Goal: Task Accomplishment & Management: Use online tool/utility

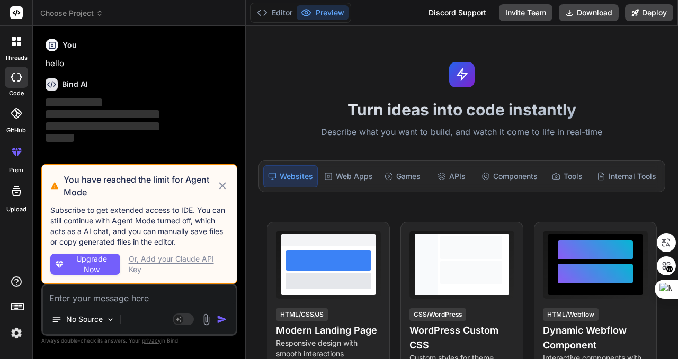
click at [224, 183] on icon at bounding box center [223, 186] width 12 height 13
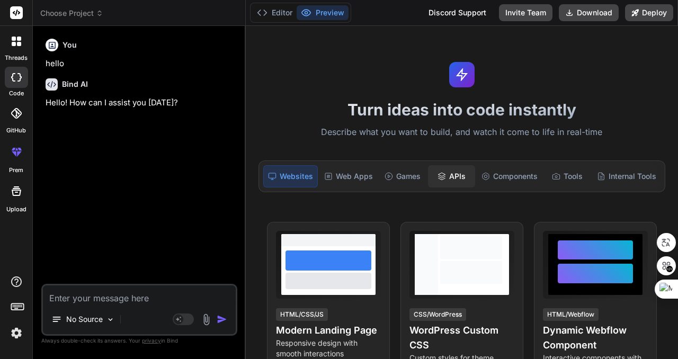
click at [448, 174] on div "APIs" at bounding box center [451, 176] width 47 height 22
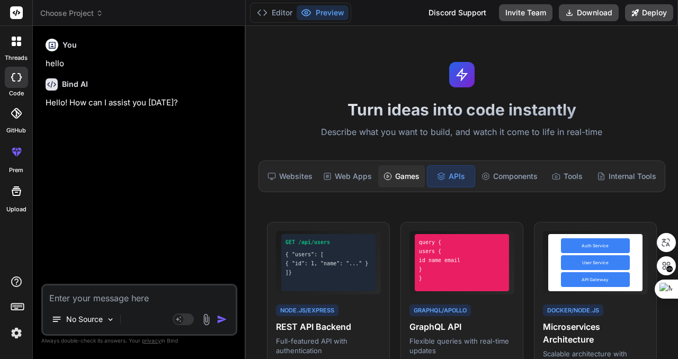
click at [408, 174] on div "Games" at bounding box center [401, 176] width 47 height 22
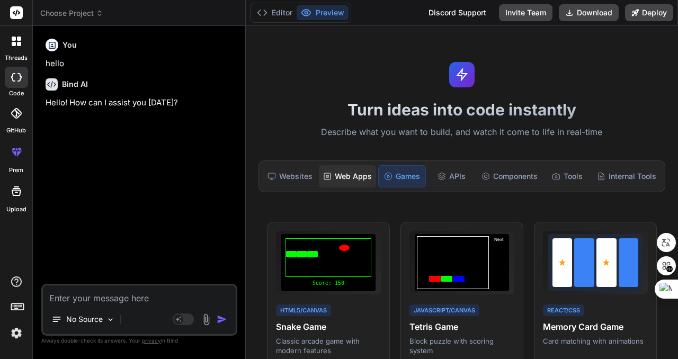
click at [352, 174] on div "Web Apps" at bounding box center [347, 176] width 57 height 22
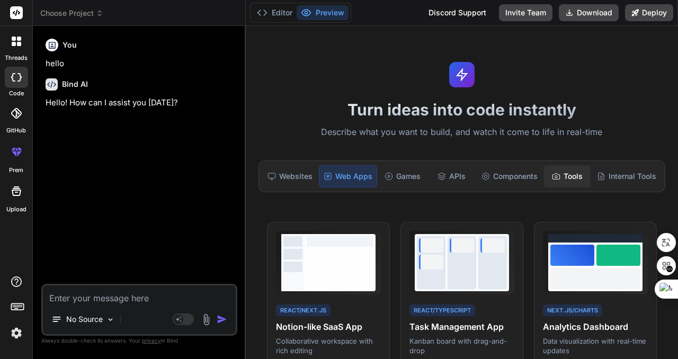
click at [567, 174] on div "Tools" at bounding box center [567, 176] width 47 height 22
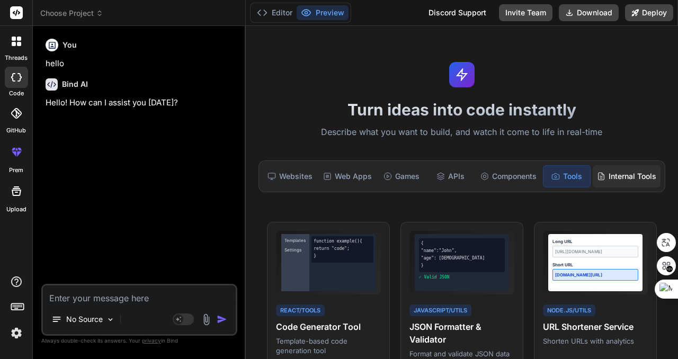
click at [624, 170] on div "Internal Tools" at bounding box center [627, 176] width 68 height 22
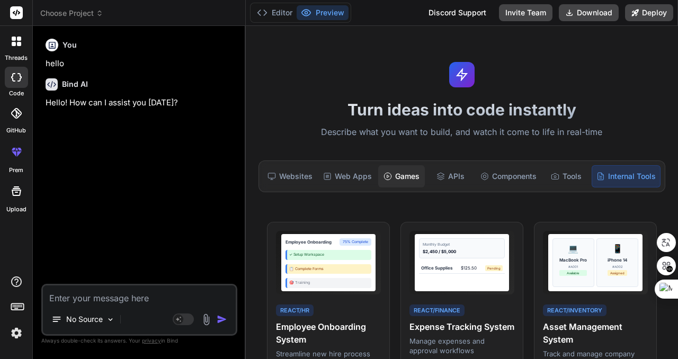
click at [406, 174] on div "Games" at bounding box center [401, 176] width 47 height 22
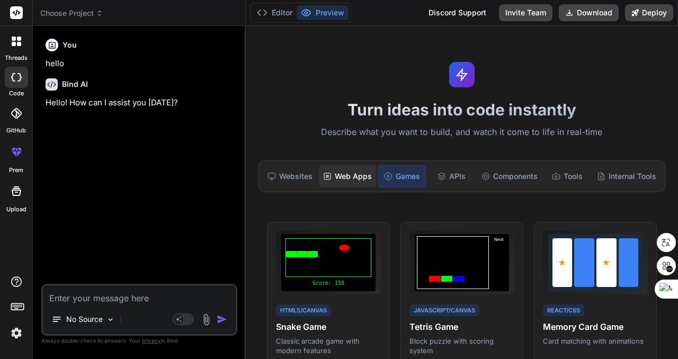
click at [354, 177] on div "Web Apps" at bounding box center [347, 176] width 57 height 22
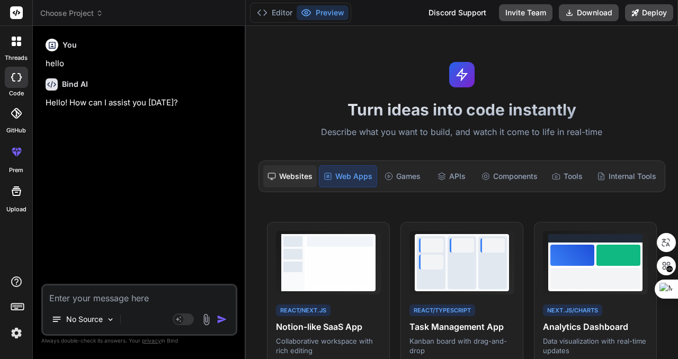
click at [293, 176] on div "Websites" at bounding box center [290, 176] width 54 height 22
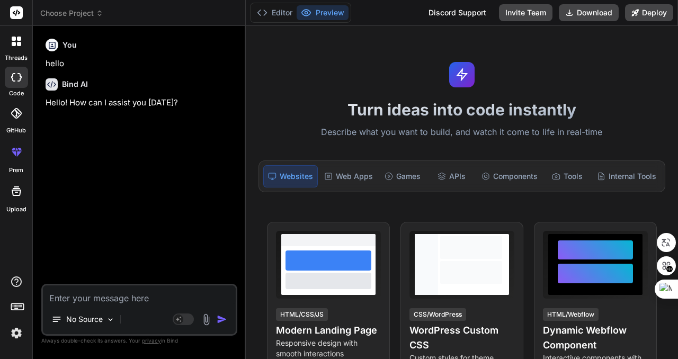
click at [75, 16] on span "Choose Project" at bounding box center [71, 13] width 63 height 11
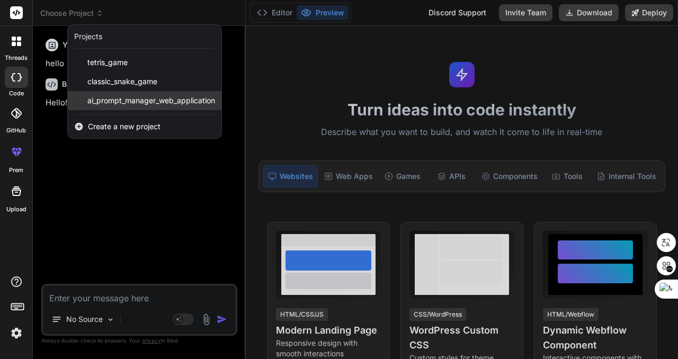
click at [136, 99] on span "ai_prompt_manager_web_application" at bounding box center [151, 100] width 128 height 11
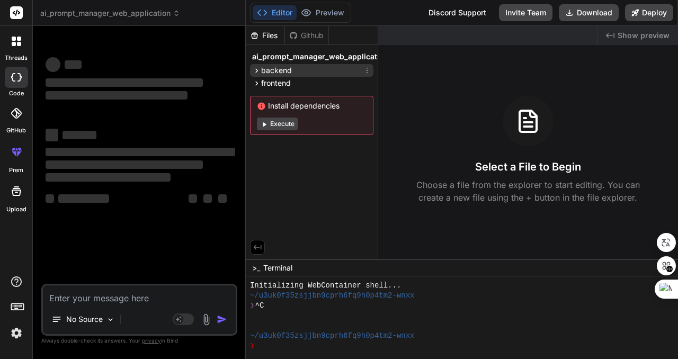
click at [284, 69] on span "backend" at bounding box center [276, 70] width 31 height 11
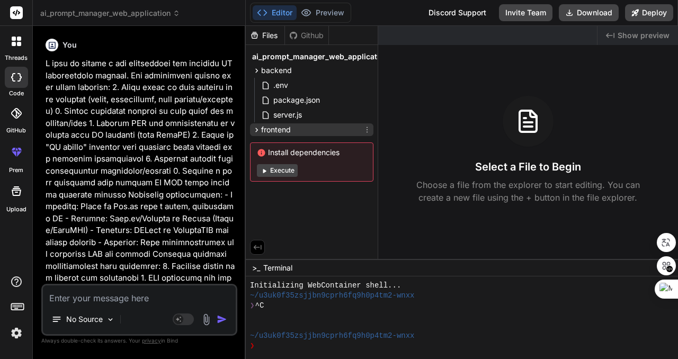
click at [297, 127] on div "frontend" at bounding box center [311, 129] width 123 height 13
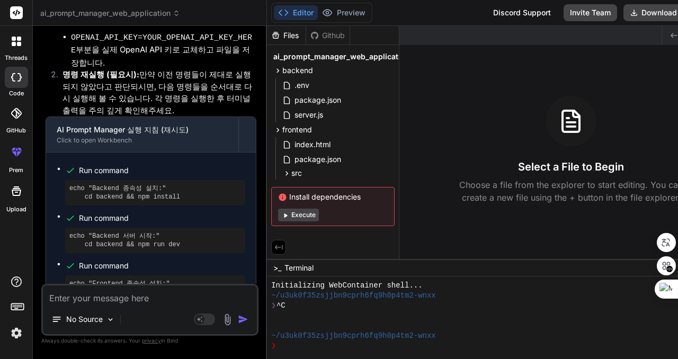
scroll to position [2751, 0]
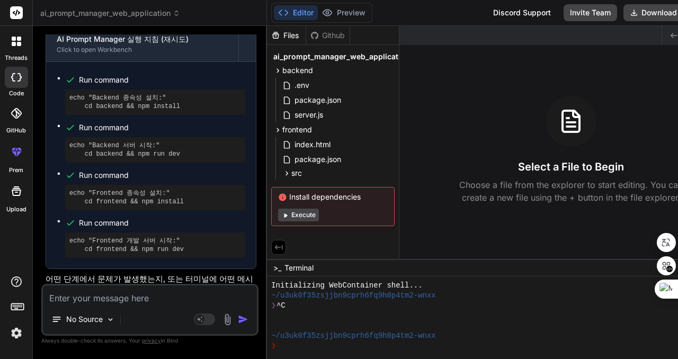
click at [291, 211] on button "Execute" at bounding box center [298, 215] width 41 height 13
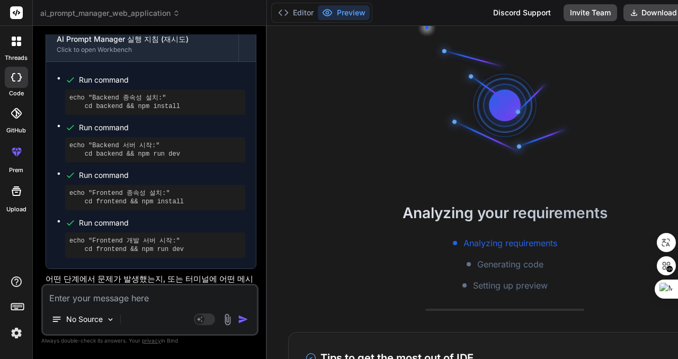
scroll to position [60, 0]
type textarea "x"
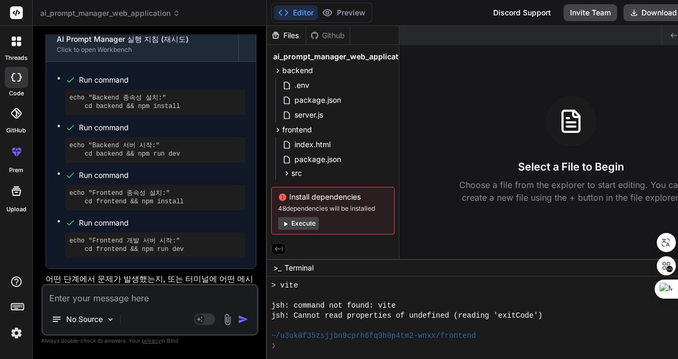
scroll to position [262, 0]
type textarea "ㅠ"
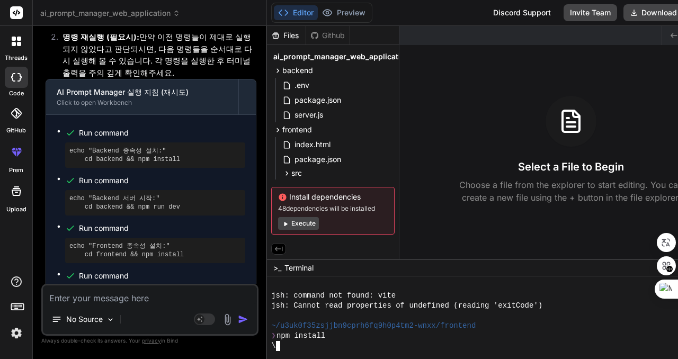
scroll to position [2751, 0]
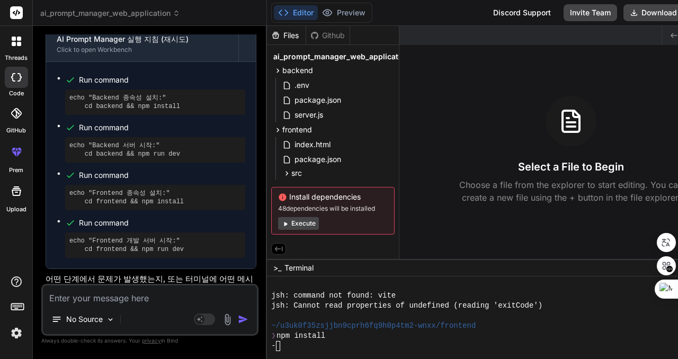
click at [16, 12] on rect at bounding box center [16, 12] width 13 height 13
click at [287, 11] on button "Editor" at bounding box center [296, 12] width 44 height 15
click at [426, 11] on div "Editor Preview Disabled until preview for your project is generated Discord Sup…" at bounding box center [505, 13] width 476 height 26
type textarea "x"
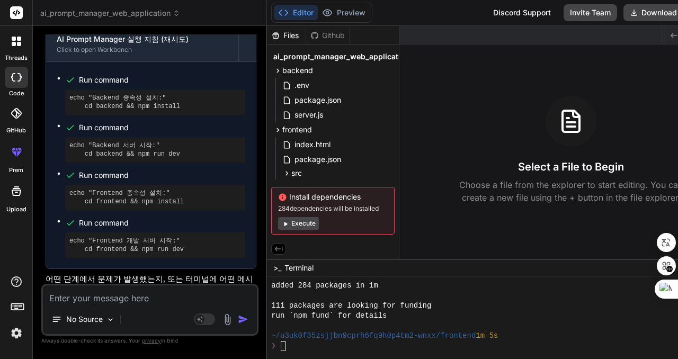
scroll to position [433, 0]
click at [519, 316] on div "run `npm fund` for details" at bounding box center [478, 316] width 414 height 10
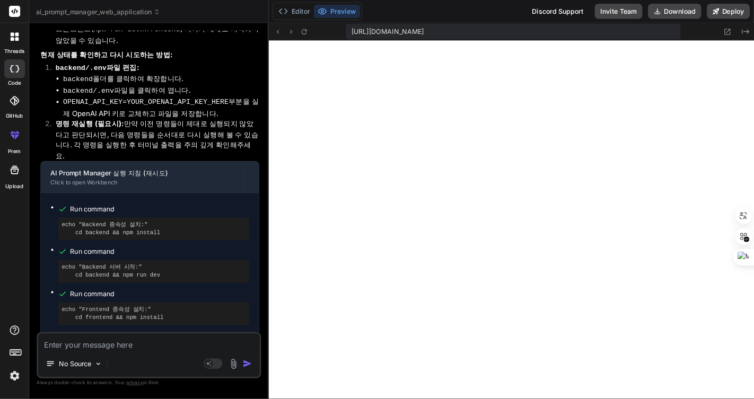
scroll to position [595, 0]
type textarea "x"
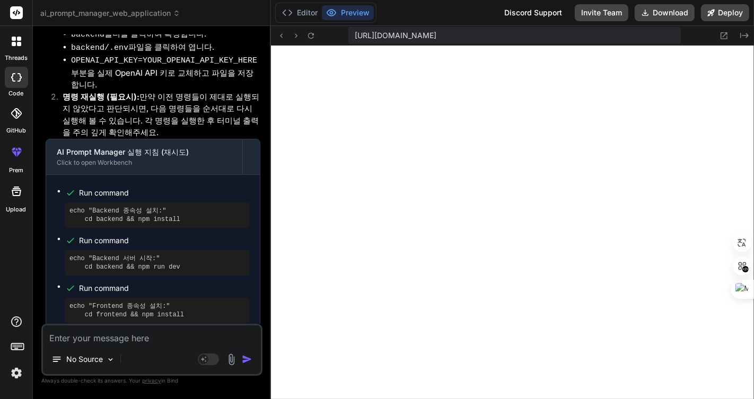
scroll to position [2613, 0]
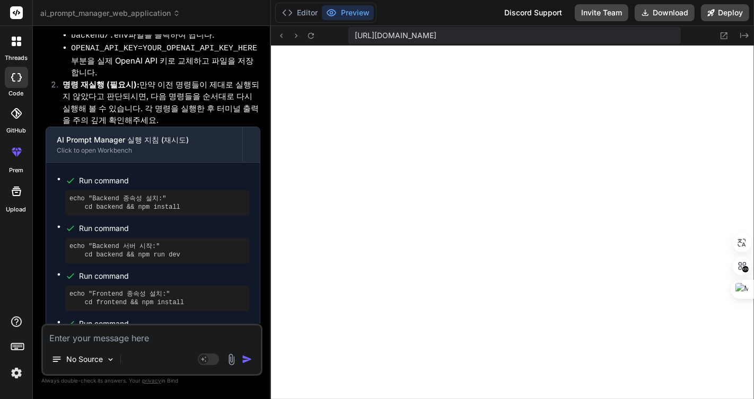
click at [138, 332] on textarea at bounding box center [152, 334] width 218 height 19
type textarea "ㅍ"
type textarea "x"
type textarea "프"
type textarea "x"
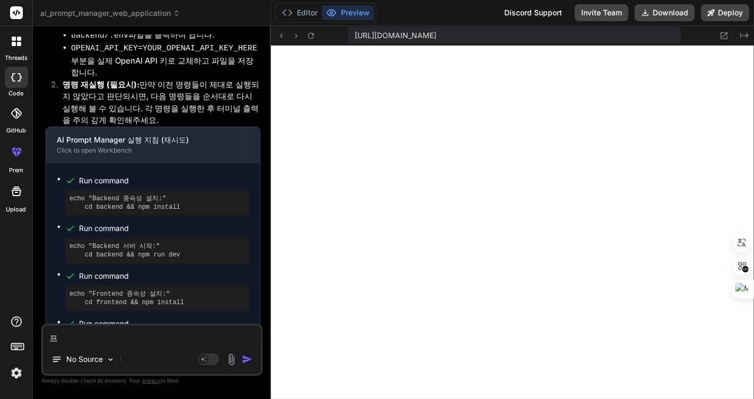
type textarea "플"
type textarea "x"
type textarea "프로"
type textarea "x"
type textarea "프롬"
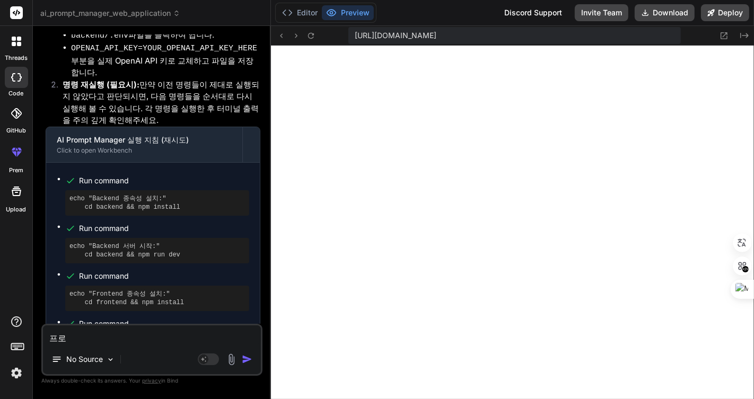
type textarea "x"
type textarea "프롬ㅍ"
type textarea "x"
type textarea "프롬프"
type textarea "x"
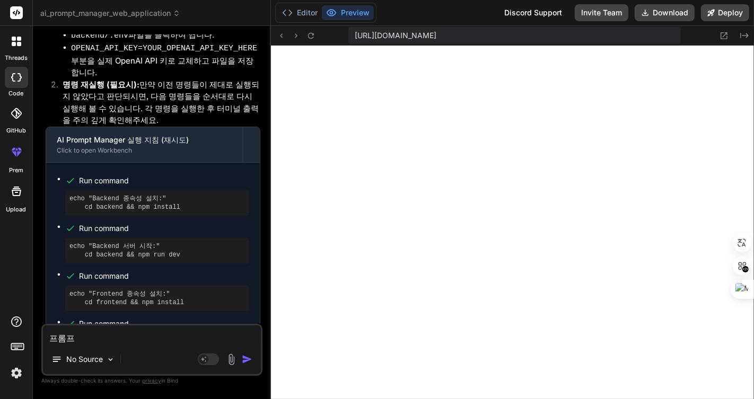
type textarea "프롬픝"
type textarea "x"
type textarea "프롬프트"
type textarea "x"
type textarea "프롬프틍"
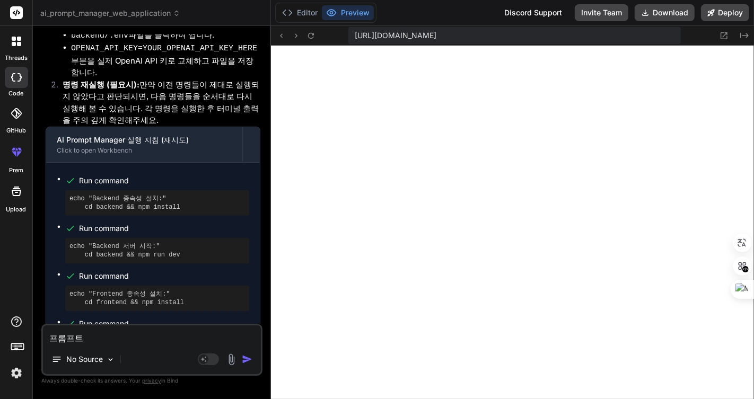
type textarea "x"
type textarea "프롬프트오"
type textarea "x"
type textarea "프롬프트와"
type textarea "x"
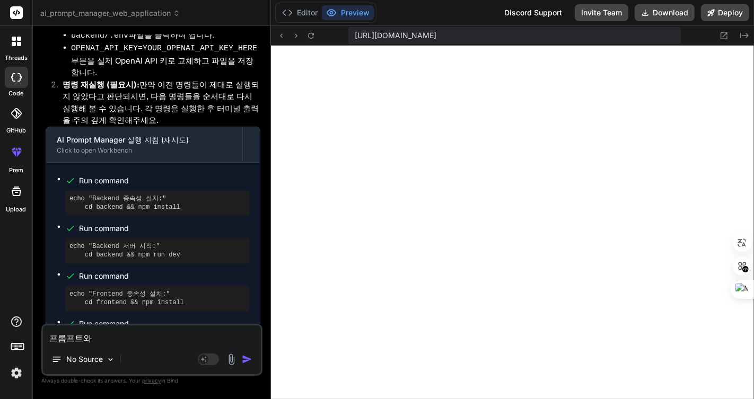
type textarea "프롬프트와"
type textarea "x"
type textarea "프롬프트와 c"
type textarea "x"
type textarea "프롬프트와 ca"
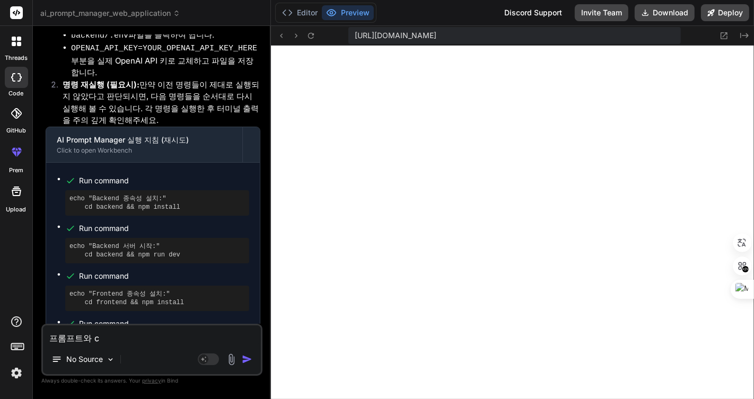
type textarea "x"
type textarea "프롬프트와 cat"
type textarea "x"
type textarea "프롬프트와 cate"
type textarea "x"
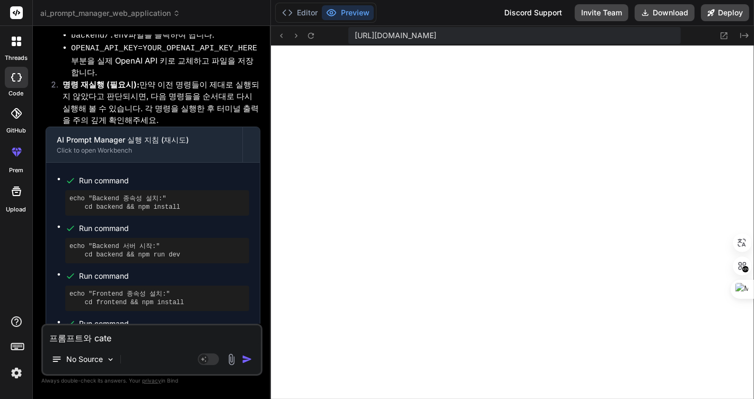
type textarea "프롬프트와 categ"
type textarea "x"
type textarea "프롬프트와 catego"
type textarea "x"
type textarea "프롬프트와 categor"
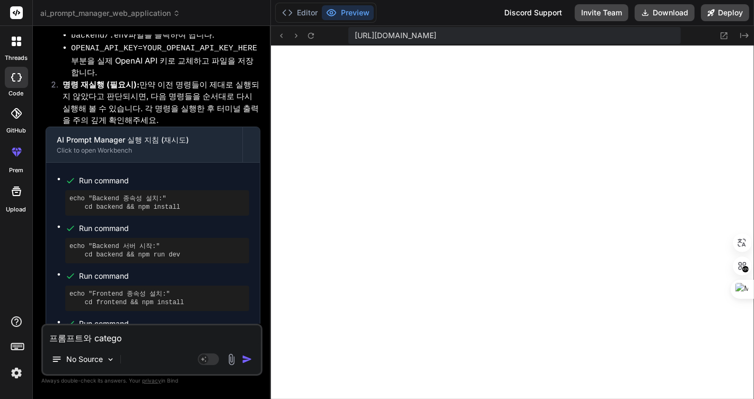
type textarea "x"
type textarea "프롬프트와 category"
type textarea "x"
type textarea "프롬프트와 categoryㄱ"
type textarea "x"
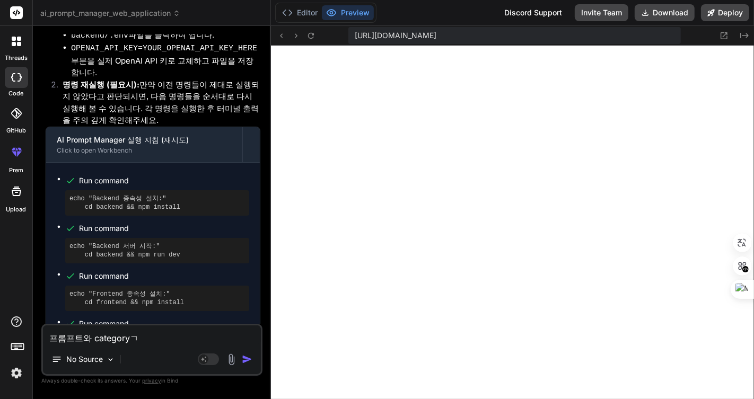
type textarea "프롬프트와 category가"
type textarea "x"
type textarea "프롬프트와 category가"
type textarea "x"
type textarea "프롬프트와 category가 ㅇ"
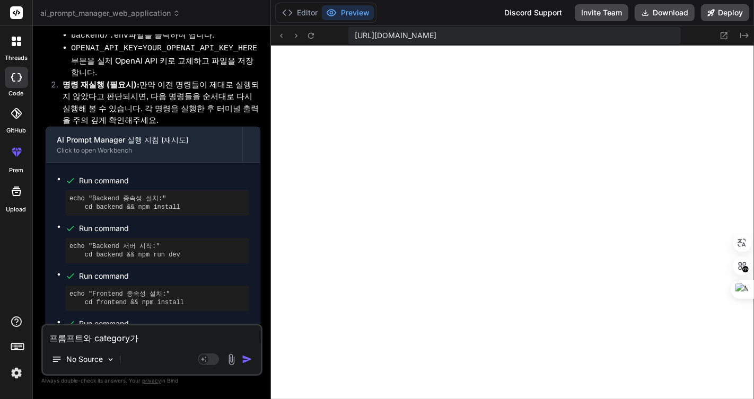
type textarea "x"
type textarea "프롬프트와 category가 이"
type textarea "x"
type textarea "프롬프트와 category가 입"
type textarea "x"
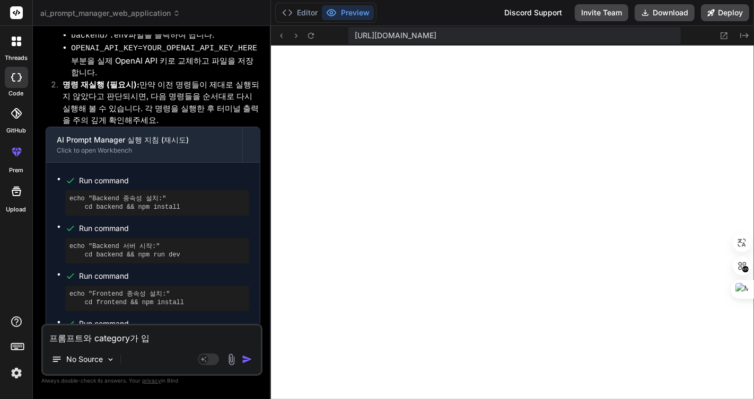
type textarea "프롬프트와 category가 입ㄹ"
type textarea "x"
type textarea "프롬프트와 category가 입려"
type textarea "x"
type textarea "프롬프트와 category가 입력"
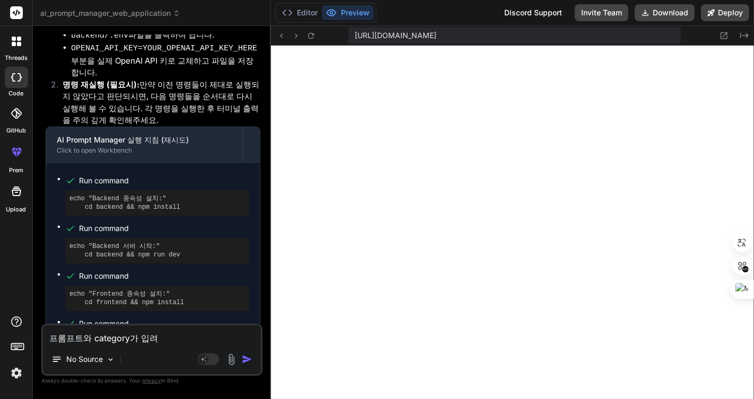
type textarea "x"
type textarea "프롬프트와 category가 입력ㅇ"
type textarea "x"
type textarea "프롬프트와 category가 입력"
type textarea "x"
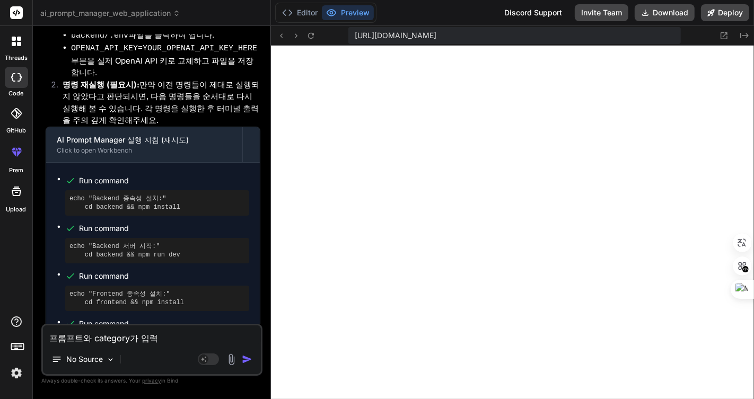
type textarea "프롬프트와 category가 입"
type textarea "x"
type textarea "프롬프트와 category가"
type textarea "x"
type textarea "프롬프트와 category가 ㅊ"
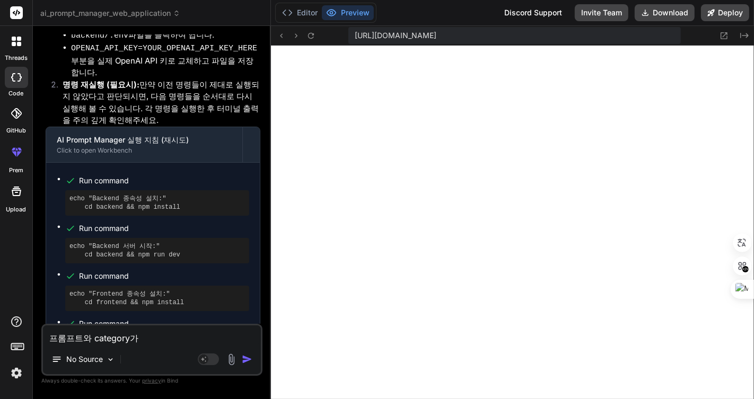
type textarea "x"
type textarea "프롬프트와 category가 추"
type textarea "x"
type textarea "프롬프트와 category가 축"
type textarea "x"
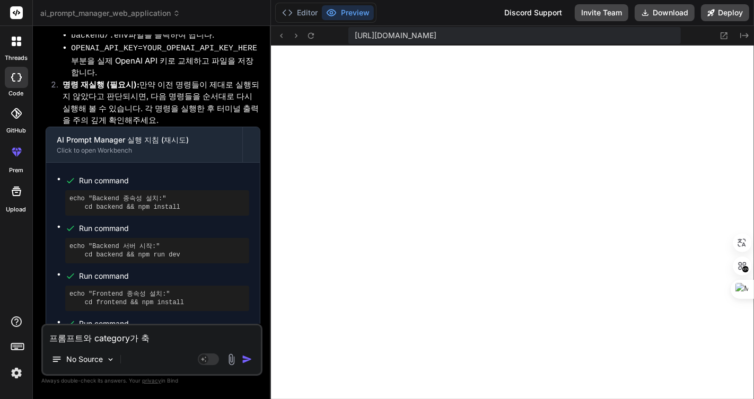
type textarea "프롬프트와 category가 추가"
type textarea "x"
type textarea "프롬프트와 category가 추각"
type textarea "x"
type textarea "프롬프트와 category가 추가가"
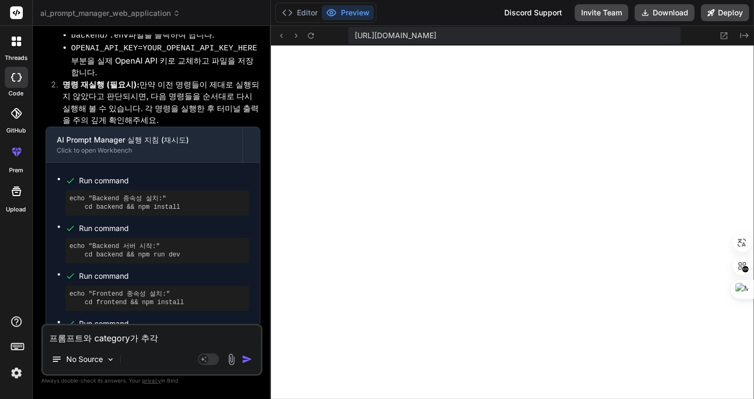
type textarea "x"
type textarea "프롬프트와 category가 추가가"
type textarea "x"
type textarea "프롬프트와 category가 추가가 ㅇ"
type textarea "x"
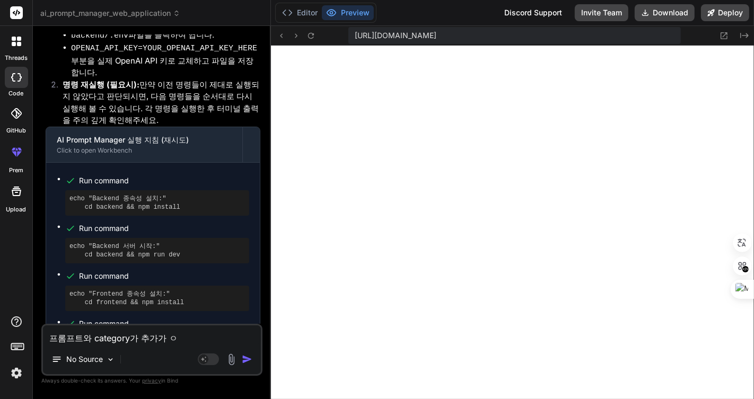
type textarea "프롬프트와 category가 추가가 아"
type textarea "x"
type textarea "프롬프트와 category가 추가가 안"
type textarea "x"
type textarea "프롬프트와 category가 추가가 안ㄷ"
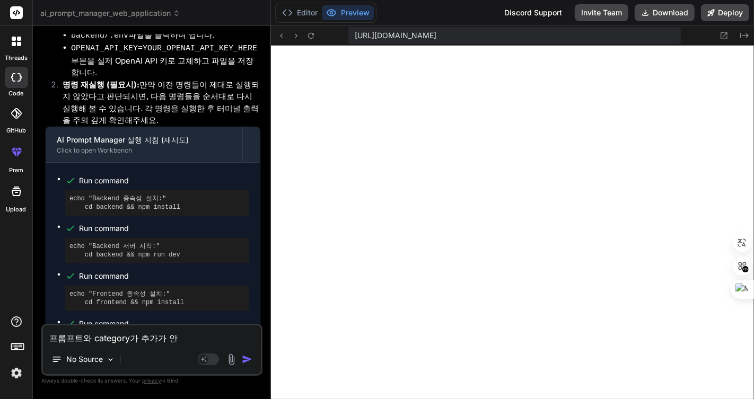
type textarea "x"
type textarea "프롬프트와 category가 추가가 안도"
type textarea "x"
type textarea "프롬프트와 category가 추가가 안되"
type textarea "x"
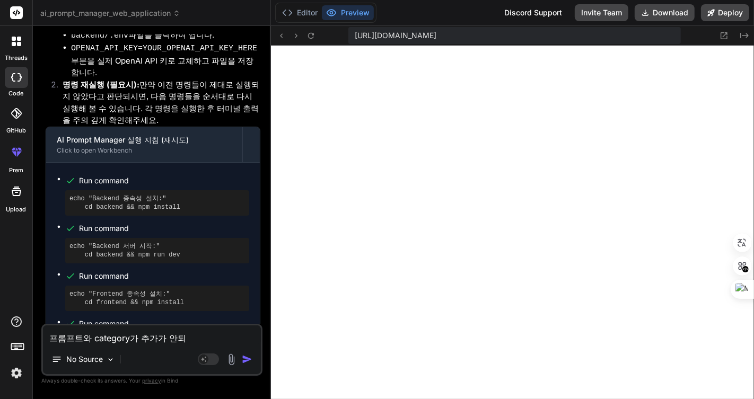
type textarea "프롬프트와 category가 추가가 안됨"
type textarea "x"
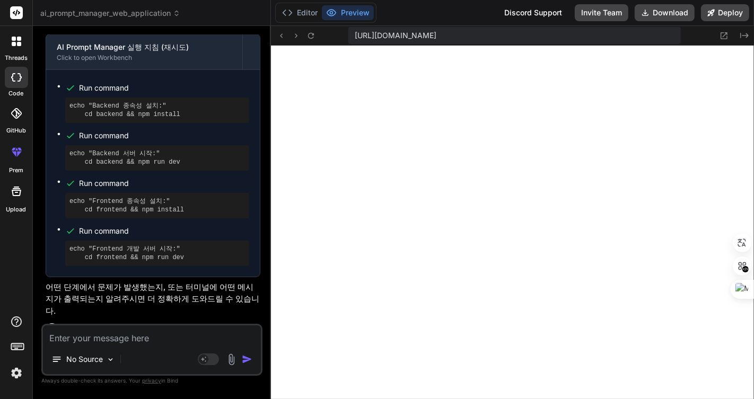
scroll to position [2723, 0]
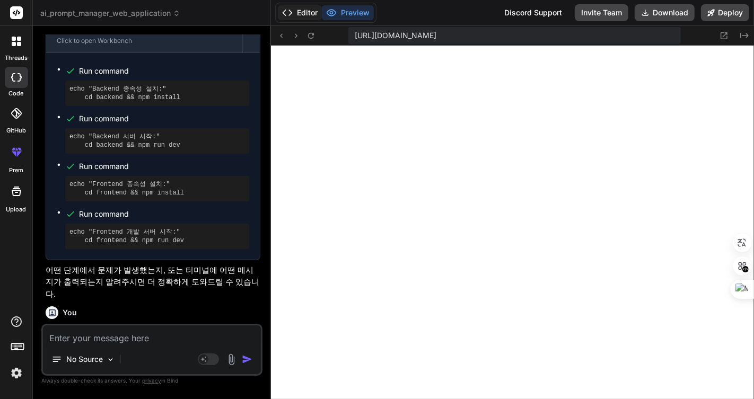
click at [295, 11] on button "Editor" at bounding box center [300, 12] width 44 height 15
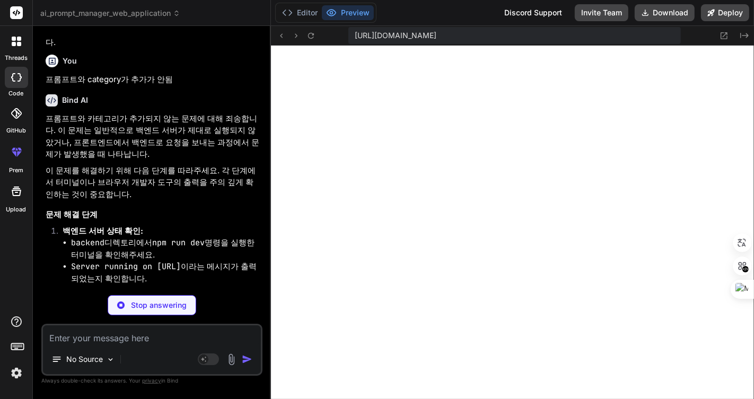
scroll to position [600, 0]
type textarea "x"
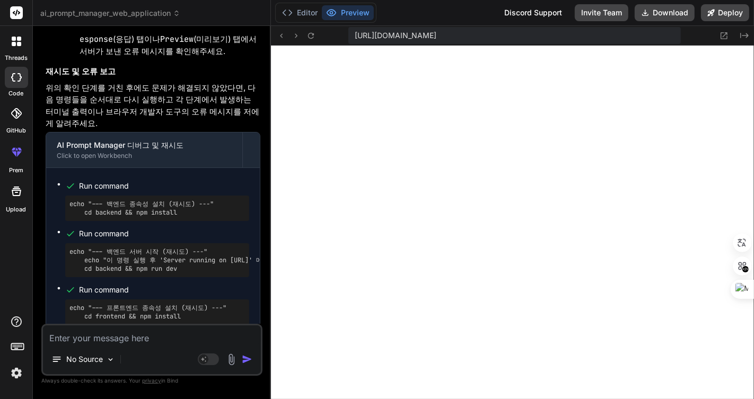
scroll to position [3716, 0]
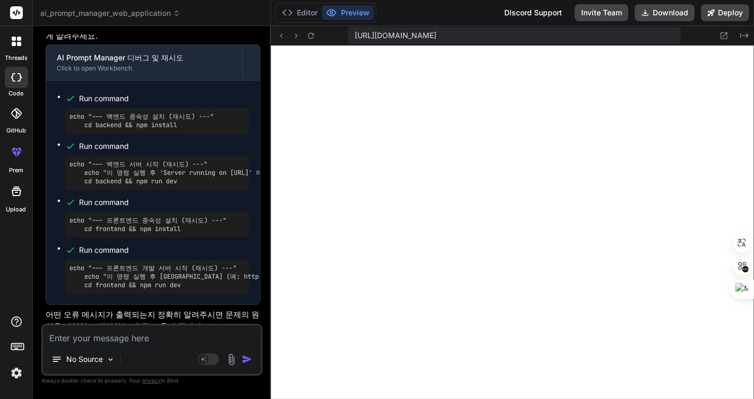
click at [160, 335] on textarea at bounding box center [152, 334] width 218 height 19
type textarea "ㅊ"
type textarea "x"
type textarea "ㅊㅁ"
type textarea "x"
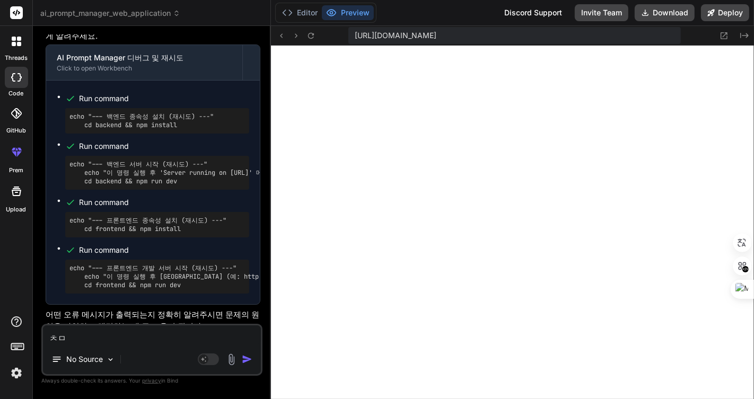
type textarea "ㅊㅁ\"
type textarea "x"
type textarea "ㅊㅁ\\"
type textarea "x"
type textarea "ㅊㅁ\"
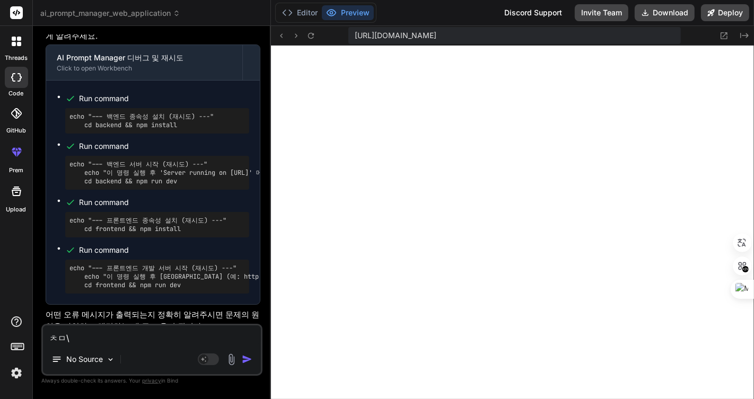
type textarea "x"
type textarea "ㅊㅁ"
type textarea "x"
type textarea "ㅊ"
type textarea "x"
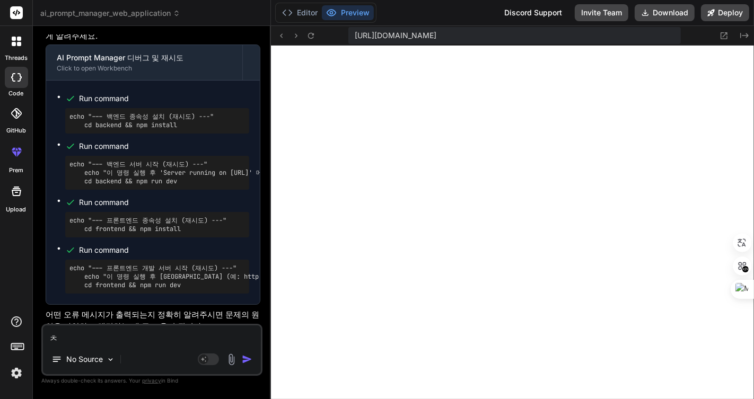
type textarea "x"
type textarea "c"
type textarea "x"
type textarea "ca"
type textarea "x"
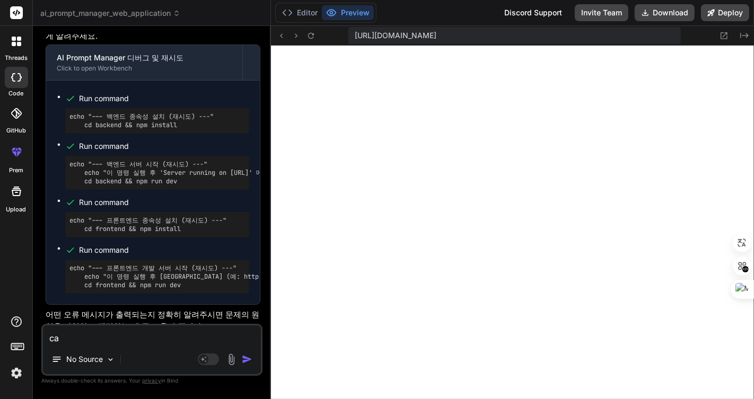
type textarea "cat"
type textarea "x"
type textarea "cate"
type textarea "x"
type textarea "categ"
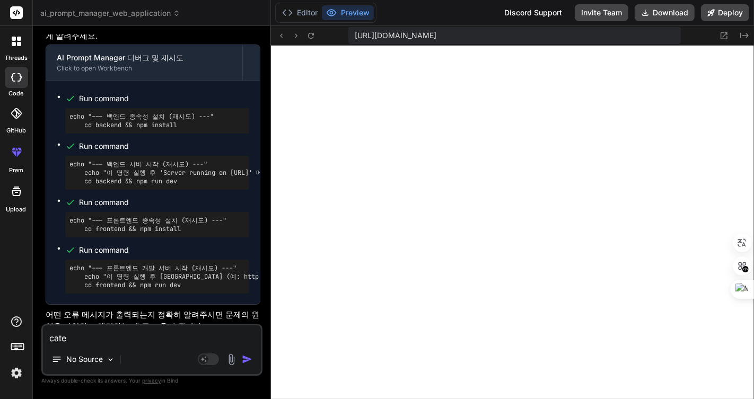
type textarea "x"
type textarea "catego"
type textarea "x"
type textarea "categor"
type textarea "x"
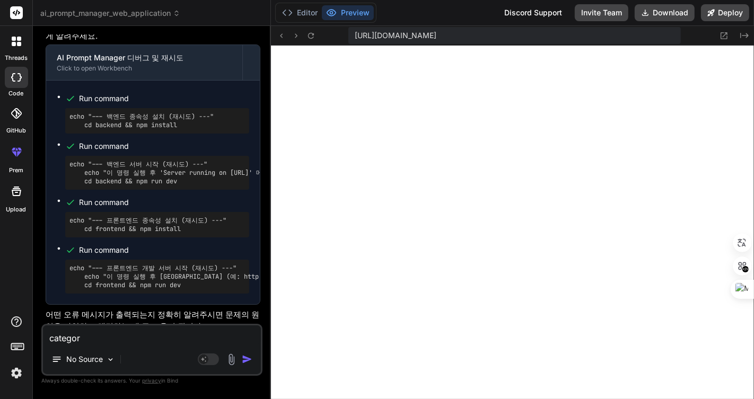
type textarea "category"
type textarea "x"
type textarea "category"
type textarea "x"
type textarea "category ㅇ"
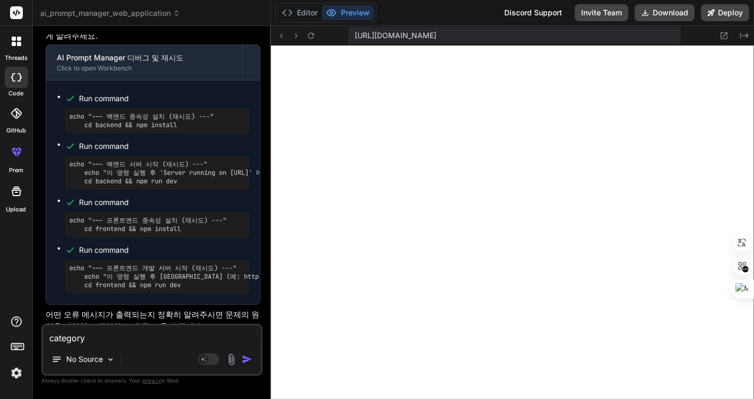
type textarea "x"
type textarea "category 이"
type textarea "x"
type textarea "category 일"
type textarea "x"
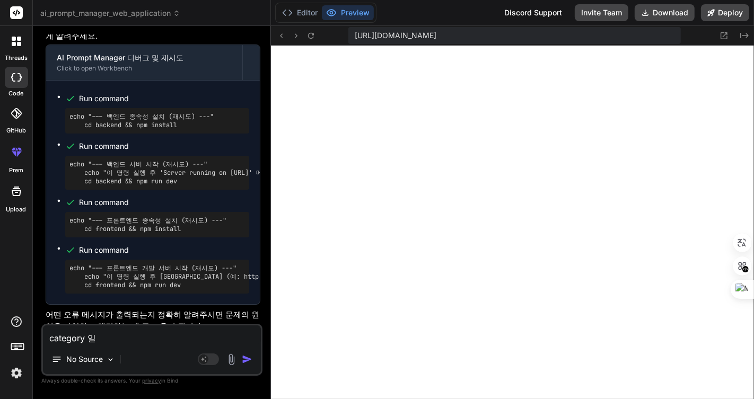
type textarea "category 이"
type textarea "x"
type textarea "category 입"
type textarea "x"
type textarea "category 입ㄹ"
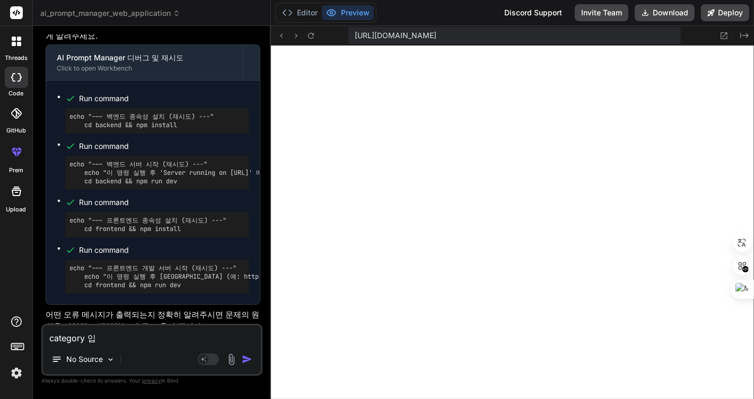
type textarea "x"
type textarea "category 입려"
type textarea "x"
type textarea "category 입력"
type textarea "x"
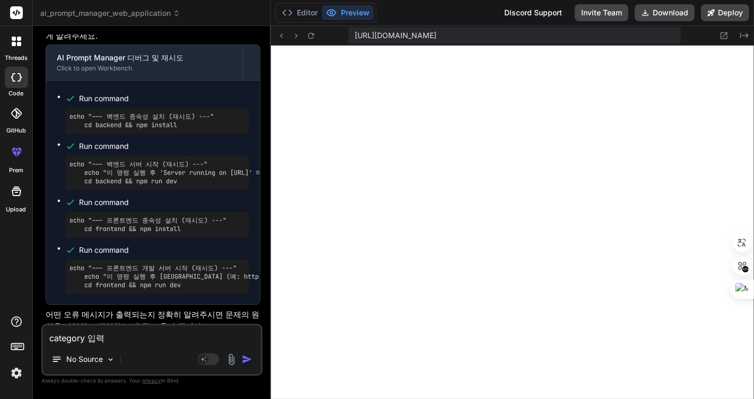
type textarea "category 입렧"
type textarea "x"
type textarea "category 입력시"
type textarea "x"
type textarea "category 입력시"
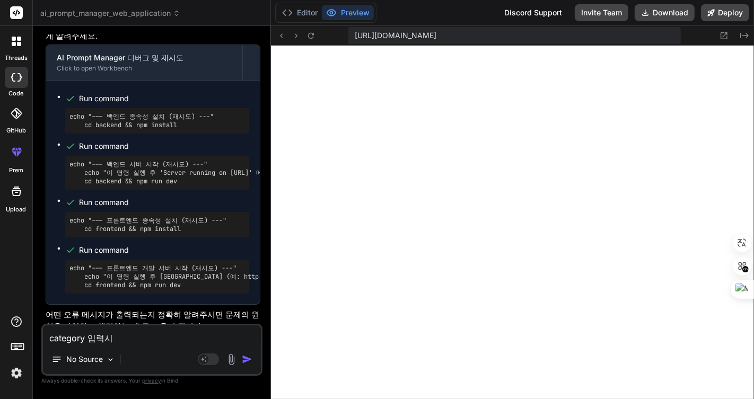
type textarea "x"
click at [171, 342] on textarea "category 입력시" at bounding box center [152, 334] width 218 height 19
paste textarea "Failed to create category"
type textarea "category 입력시 Failed to create category"
type textarea "x"
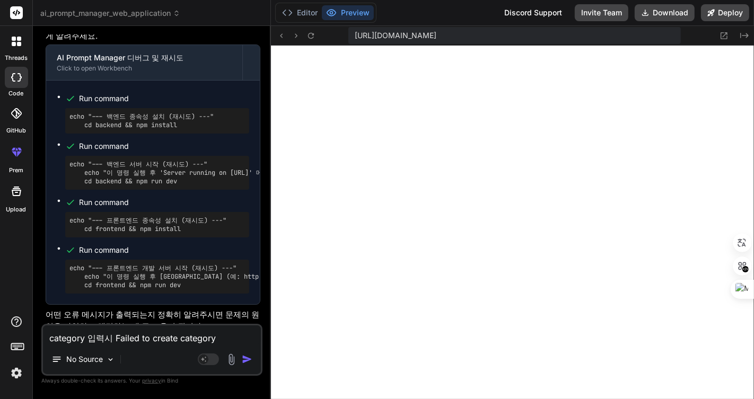
type textarea "category 입력시 Failed to create category"
type textarea "x"
type textarea "category 입력시 Failed to create category ㅍ"
type textarea "x"
type textarea "category 입력시 Failed to create category 파"
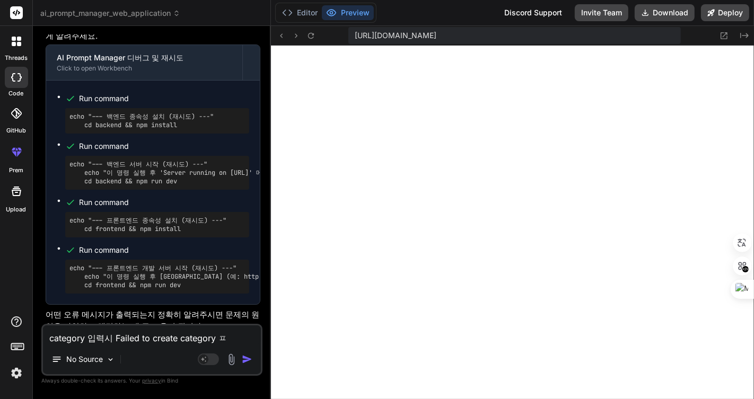
type textarea "x"
type textarea "category 입력시 Failed to create category 팝"
type textarea "x"
type textarea "category 입력시 Failed to create category 팝ㅇ"
type textarea "x"
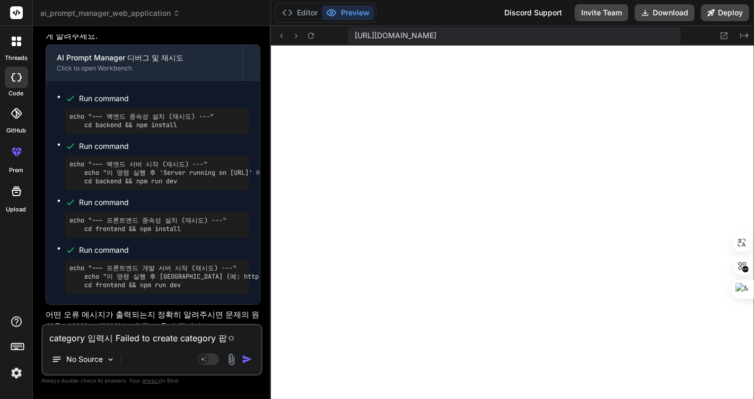
type textarea "category 입력시 Failed to create category 팝어"
type textarea "x"
type textarea "category 입력시 Failed to create category 팝업"
type textarea "x"
type textarea "category 입력시 Failed to create category 팝업ㅇ"
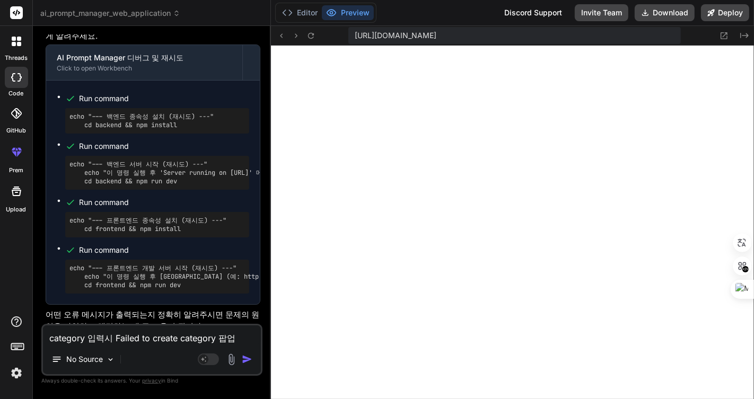
type textarea "x"
type textarea "category 입력시 Failed to create category 팝업이"
type textarea "x"
type textarea "category 입력시 Failed to create category 팝업이"
type textarea "x"
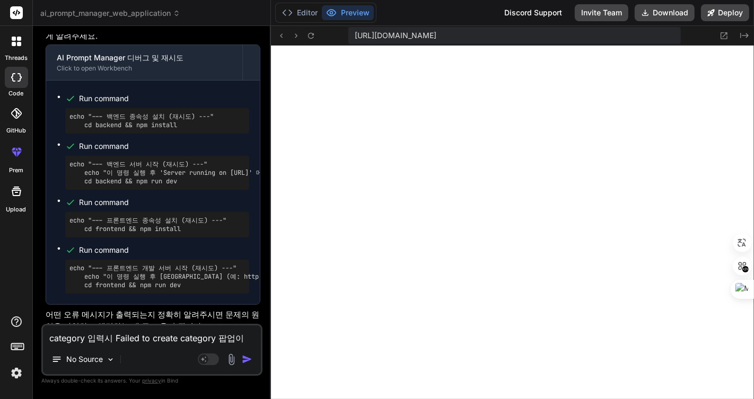
type textarea "category 입력시 Failed to create category 팝업이 ㅂ"
type textarea "x"
type textarea "category 입력시 Failed to create category 팝업이 바"
type textarea "x"
type textarea "category 입력시 Failed to create category 팝업이 발"
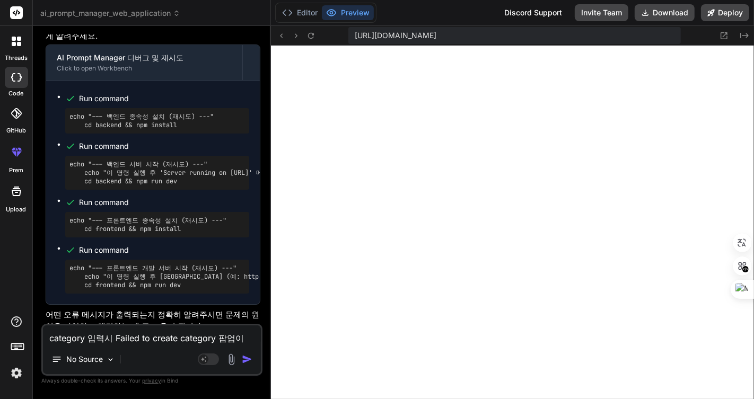
type textarea "x"
type textarea "category 입력시 Failed to create category 팝업이 밠"
type textarea "x"
type textarea "category 입력시 Failed to create category 팝업이 발새"
type textarea "x"
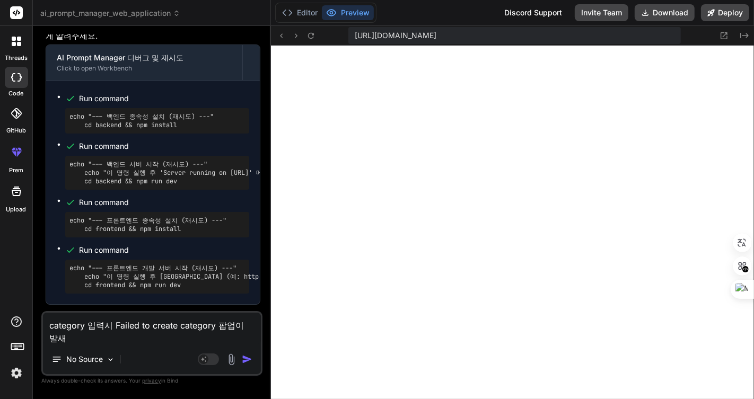
type textarea "category 입력시 Failed to create category 팝업이 발생"
type textarea "x"
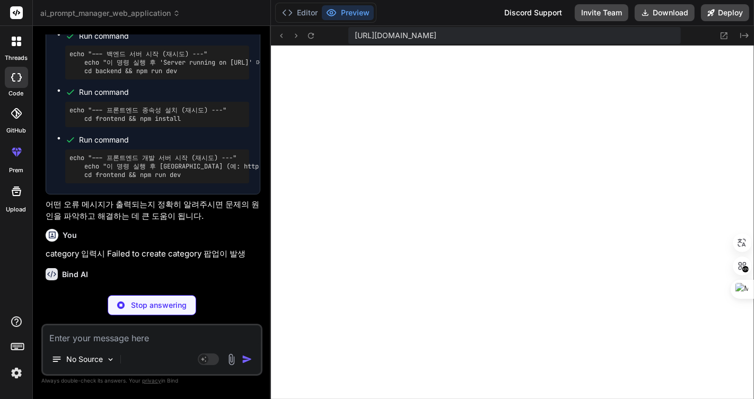
scroll to position [610, 0]
type textarea "x"
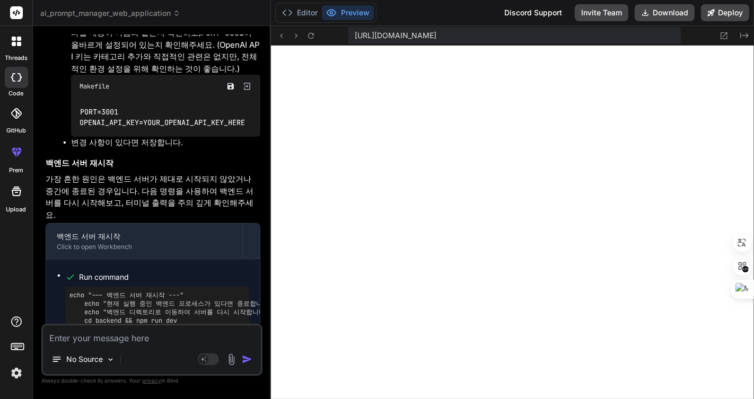
scroll to position [4639, 0]
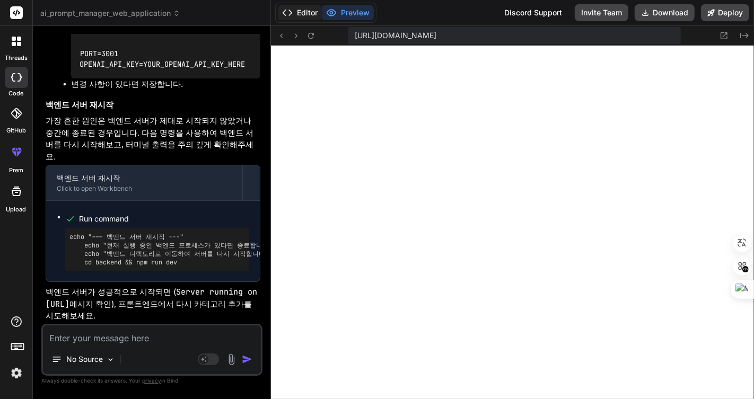
click at [303, 8] on button "Editor" at bounding box center [300, 12] width 44 height 15
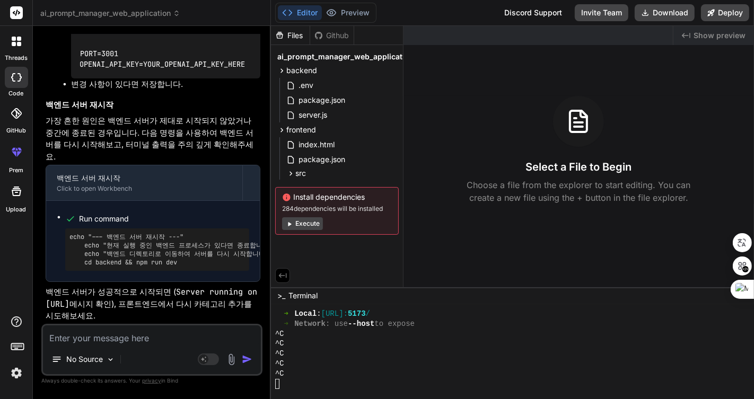
click at [466, 346] on div "^C" at bounding box center [506, 344] width 463 height 10
click at [482, 330] on div "^C" at bounding box center [506, 334] width 463 height 10
click at [306, 219] on button "Execute" at bounding box center [302, 223] width 41 height 13
type textarea "x"
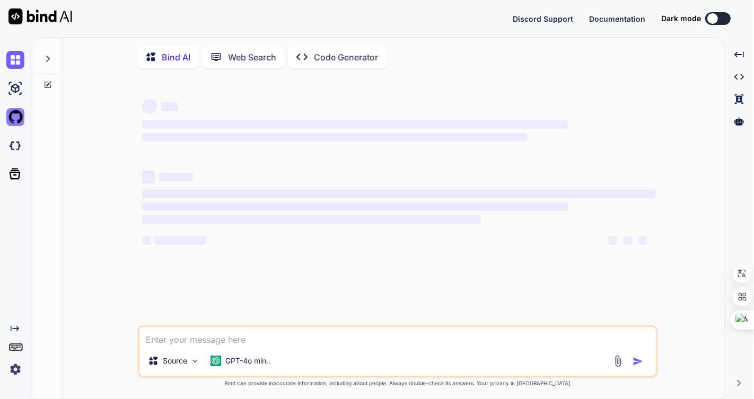
click at [16, 117] on img at bounding box center [15, 117] width 18 height 18
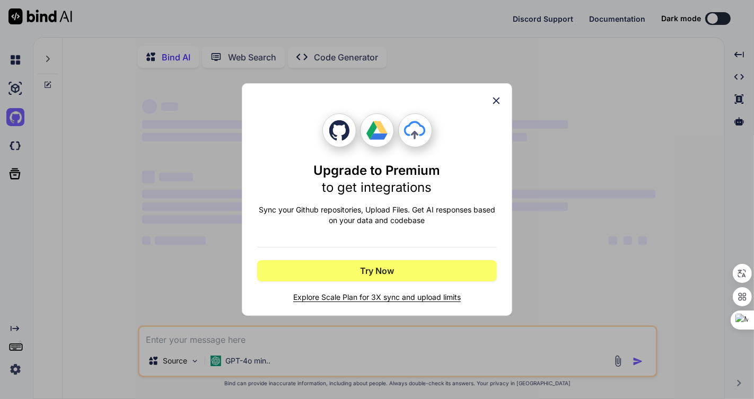
click at [498, 99] on icon at bounding box center [496, 101] width 7 height 7
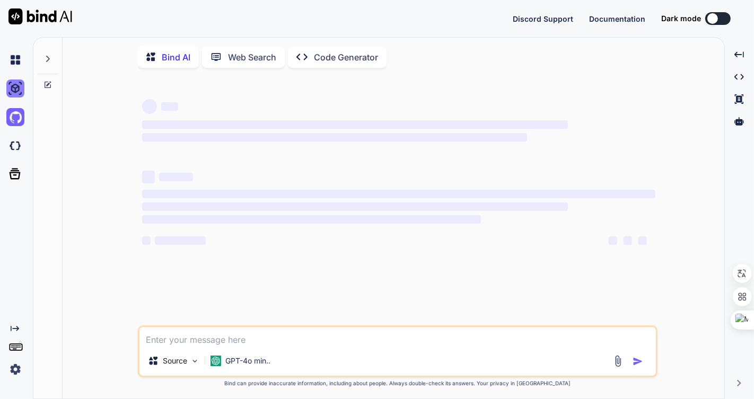
click at [12, 85] on img at bounding box center [15, 88] width 18 height 18
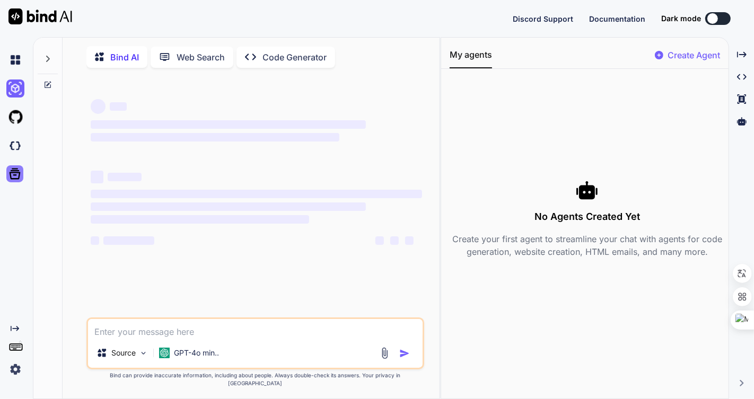
click at [13, 169] on icon at bounding box center [15, 174] width 11 height 11
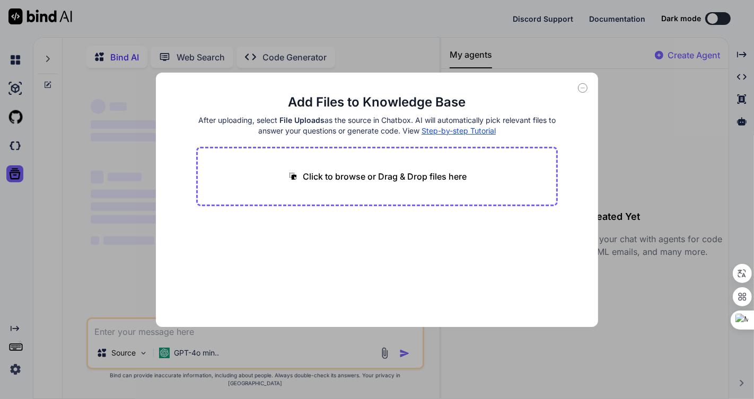
click at [15, 54] on div "Add Files to Knowledge Base After uploading, select File Uploads as the source …" at bounding box center [377, 199] width 754 height 399
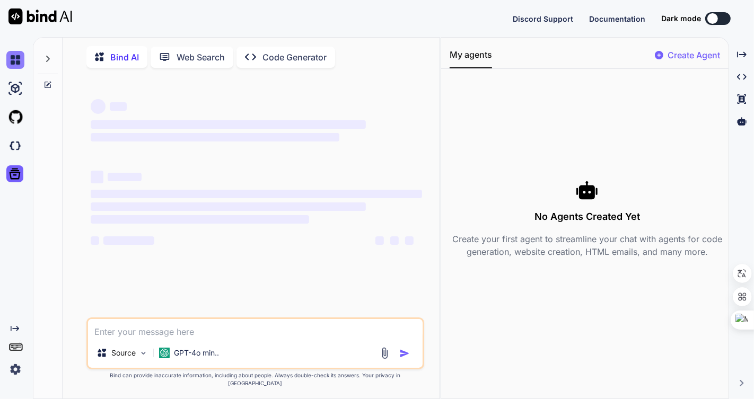
click at [13, 61] on img at bounding box center [15, 60] width 18 height 18
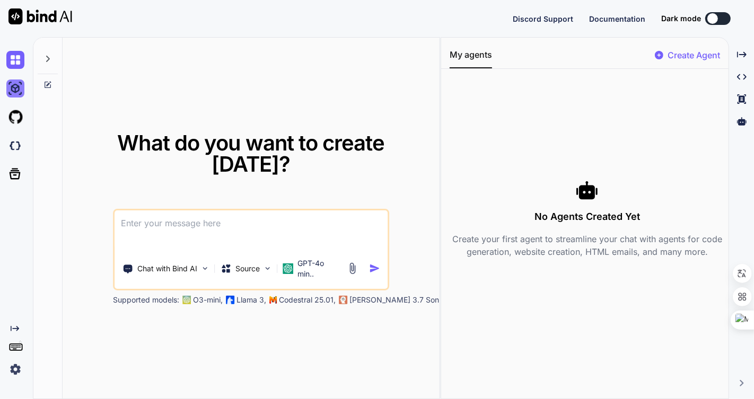
click at [17, 91] on img at bounding box center [15, 88] width 18 height 18
click at [15, 88] on img at bounding box center [15, 88] width 18 height 18
click at [10, 66] on img at bounding box center [15, 60] width 18 height 18
click at [14, 114] on img at bounding box center [15, 117] width 18 height 18
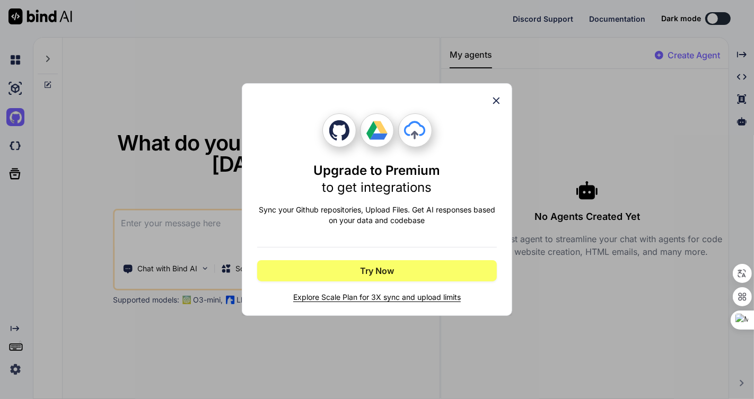
click at [499, 97] on icon at bounding box center [496, 101] width 12 height 12
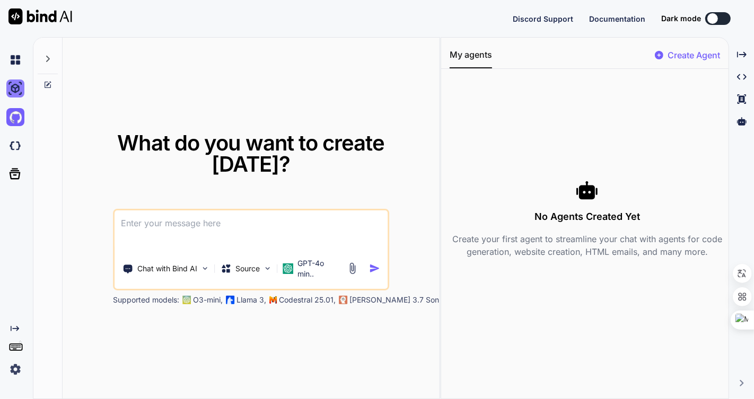
click at [16, 87] on img at bounding box center [15, 88] width 18 height 18
click at [8, 63] on img at bounding box center [15, 60] width 18 height 18
click at [49, 59] on icon at bounding box center [48, 59] width 4 height 6
type textarea "x"
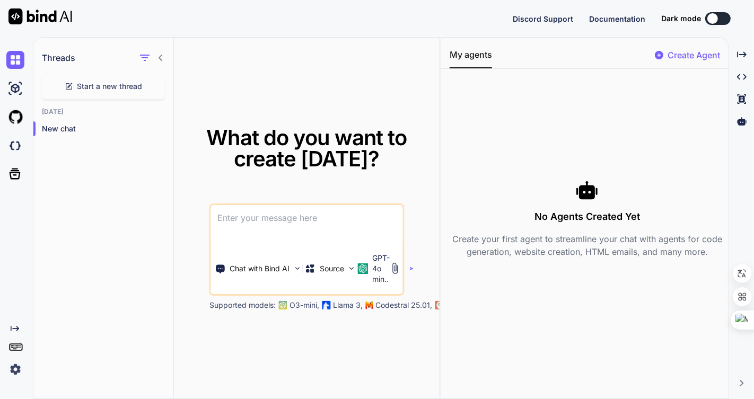
click at [258, 215] on textarea at bounding box center [306, 224] width 191 height 39
paste textarea "I need to create a web application for managing AI conversation prompts. The ap…"
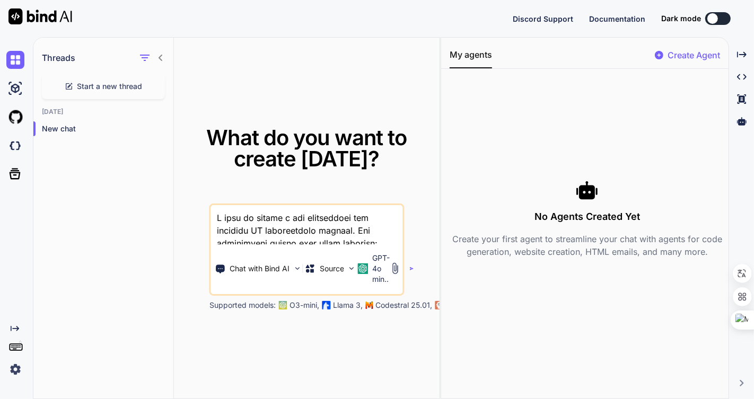
scroll to position [357, 0]
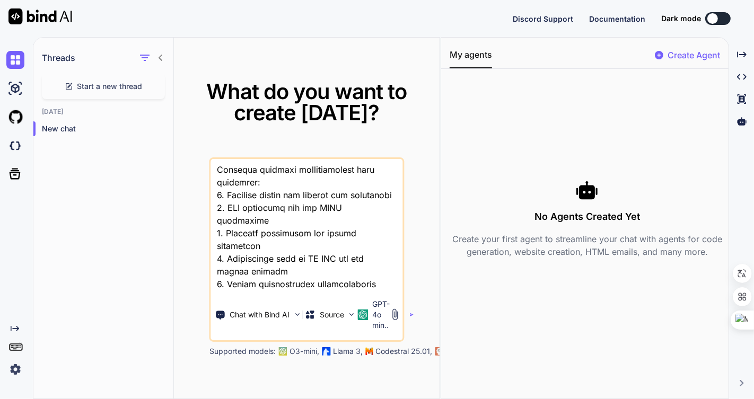
type textarea "I need to create a web application for managing AI conversation prompts. The ap…"
click at [410, 314] on div "What do you want to create [DATE]? Chat with Bind AI Source GPT-4o min.. Suppor…" at bounding box center [306, 219] width 243 height 276
click at [414, 313] on button "button" at bounding box center [414, 315] width 4 height 4
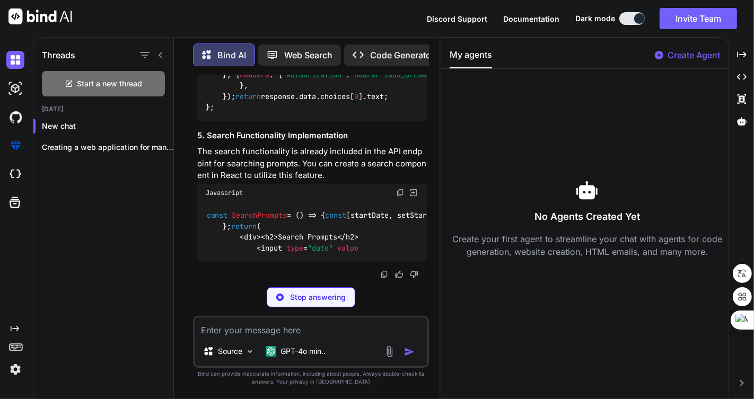
scroll to position [2279, 0]
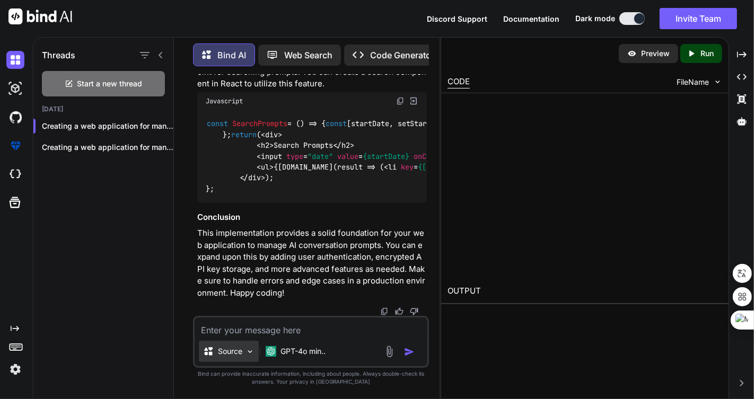
click at [240, 354] on p "Source" at bounding box center [230, 351] width 24 height 11
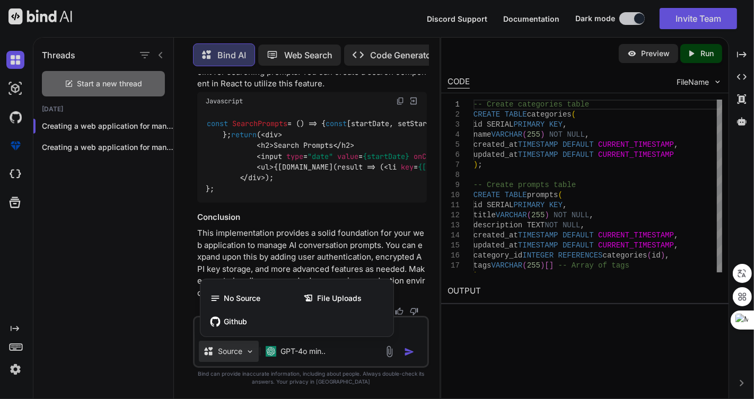
click at [240, 353] on div at bounding box center [377, 199] width 754 height 399
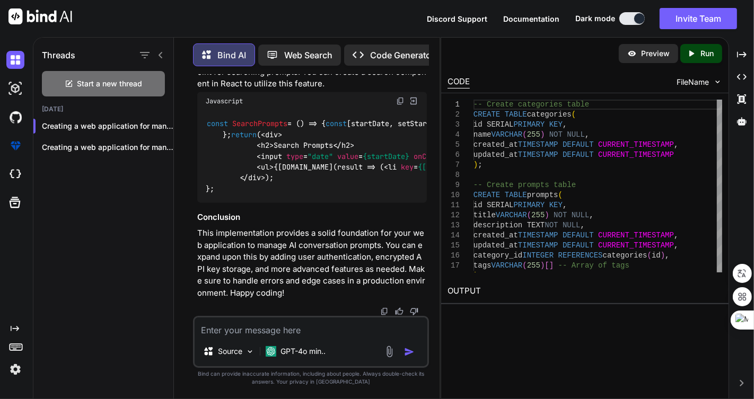
click at [644, 58] on p "Preview" at bounding box center [655, 53] width 29 height 11
click at [704, 52] on p "Run" at bounding box center [706, 53] width 13 height 11
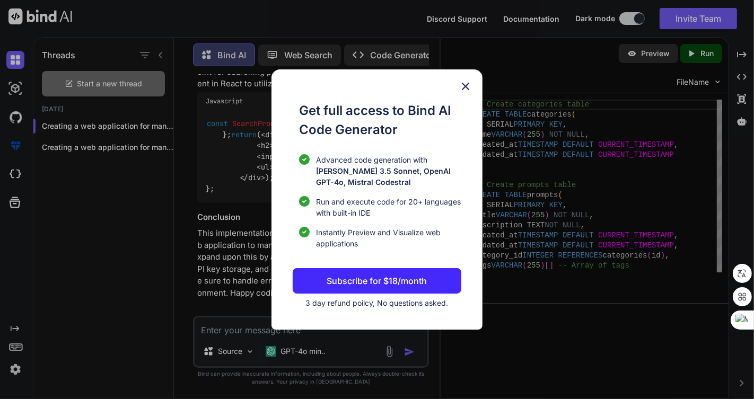
click at [463, 81] on img at bounding box center [465, 86] width 13 height 13
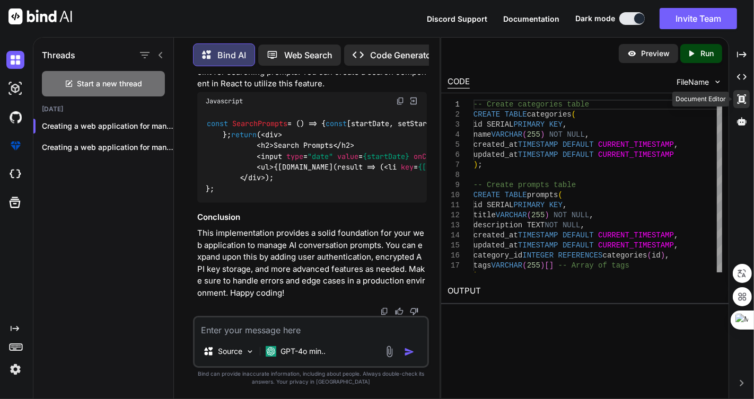
click at [737, 99] on icon "Created with Pixso." at bounding box center [742, 99] width 10 height 10
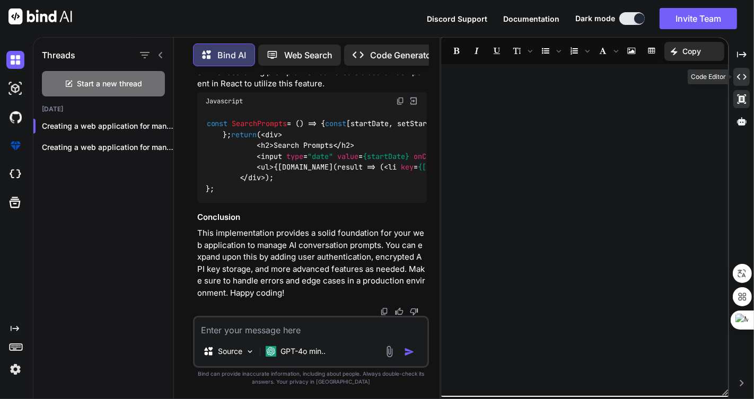
click at [740, 76] on icon "Created with Pixso." at bounding box center [742, 77] width 10 height 10
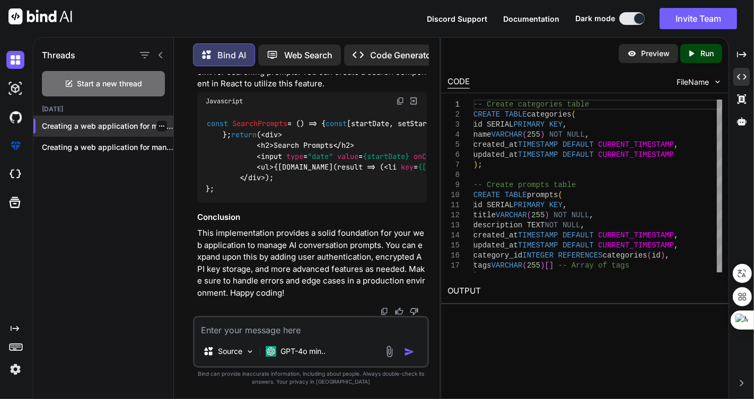
click at [158, 124] on icon "button" at bounding box center [161, 126] width 6 height 6
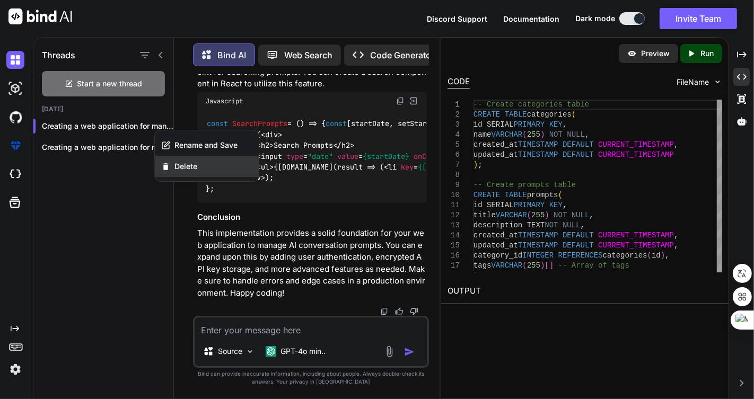
click at [189, 165] on span "Delete" at bounding box center [185, 166] width 23 height 11
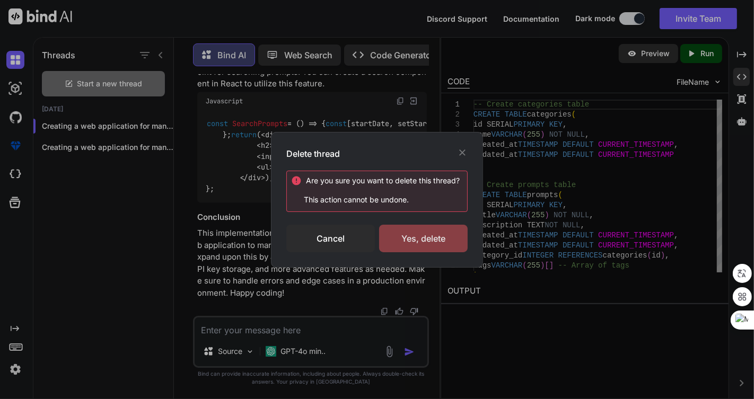
click at [427, 238] on div "Yes, delete" at bounding box center [423, 239] width 89 height 28
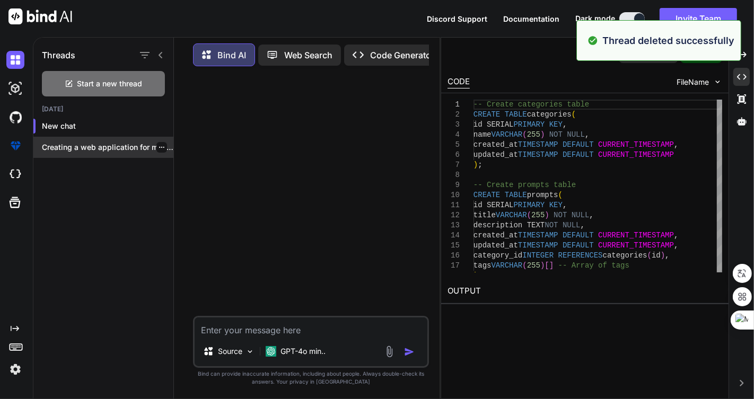
click at [158, 144] on icon "button" at bounding box center [161, 147] width 6 height 6
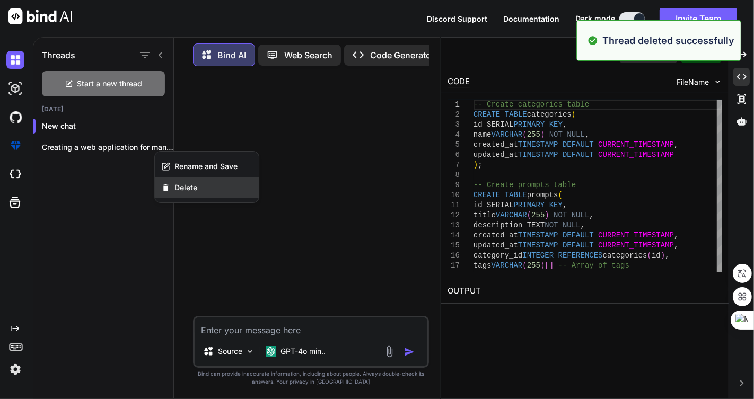
click at [185, 185] on span "Delete" at bounding box center [185, 187] width 23 height 11
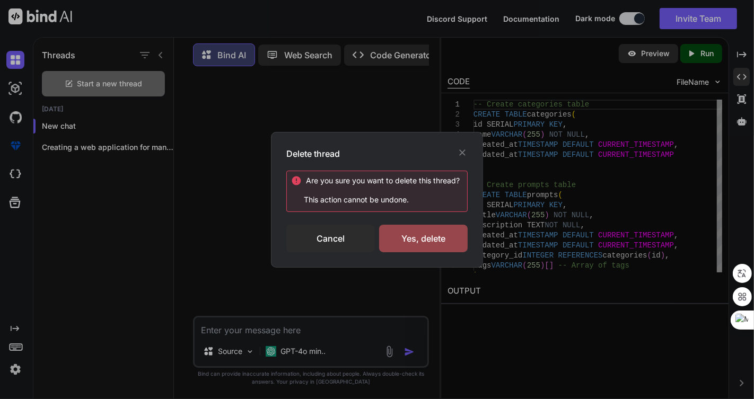
click at [427, 205] on div "Are you sure you want to delete this thread ? This action cannot be undone." at bounding box center [376, 191] width 181 height 41
click at [428, 229] on div "Yes, delete" at bounding box center [423, 239] width 89 height 28
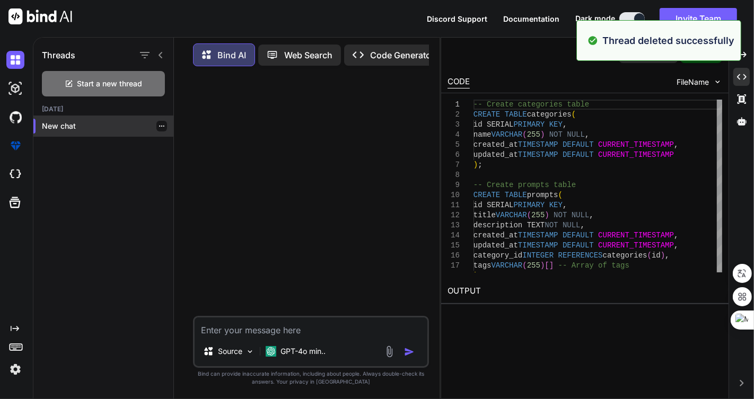
click at [160, 125] on icon "button" at bounding box center [161, 126] width 6 height 6
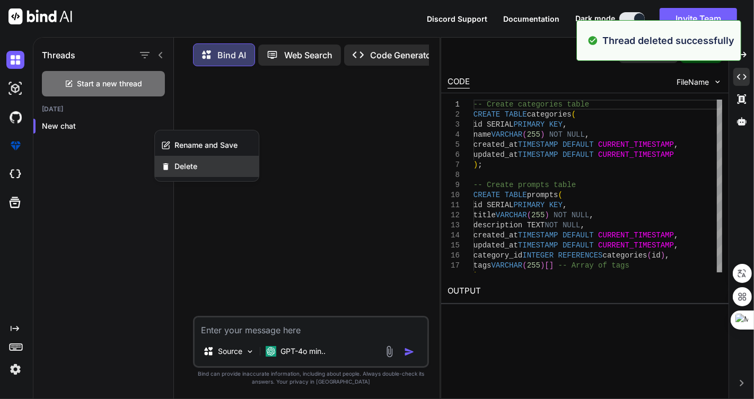
click at [183, 161] on span "Delete" at bounding box center [185, 166] width 23 height 11
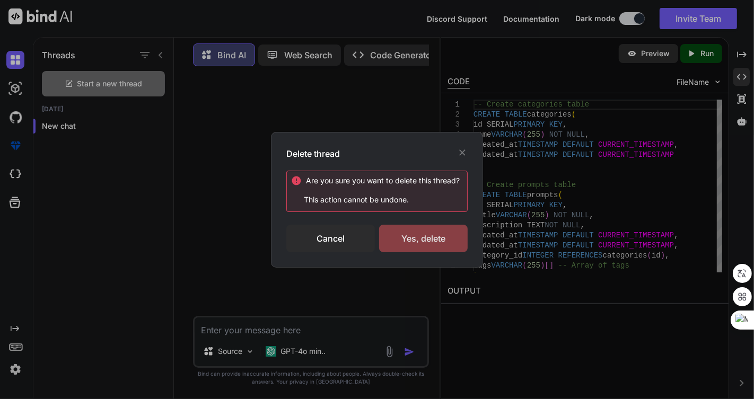
click at [413, 234] on div "Yes, delete" at bounding box center [423, 239] width 89 height 28
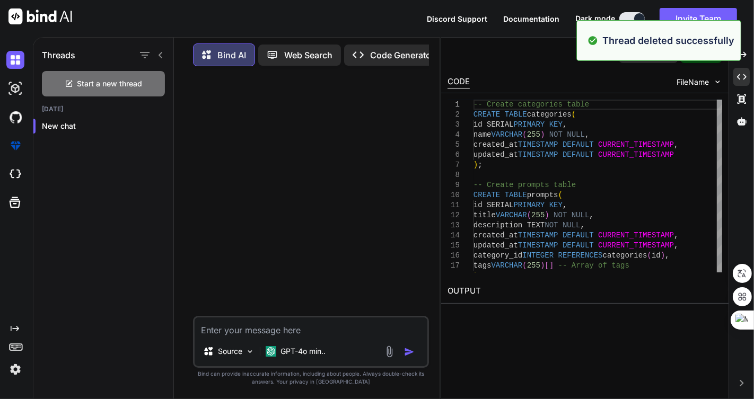
click at [310, 156] on div at bounding box center [311, 195] width 233 height 241
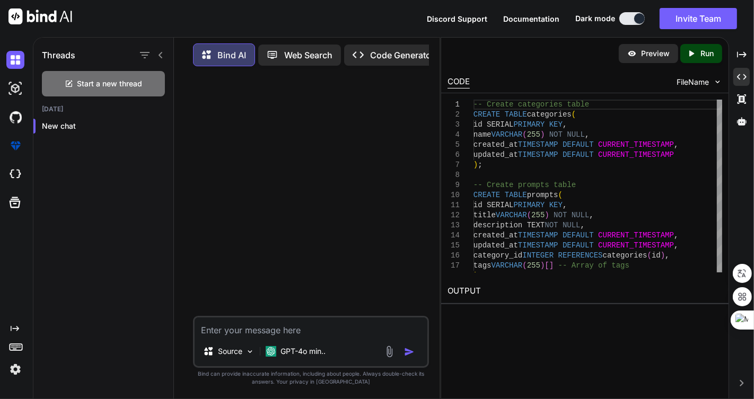
click at [285, 58] on p "Web Search" at bounding box center [308, 55] width 48 height 13
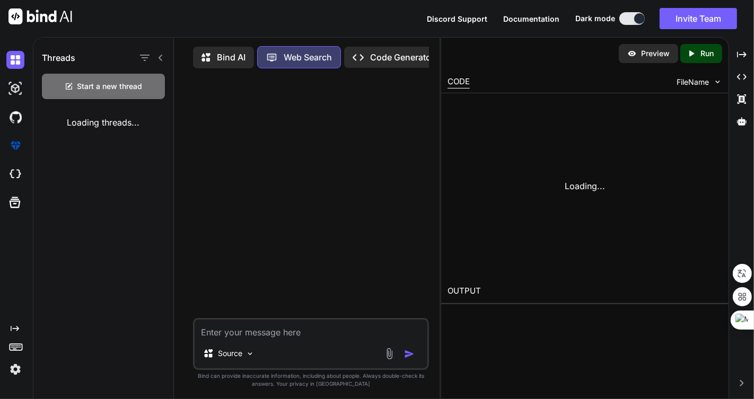
scroll to position [4, 0]
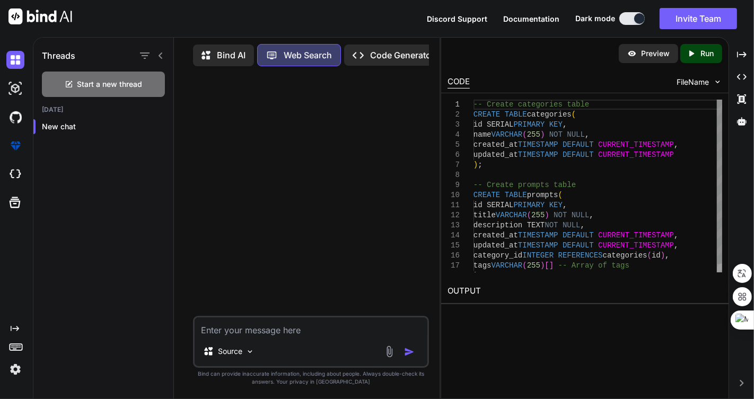
click at [296, 49] on p "Web Search" at bounding box center [308, 55] width 48 height 13
click at [735, 51] on div "Created with Pixso." at bounding box center [741, 55] width 16 height 18
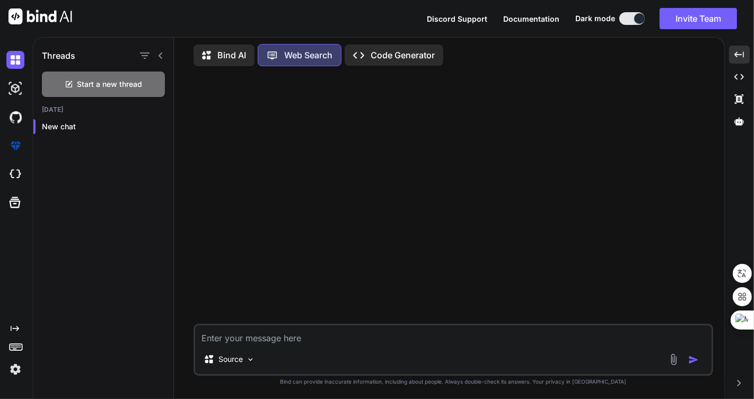
click at [394, 54] on p "Code Generator" at bounding box center [402, 55] width 64 height 13
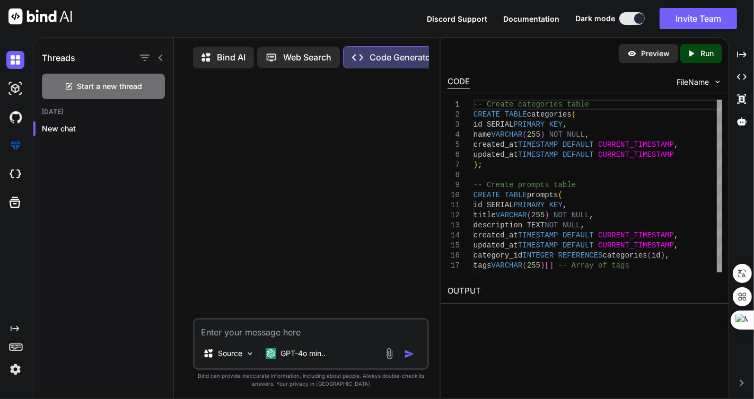
click at [693, 77] on span "FileName" at bounding box center [692, 82] width 32 height 11
click at [717, 81] on img at bounding box center [717, 81] width 9 height 9
click at [348, 119] on div at bounding box center [311, 197] width 233 height 241
click at [286, 57] on p "Web Search" at bounding box center [307, 57] width 48 height 13
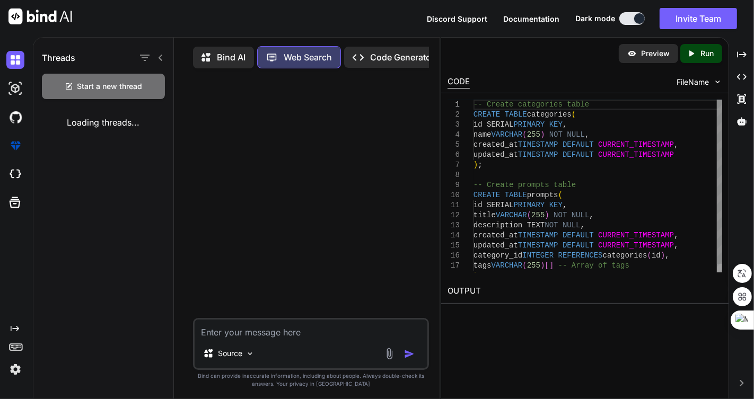
scroll to position [4, 0]
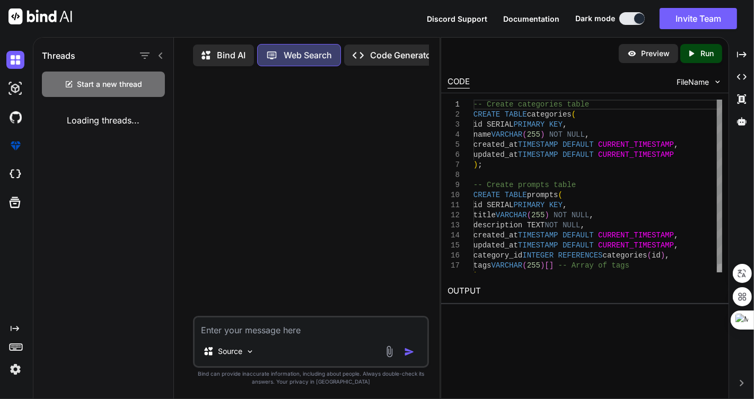
click at [386, 54] on p "Code Generator" at bounding box center [402, 55] width 64 height 13
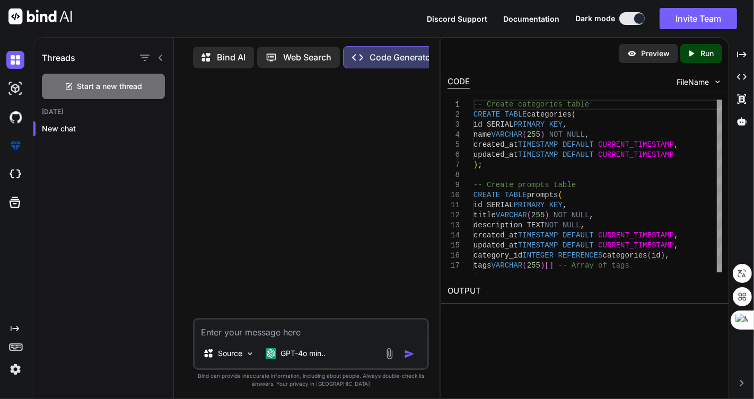
click at [697, 78] on span "FileName" at bounding box center [692, 82] width 32 height 11
click at [14, 87] on img at bounding box center [15, 88] width 18 height 18
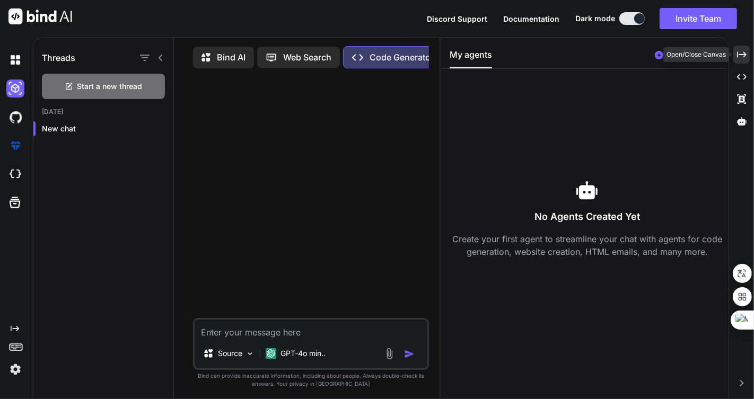
click at [737, 50] on icon "Created with Pixso." at bounding box center [742, 55] width 10 height 10
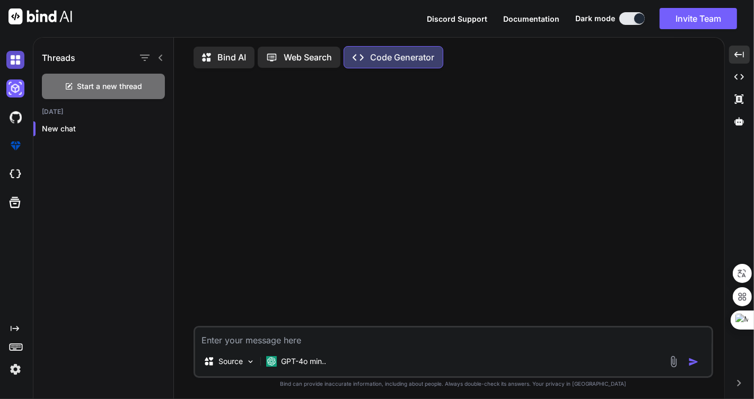
click at [15, 60] on img at bounding box center [15, 60] width 18 height 18
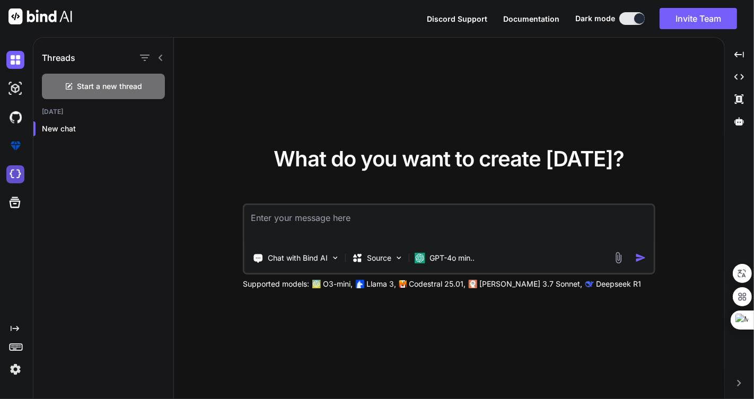
click at [17, 172] on img at bounding box center [15, 174] width 18 height 18
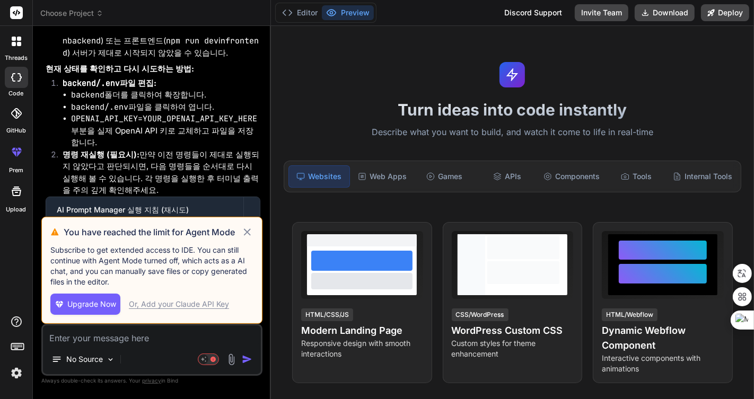
scroll to position [2965, 0]
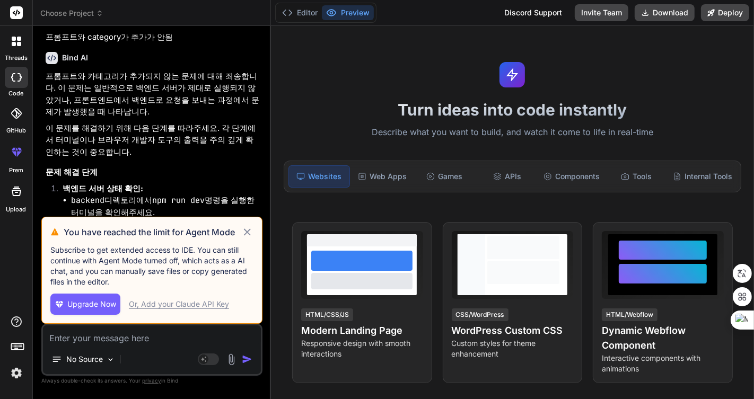
click at [247, 232] on icon at bounding box center [247, 231] width 7 height 7
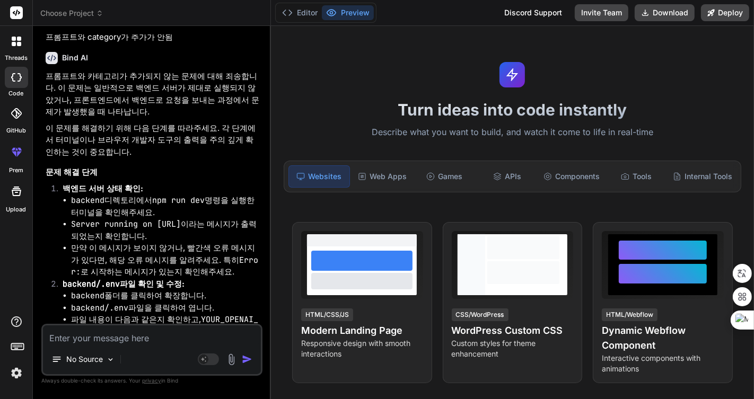
type textarea "x"
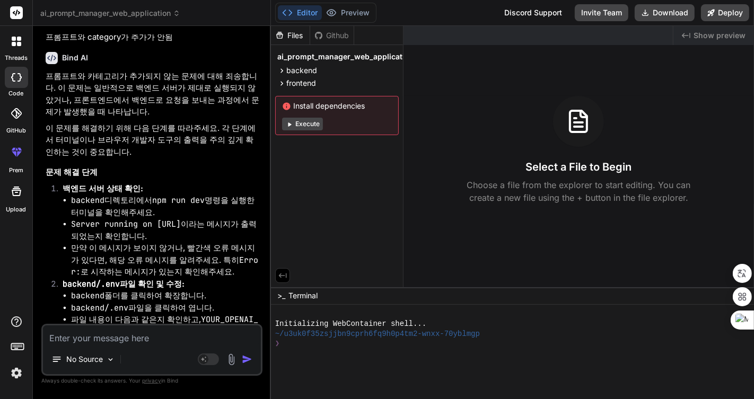
click at [397, 357] on div at bounding box center [508, 354] width 467 height 10
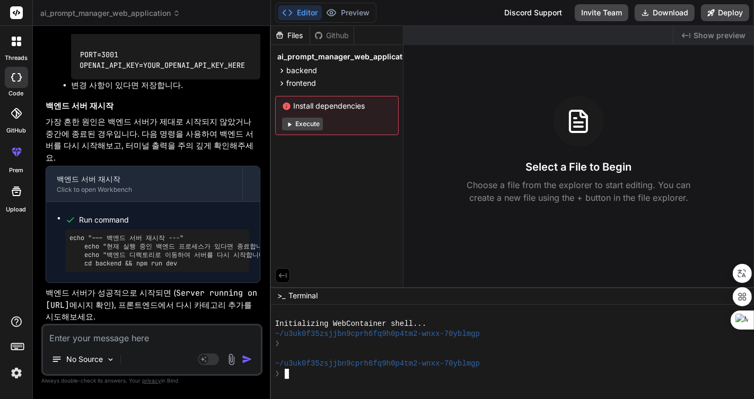
scroll to position [4639, 0]
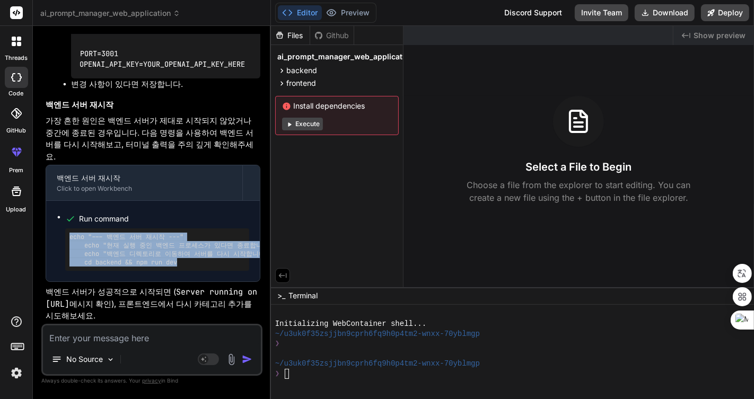
drag, startPoint x: 185, startPoint y: 235, endPoint x: 66, endPoint y: 210, distance: 121.7
click at [66, 228] on div "echo "--- 백엔드 서버 재시작 ---" echo "현재 실행 중인 백엔드 프로세스가 있다면 종료합니다 (Ctrl+C)." echo "백…" at bounding box center [157, 249] width 184 height 42
click at [185, 214] on span "Run command" at bounding box center [164, 219] width 170 height 11
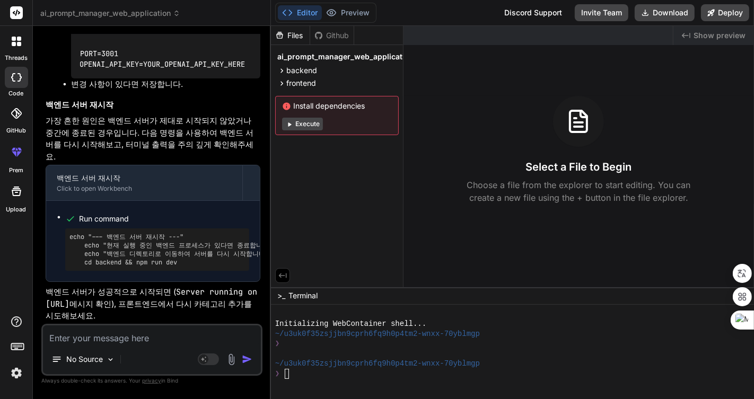
click at [99, 214] on span "Run command" at bounding box center [164, 219] width 170 height 11
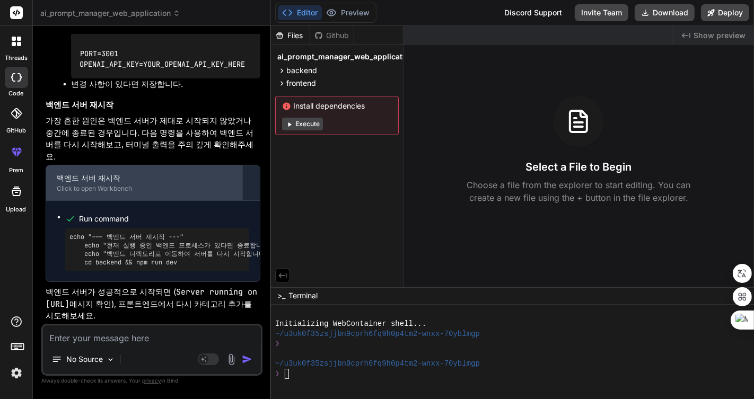
click at [144, 184] on div "Click to open Workbench" at bounding box center [144, 188] width 175 height 8
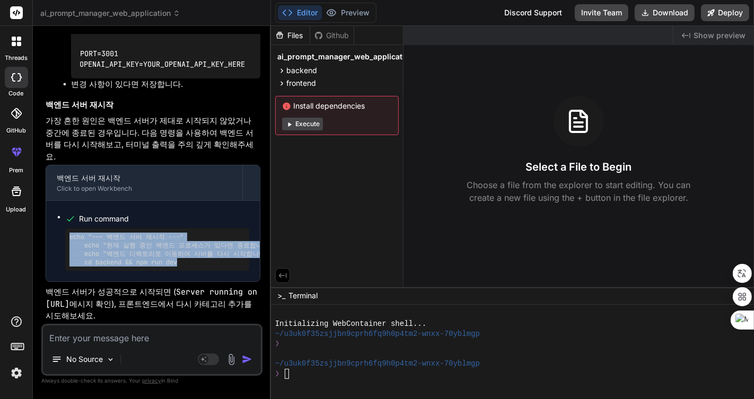
drag, startPoint x: 188, startPoint y: 234, endPoint x: 67, endPoint y: 207, distance: 123.7
click at [67, 228] on div "echo "--- 백엔드 서버 재시작 ---" echo "현재 실행 중인 백엔드 프로세스가 있다면 종료합니다 (Ctrl+C)." echo "백…" at bounding box center [157, 249] width 184 height 42
copy pre "echo "--- 백엔드 서버 재시작 ---" echo "현재 실행 중인 백엔드 프로세스가 있다면 종료합니다 (Ctrl+C)." echo "백…"
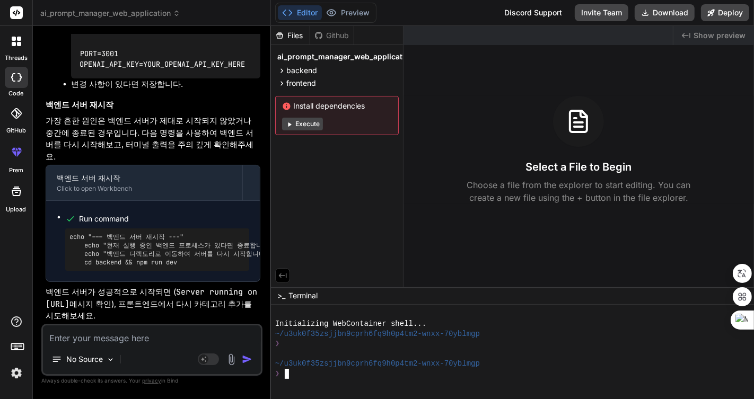
type textarea "echo "--- 백엔드 서버 재시작 ---" echo "현재 실행 중인 백엔드 프로세스가 있다면 종료합니다 (Ctrl+C)." echo "백…"
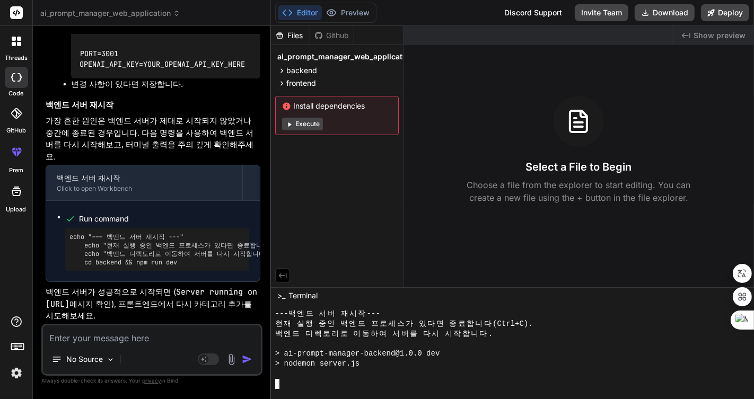
scroll to position [130, 0]
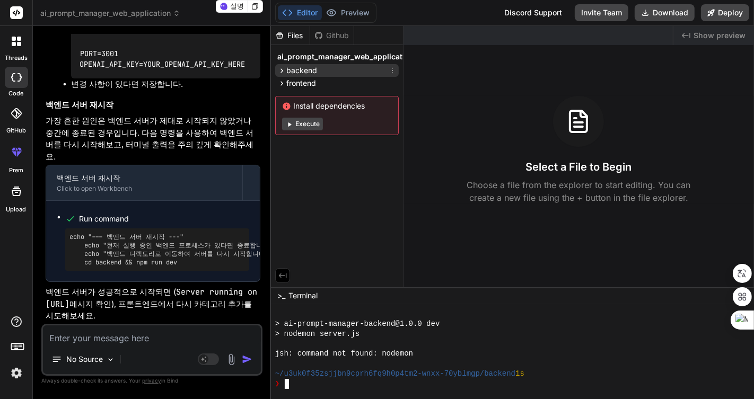
click at [304, 66] on span "backend" at bounding box center [301, 70] width 31 height 11
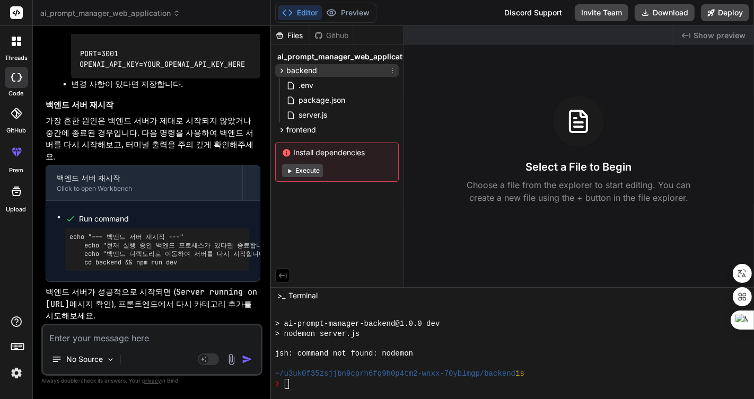
click at [304, 66] on span "backend" at bounding box center [301, 70] width 31 height 11
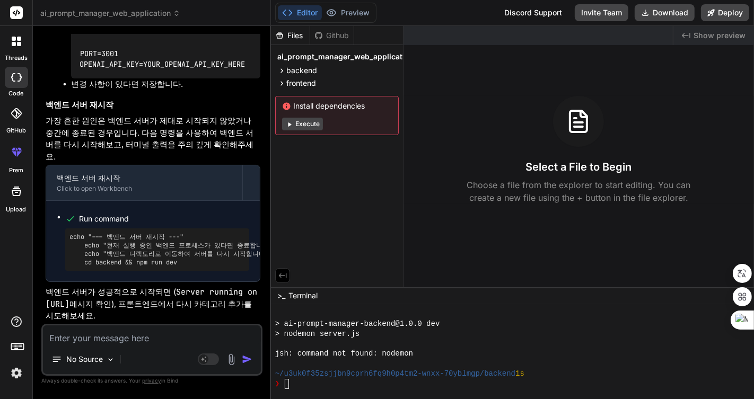
click at [511, 328] on div "> ai-prompt-manager-backend@1.0.0 dev" at bounding box center [508, 324] width 467 height 10
type textarea "ㅔㅈ"
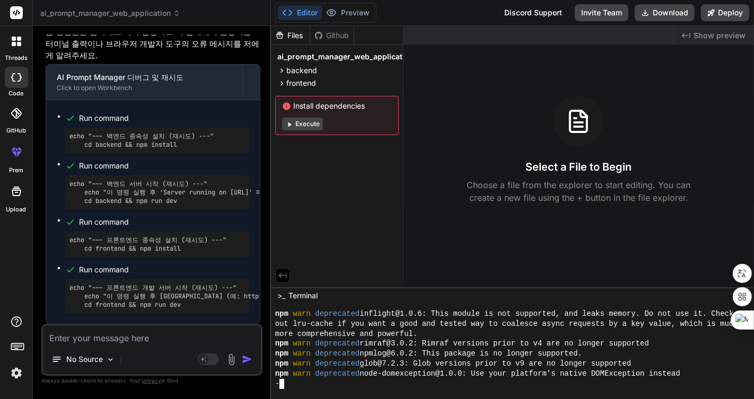
scroll to position [380, 0]
type textarea "x"
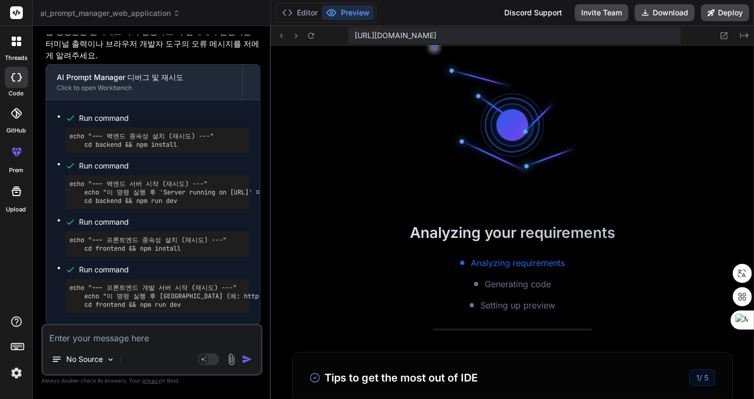
scroll to position [570, 0]
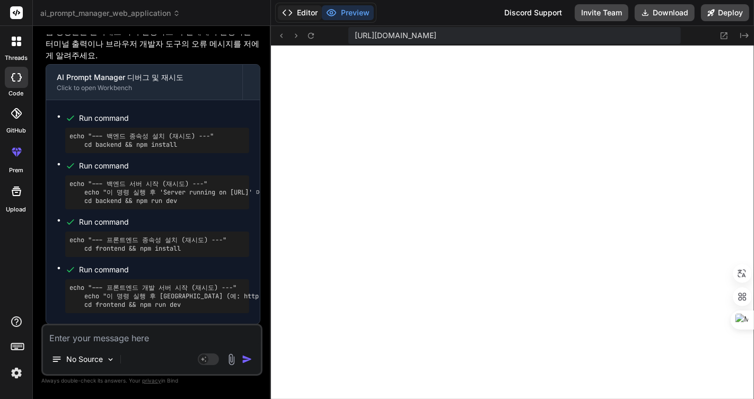
click at [296, 7] on button "Editor" at bounding box center [300, 12] width 44 height 15
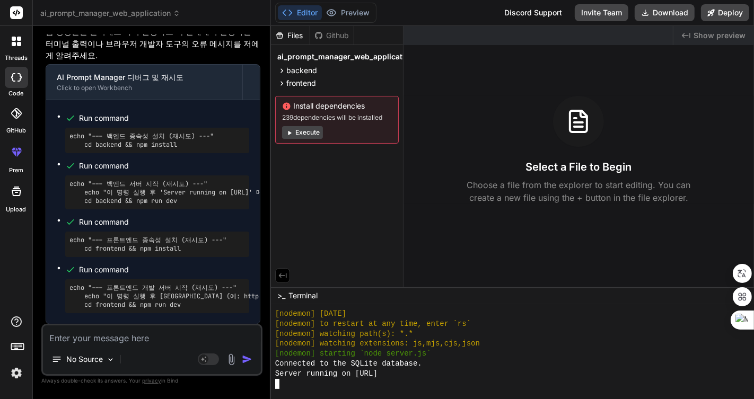
click at [552, 347] on div "[nodemon] watching extensions: js,mjs,cjs,json" at bounding box center [508, 344] width 467 height 10
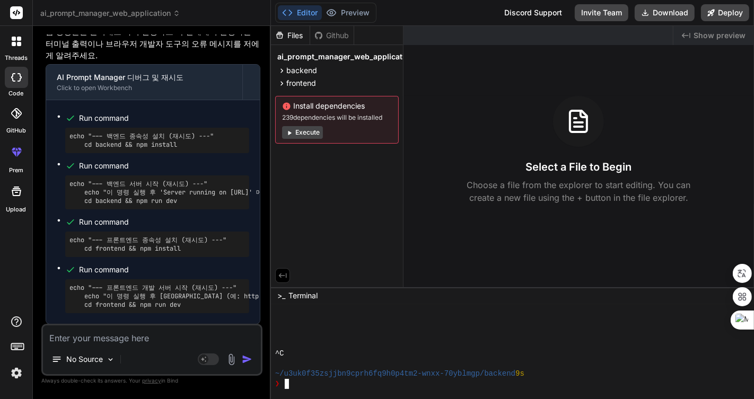
scroll to position [640, 0]
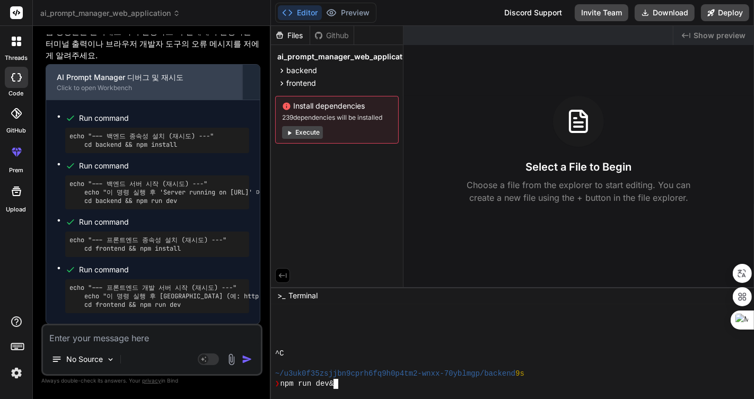
click at [155, 84] on div "Click to open Workbench" at bounding box center [144, 88] width 175 height 8
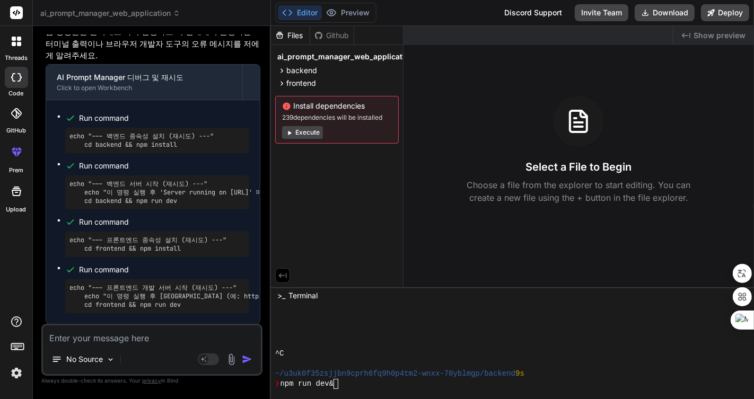
click at [149, 134] on pre "echo "--- 백엔드 종속성 설치 (재시도) ---" cd backend && npm install" at bounding box center [156, 140] width 175 height 17
click at [149, 161] on span "Run command" at bounding box center [164, 166] width 170 height 11
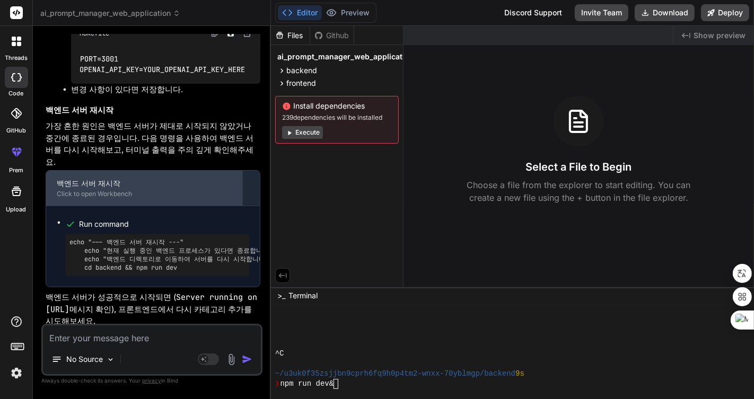
scroll to position [4639, 0]
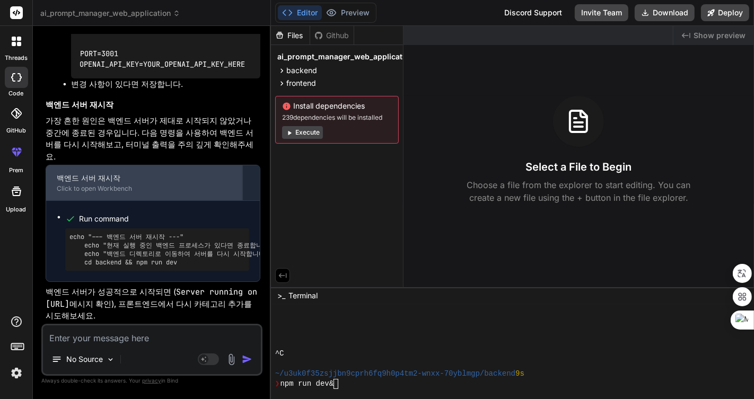
click at [173, 173] on div "백엔드 서버 재시작" at bounding box center [144, 178] width 175 height 11
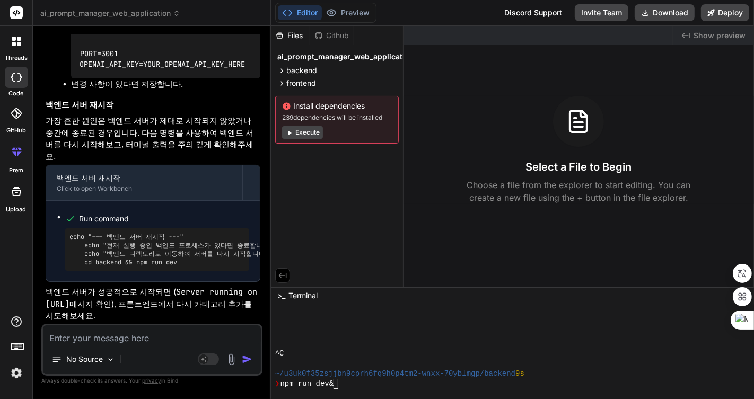
click at [176, 211] on li "Run command echo "--- 백엔드 서버 재시작 ---" echo "현재 실행 중인 백엔드 프로세스가 있다면 종료합니다 (Ctrl+…" at bounding box center [157, 240] width 184 height 59
click at [148, 233] on pre "echo "--- 백엔드 서버 재시작 ---" echo "현재 실행 중인 백엔드 프로세스가 있다면 종료합니다 (Ctrl+C)." echo "백…" at bounding box center [156, 250] width 175 height 34
click at [72, 214] on icon at bounding box center [70, 219] width 11 height 11
click at [65, 211] on li "Run command echo "--- 백엔드 서버 재시작 ---" echo "현재 실행 중인 백엔드 프로세스가 있다면 종료합니다 (Ctrl+…" at bounding box center [157, 240] width 184 height 59
drag, startPoint x: 91, startPoint y: 209, endPoint x: 100, endPoint y: 214, distance: 10.0
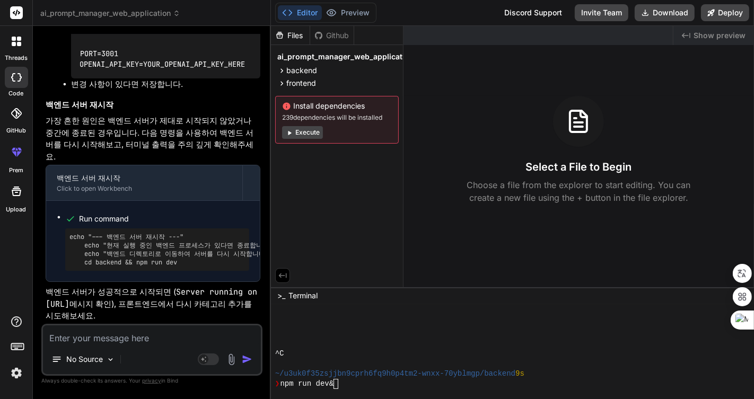
click at [92, 233] on pre "echo "--- 백엔드 서버 재시작 ---" echo "현재 실행 중인 백엔드 프로세스가 있다면 종료합니다 (Ctrl+C)." echo "백…" at bounding box center [156, 250] width 175 height 34
drag, startPoint x: 100, startPoint y: 214, endPoint x: 153, endPoint y: 222, distance: 53.7
click at [110, 233] on pre "echo "--- 백엔드 서버 재시작 ---" echo "현재 실행 중인 백엔드 프로세스가 있다면 종료합니다 (Ctrl+C)." echo "백…" at bounding box center [156, 250] width 175 height 34
drag, startPoint x: 189, startPoint y: 225, endPoint x: 219, endPoint y: 228, distance: 30.9
click at [189, 233] on pre "echo "--- 백엔드 서버 재시작 ---" echo "현재 실행 중인 백엔드 프로세스가 있다면 종료합니다 (Ctrl+C)." echo "백…" at bounding box center [156, 250] width 175 height 34
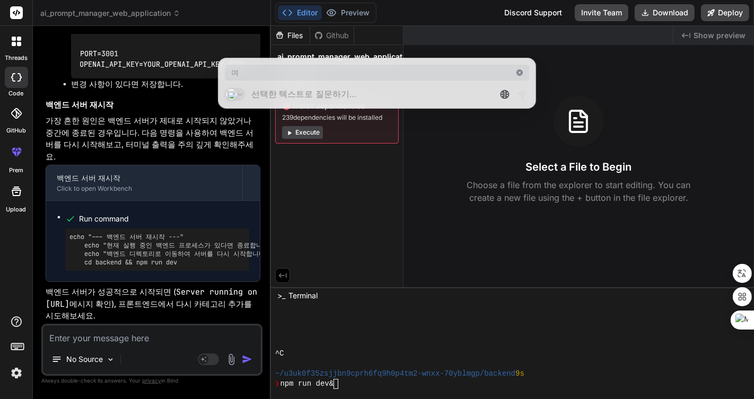
click at [222, 233] on pre "echo "--- 백엔드 서버 재시작 ---" echo "현재 실행 중인 백엔드 프로세스가 있다면 종료합니다 (Ctrl+C)." echo "백…" at bounding box center [156, 250] width 175 height 34
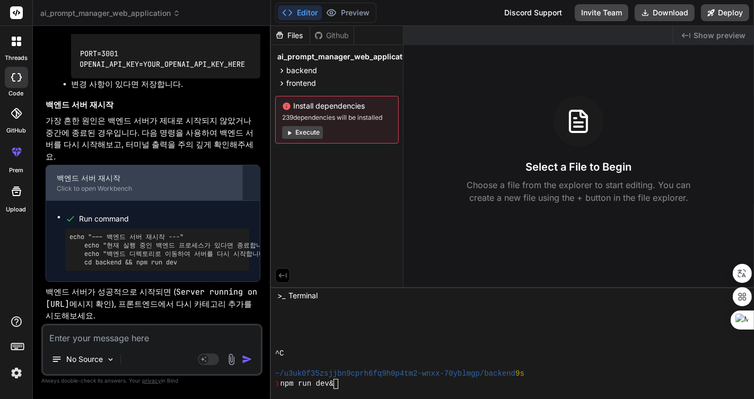
click at [207, 165] on div "백엔드 서버 재시작 Click to open Workbench" at bounding box center [144, 182] width 196 height 35
click at [136, 165] on div "백엔드 서버 재시작 Click to open Workbench" at bounding box center [144, 182] width 196 height 35
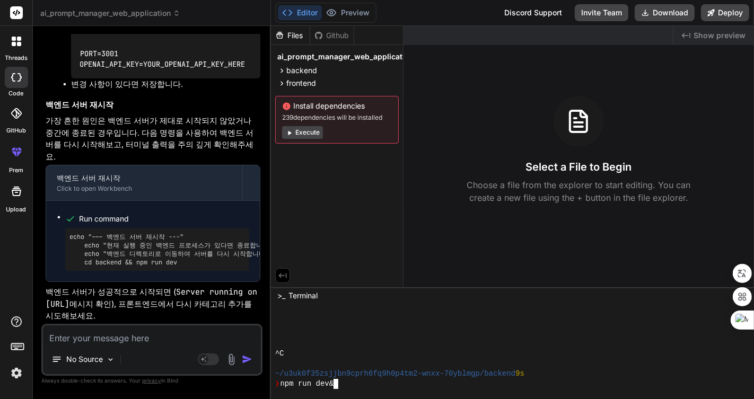
click at [339, 383] on textarea "Terminal input" at bounding box center [339, 384] width 4 height 10
click at [374, 335] on div at bounding box center [508, 334] width 467 height 10
click at [304, 351] on div "^C" at bounding box center [508, 354] width 467 height 10
click at [310, 132] on button "Execute" at bounding box center [302, 132] width 41 height 13
click at [400, 327] on div at bounding box center [508, 324] width 467 height 10
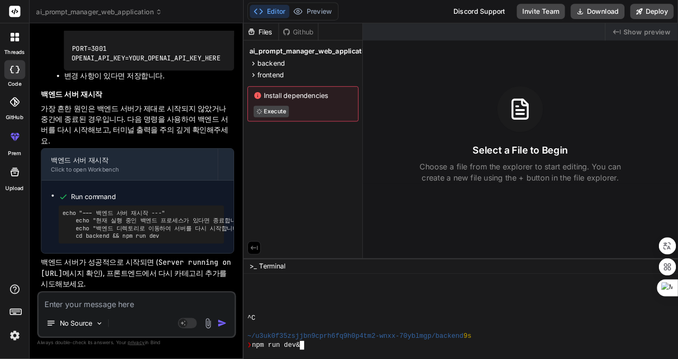
scroll to position [655, 0]
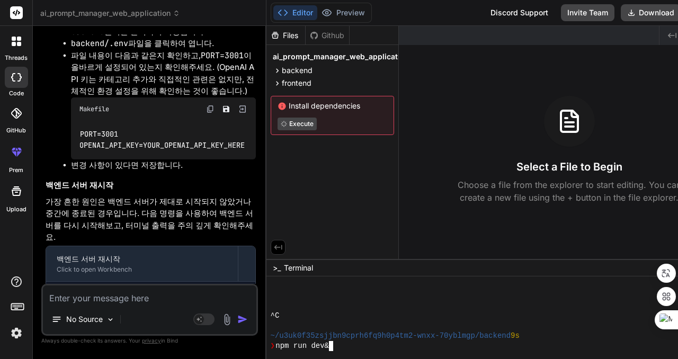
type textarea "x"
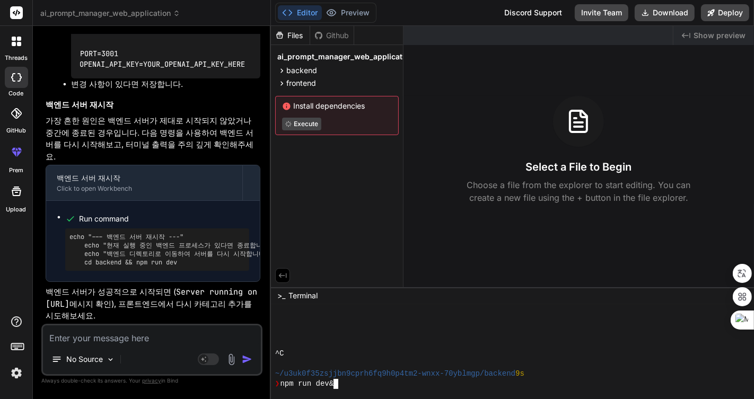
click at [435, 326] on div at bounding box center [508, 324] width 467 height 10
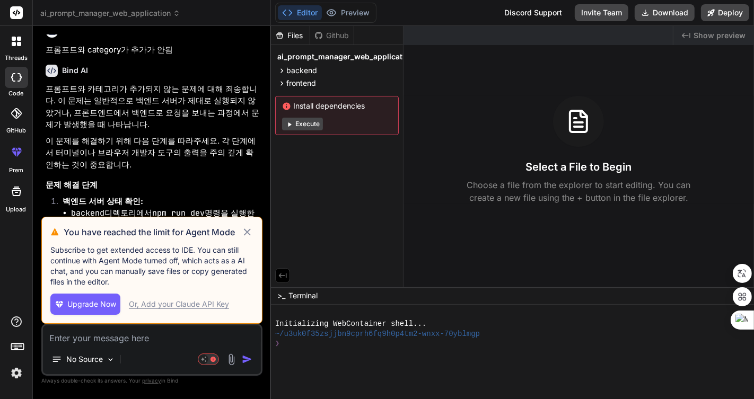
scroll to position [2965, 0]
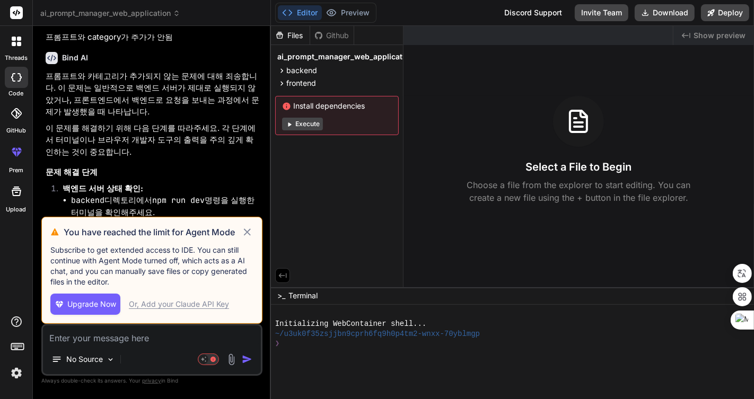
click at [246, 232] on icon at bounding box center [247, 232] width 12 height 13
type textarea "x"
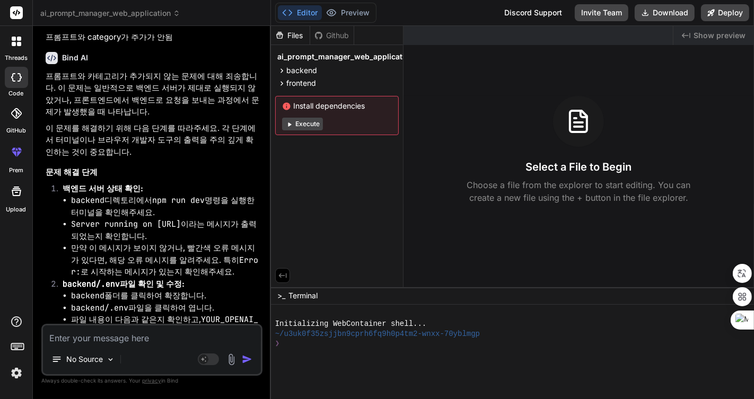
click at [485, 348] on div "❯" at bounding box center [506, 344] width 463 height 10
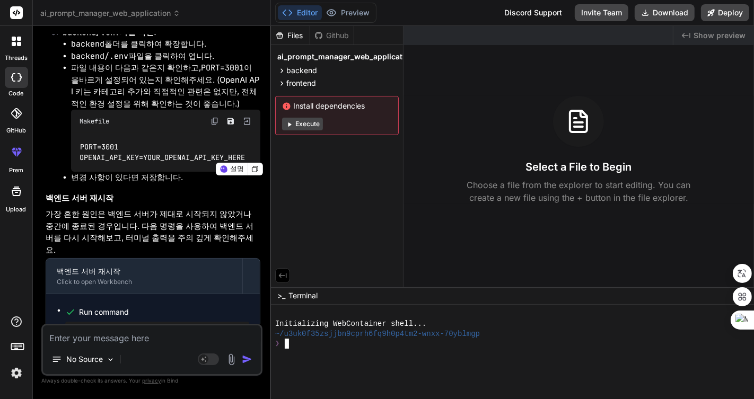
scroll to position [4639, 0]
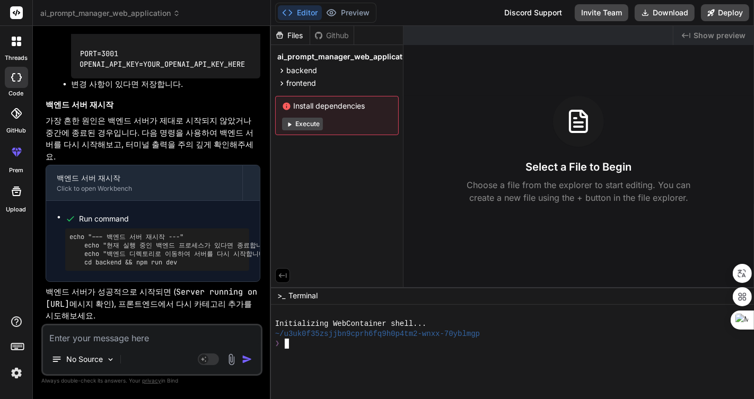
click at [395, 341] on div "❯" at bounding box center [506, 344] width 463 height 10
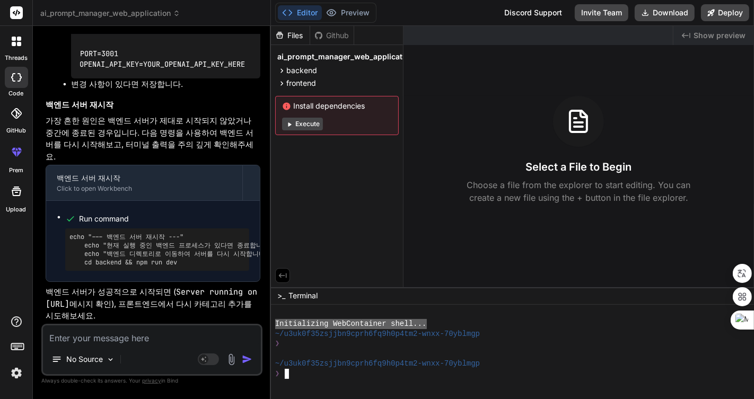
drag, startPoint x: 277, startPoint y: 323, endPoint x: 429, endPoint y: 322, distance: 152.1
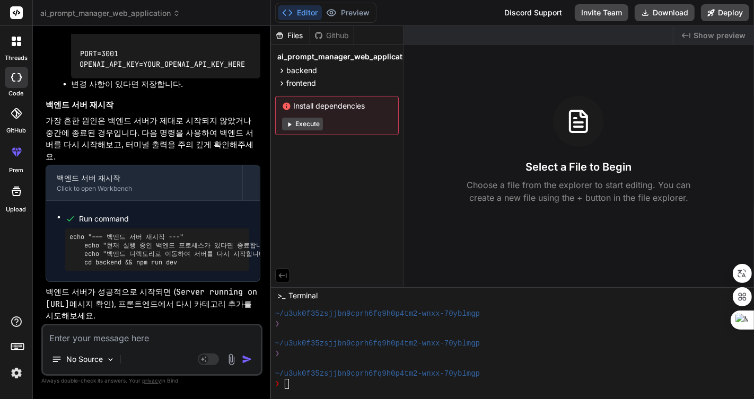
click at [125, 340] on textarea at bounding box center [152, 334] width 218 height 19
click at [163, 340] on textarea at bounding box center [152, 334] width 218 height 19
type textarea "w"
type textarea "x"
type textarea "we"
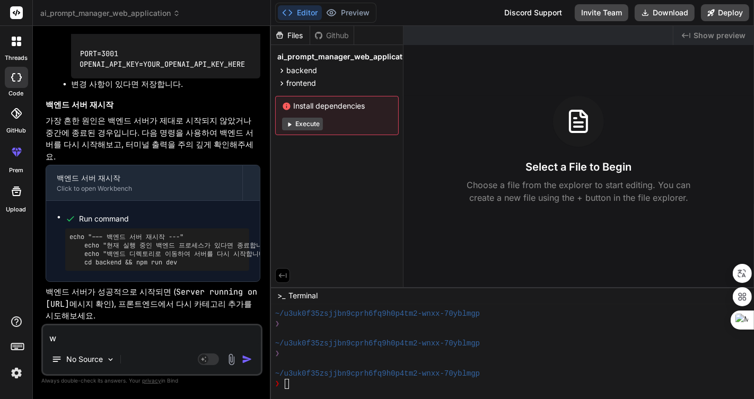
type textarea "x"
type textarea "web"
type textarea "x"
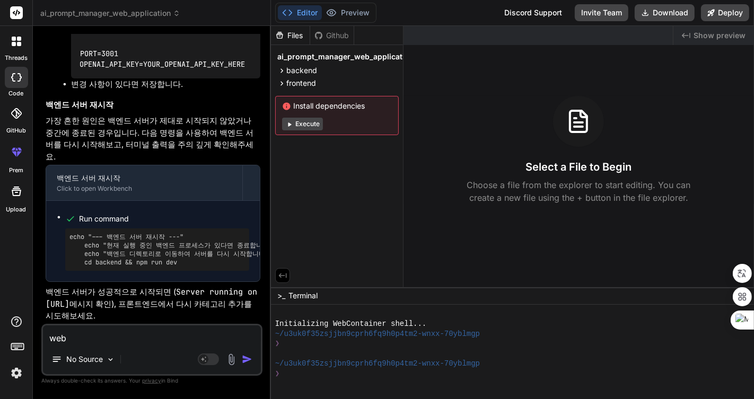
click at [134, 333] on textarea "web" at bounding box center [152, 334] width 218 height 19
type textarea "we"
type textarea "x"
type textarea "w"
type textarea "x"
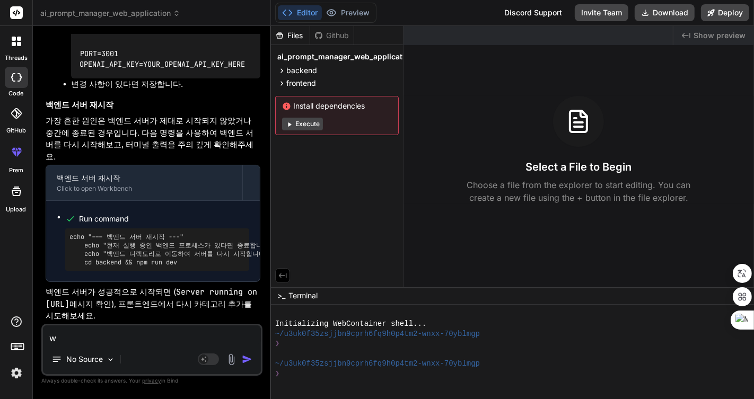
type textarea "x"
type textarea "W"
type textarea "x"
type textarea "We"
type textarea "x"
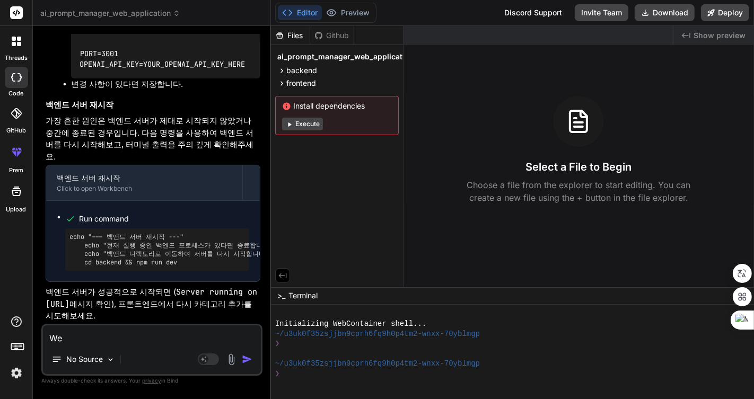
type textarea "Web"
type textarea "x"
type textarea "WebC"
type textarea "x"
type textarea "WebCo"
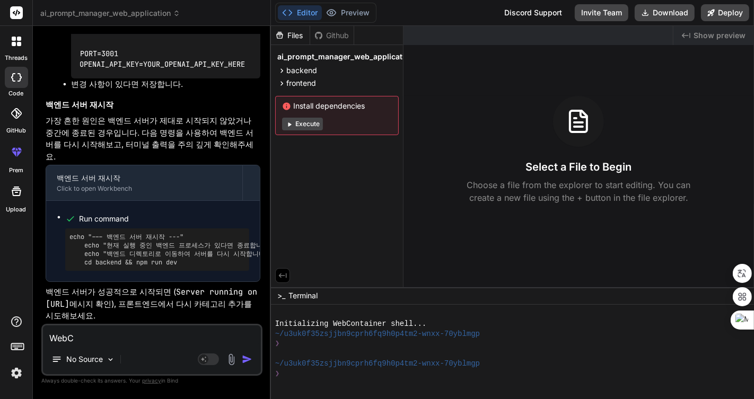
type textarea "x"
type textarea "WebCon"
type textarea "x"
type textarea "WebCont"
type textarea "x"
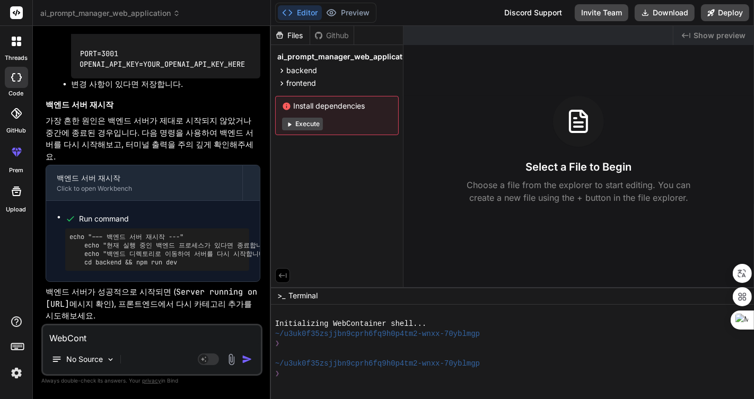
type textarea "WebConte"
type textarea "x"
type textarea "WebCont"
type textarea "x"
type textarea "WebConta"
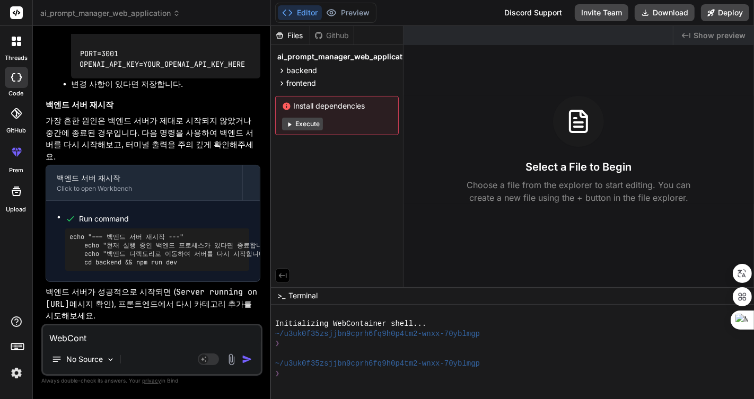
type textarea "x"
type textarea "WebContai"
type textarea "x"
type textarea "WebContain"
type textarea "x"
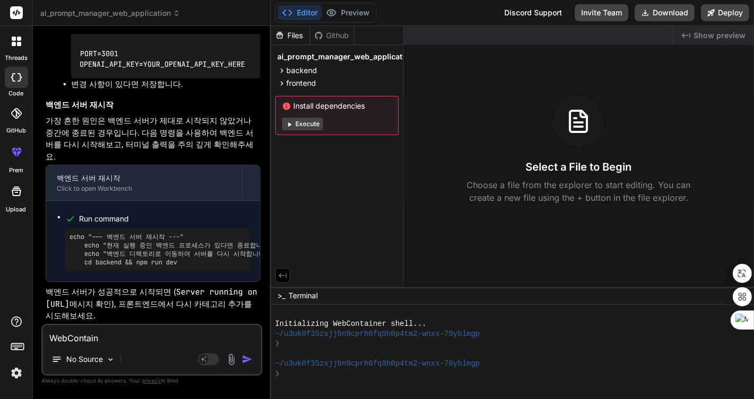
type textarea "WebContaine"
type textarea "x"
type textarea "WebContainer"
type textarea "x"
type textarea "WebContainer"
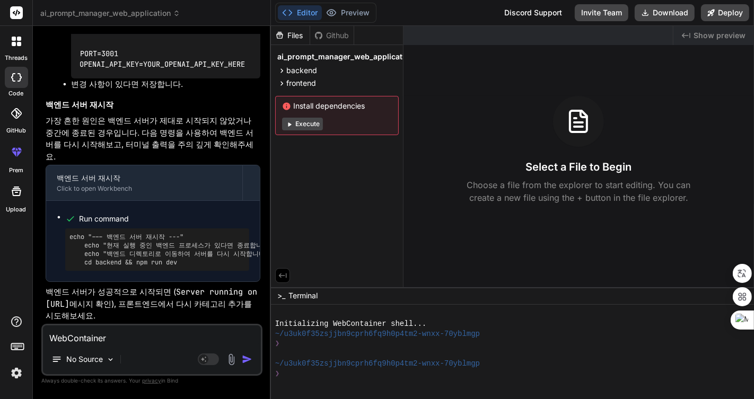
type textarea "x"
type textarea "WebContainer s"
type textarea "x"
type textarea "WebContainer sh"
type textarea "x"
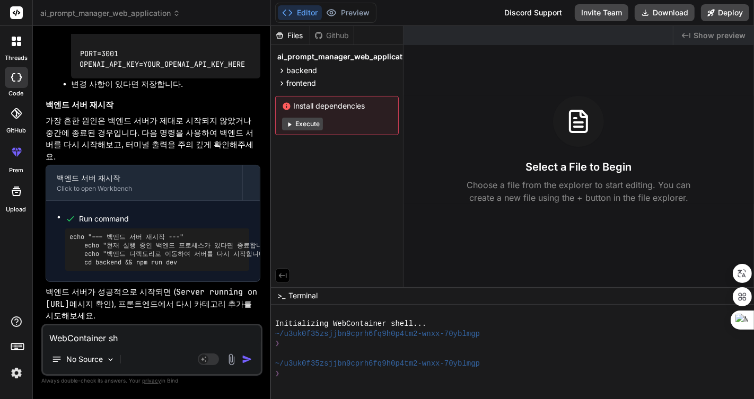
type textarea "WebContainer she"
type textarea "x"
type textarea "WebContainer shel"
type textarea "x"
type textarea "WebContainer shell"
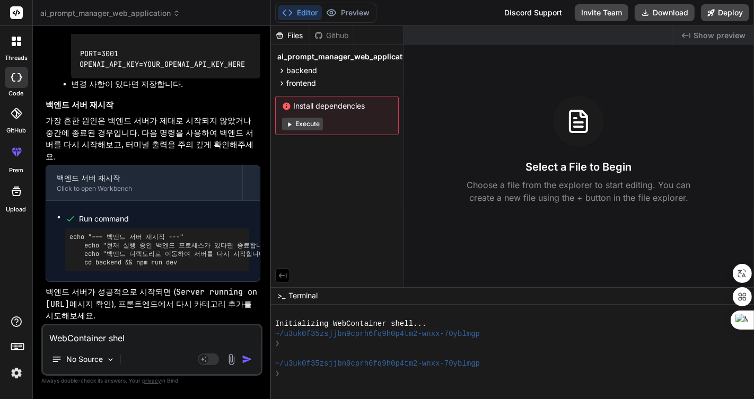
type textarea "x"
type textarea "WebContainer shellㅇ"
type textarea "x"
type textarea "WebContainer shell으"
type textarea "x"
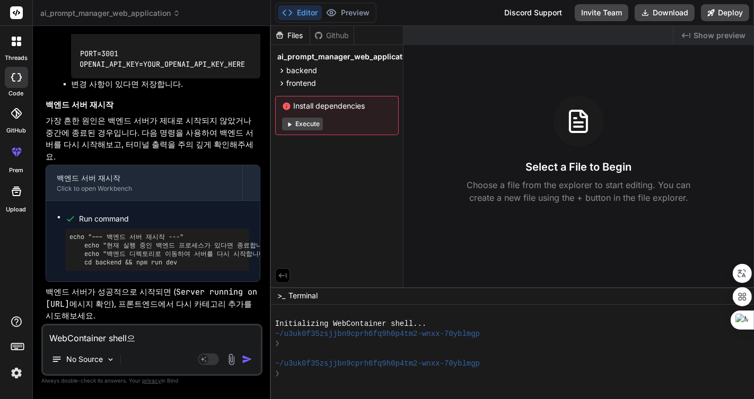
type textarea "WebContainer shell을"
type textarea "x"
type textarea "WebContainer shell을"
type textarea "x"
type textarea "WebContainer shell을 ㅎ"
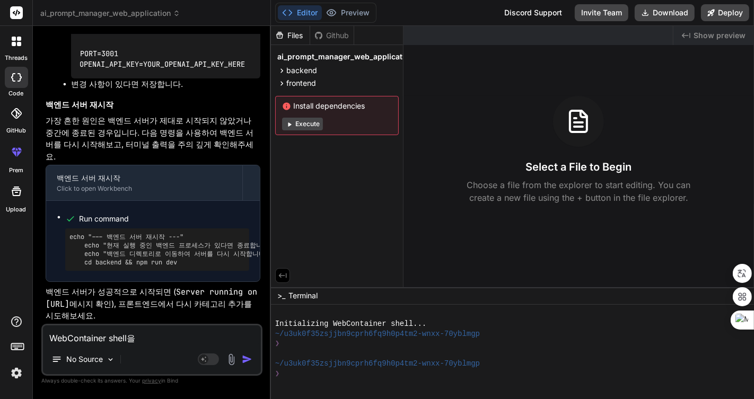
type textarea "x"
type textarea "WebContainer shell을 하"
type textarea "x"
type textarea "WebContainer shell을 한"
type textarea "x"
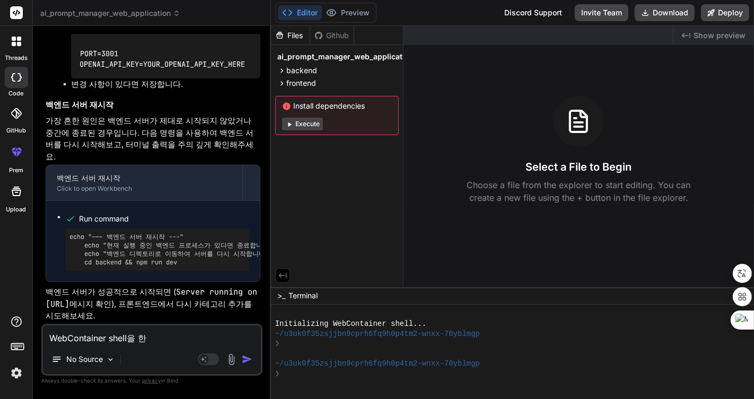
type textarea "WebContainer shell을 한ㄱ"
type textarea "x"
type textarea "WebContainer shell을 한개"
type textarea "x"
type textarea "WebContainer shell을 한갭"
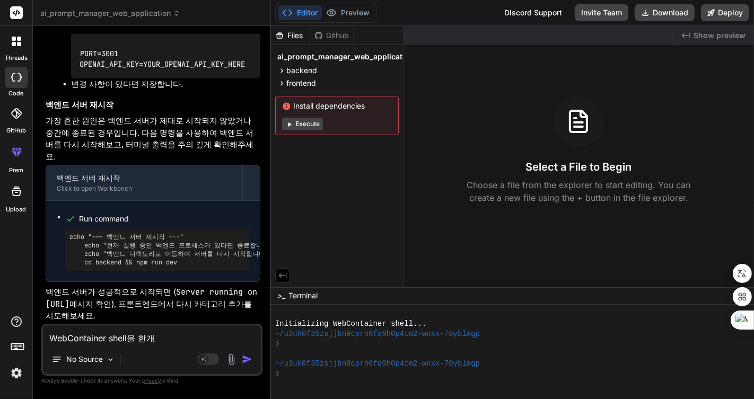
type textarea "x"
type textarea "WebContainer shell을 한개바"
type textarea "x"
type textarea "WebContainer shell을 한개밖"
type textarea "x"
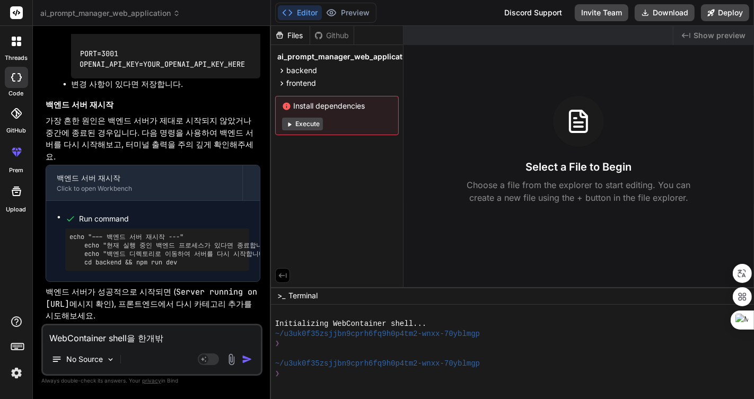
type textarea "WebContainer shell을 한개밖ㅇ"
type textarea "x"
type textarea "WebContainer shell을 한개밖에"
type textarea "x"
type textarea "WebContainer shell을 한개밖에"
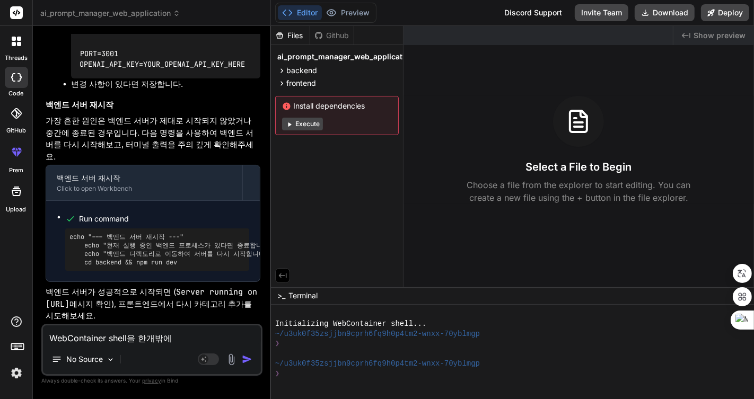
type textarea "x"
type textarea "WebContainer shell을 한개밖에 ㅅ"
type textarea "x"
type textarea "WebContainer shell을 한개밖에 시"
type textarea "x"
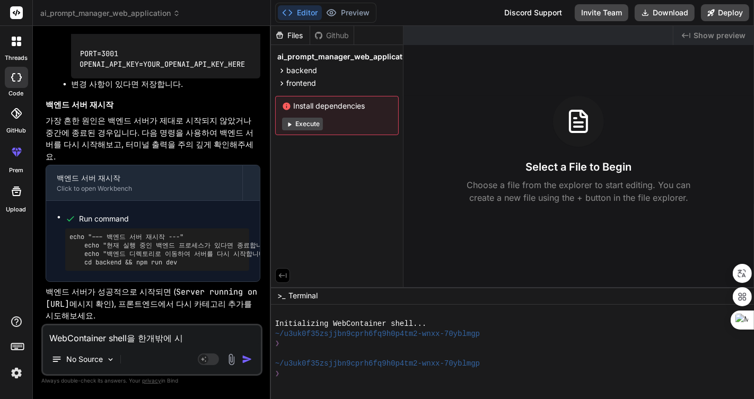
type textarea "WebContainer shell을 한개밖에 실"
type textarea "x"
type textarea "WebContainer shell을 한개밖에 싫"
type textarea "x"
type textarea "WebContainer shell을 한개밖에 실해"
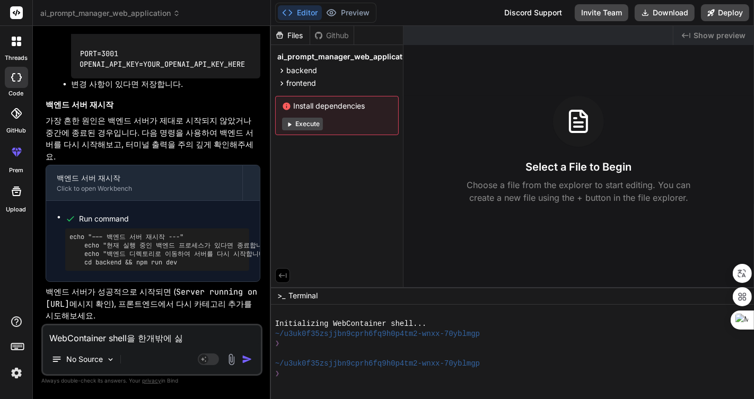
type textarea "x"
type textarea "WebContainer shell을 한개밖에 실행"
type textarea "x"
type textarea "WebContainer shell을 한개밖에 실행ㅎ"
type textarea "x"
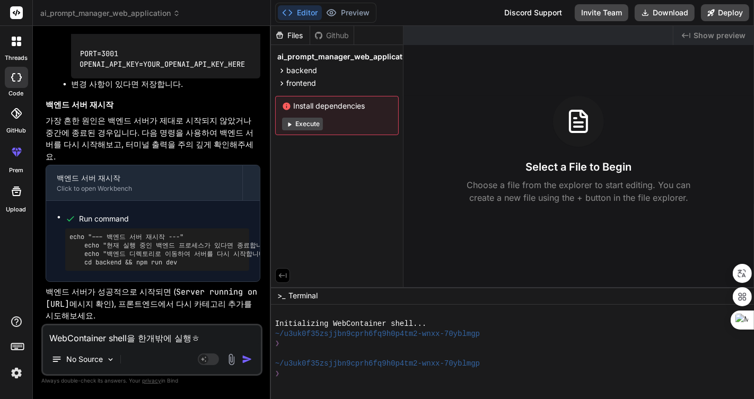
type textarea "WebContainer shell을 한개밖에 실행하"
type textarea "x"
type textarea "WebContainer shell을 한개밖에 실행할"
type textarea "x"
type textarea "WebContainer shell을 한개밖에 실행할"
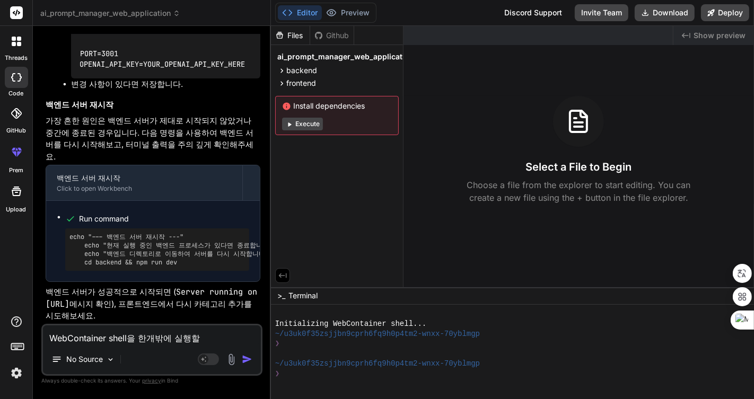
type textarea "x"
type textarea "WebContainer shell을 한개밖에 실행할 ㅅ"
type textarea "x"
type textarea "WebContainer shell을 한개밖에 실행할 수"
type textarea "x"
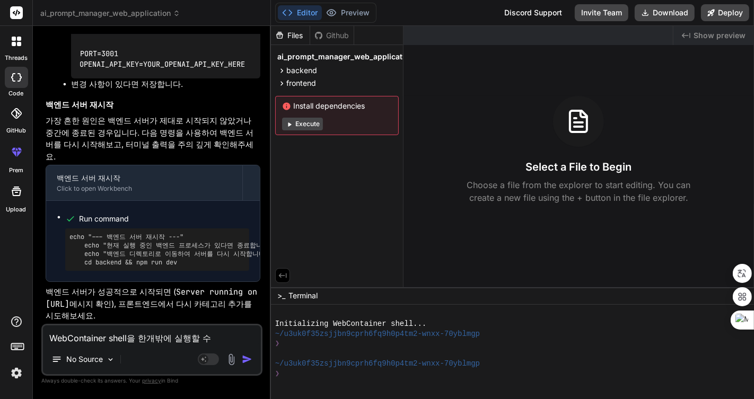
type textarea "WebContainer shell을 한개밖에 실행할 수"
type textarea "x"
type textarea "WebContainer shell을 한개밖에 실행할 수 ㅇ"
type textarea "x"
type textarea "WebContainer shell을 한개밖에 실행할 수 어"
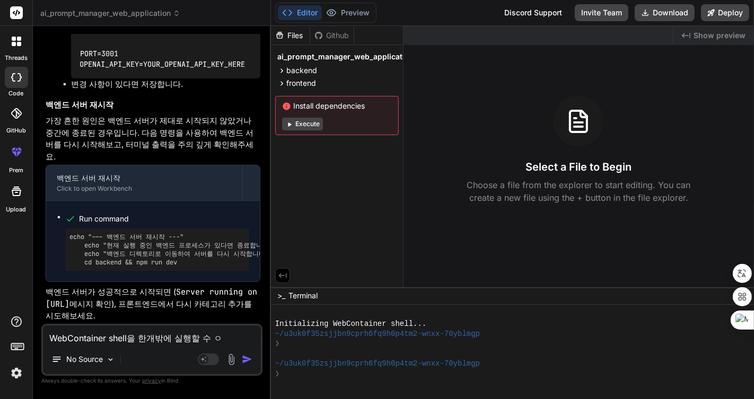
type textarea "x"
type textarea "WebContainer shell을 한개밖에 실행할 수 업"
type textarea "x"
type textarea "WebContainer shell을 한개밖에 실행할 수 없"
type textarea "x"
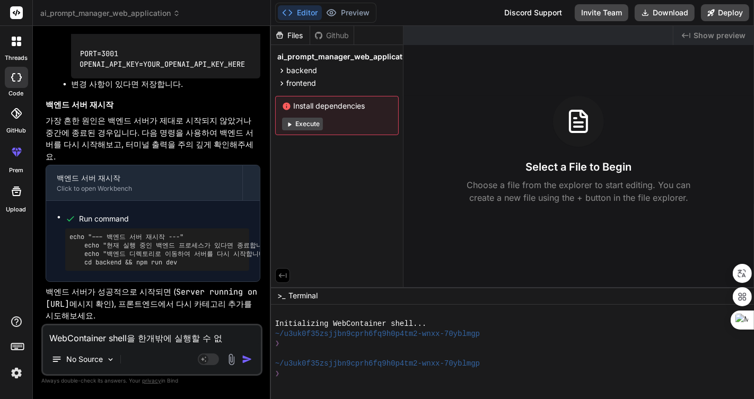
type textarea "WebContainer shell을 한개밖에 실행할 수 없ㅇ"
type textarea "x"
type textarea "WebContainer shell을 한개밖에 실행할 수 없어"
type textarea "x"
type textarea "WebContainer shell을 한개밖에 실행할 수 없어."
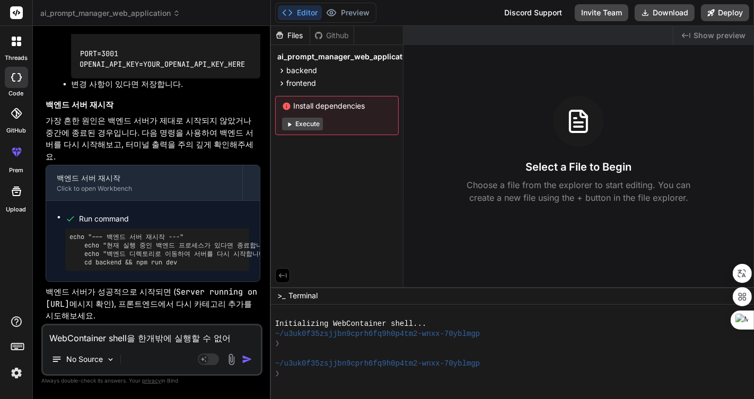
type textarea "x"
type textarea "WebContainer shell을 한개밖에 실행할 수 없어."
type textarea "x"
type textarea "WebContainer shell을 한개밖에 실행할 수 없어. ㅇ"
type textarea "x"
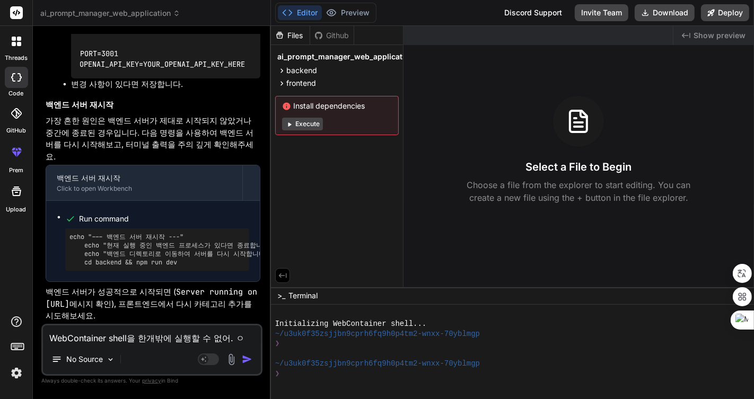
type textarea "WebContainer shell을 한개밖에 실행할 수 없어. 이"
type textarea "x"
type textarea "WebContainer shell을 한개밖에 실행할 수 없어. 익"
type textarea "x"
type textarea "WebContainer shell을 한개밖에 실행할 수 없어. 이게"
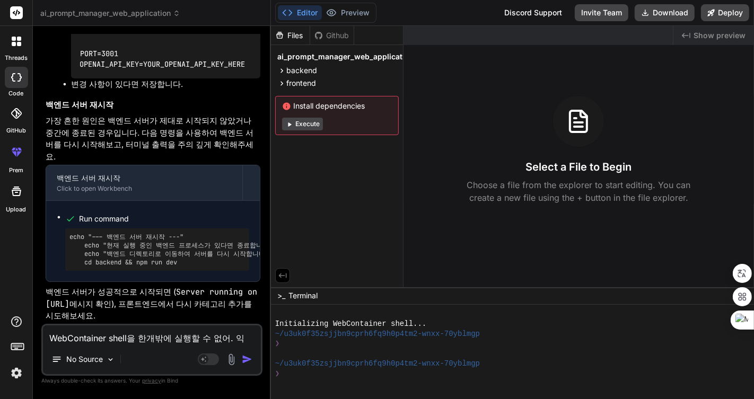
type textarea "x"
type textarea "WebContainer shell을 한개밖에 실행할 수 없어. 이게"
type textarea "x"
type textarea "WebContainer shell을 한개밖에 실행할 수 없어. 이게 ㅁ"
type textarea "x"
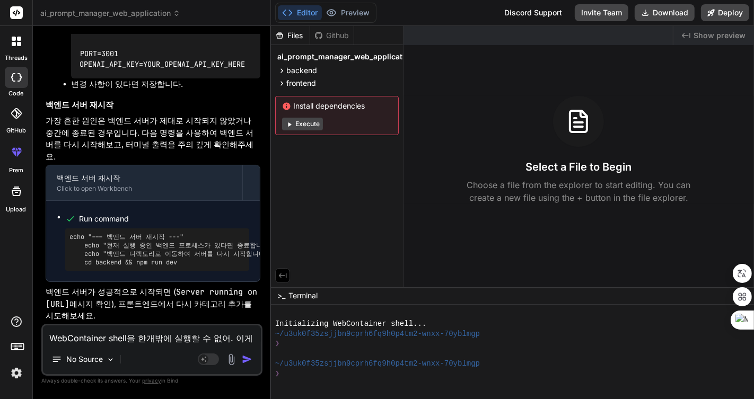
type textarea "WebContainer shell을 한개밖에 실행할 수 없어. 이게 마"
type textarea "x"
type textarea "WebContainer shell을 한개밖에 실행할 수 없어. 이게 맞"
type textarea "x"
type textarea "WebContainer shell을 한개밖에 실행할 수 없어. 이게 맞ㅇ"
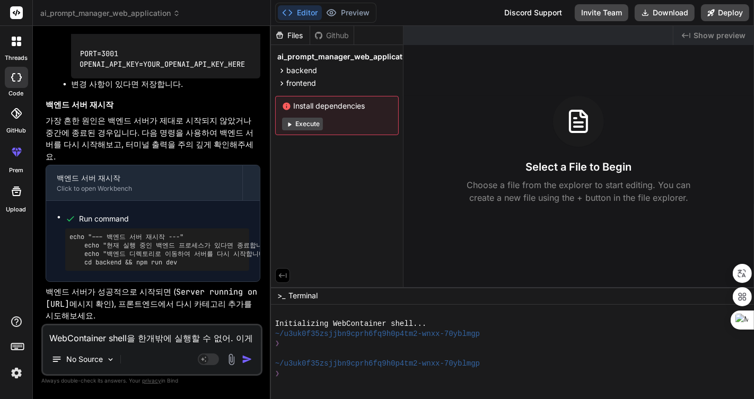
type textarea "x"
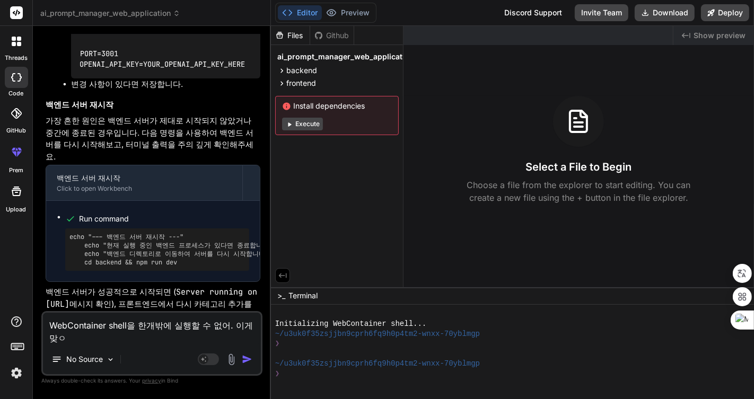
type textarea "WebContainer shell을 한개밖에 실행할 수 없어. 이게 맞아"
type textarea "x"
type textarea "WebContainer shell을 한개밖에 실행할 수 없어. 이게 맞아?"
type textarea "x"
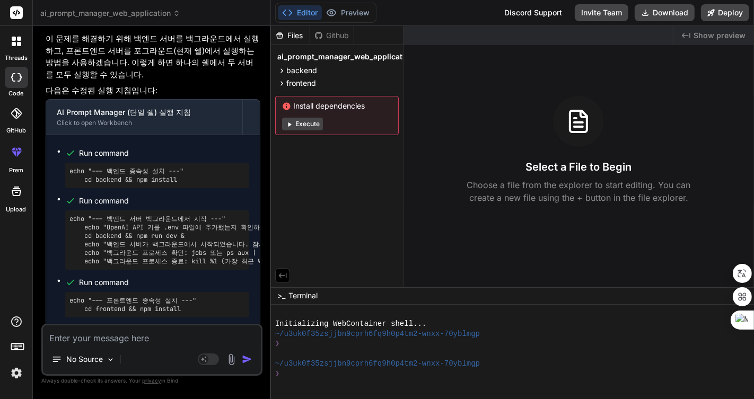
scroll to position [5219, 0]
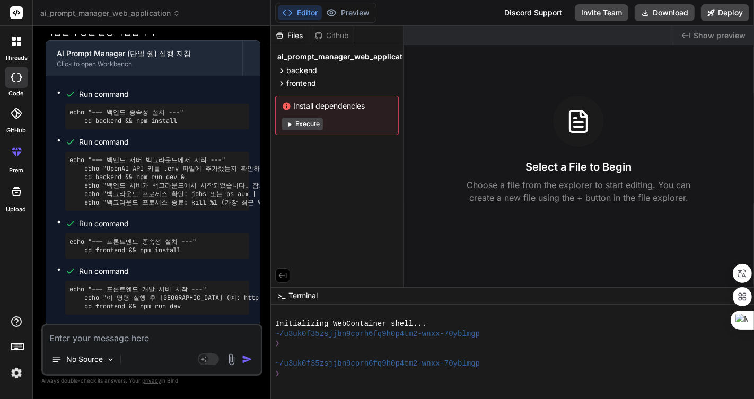
click at [515, 340] on div "❯" at bounding box center [506, 344] width 463 height 10
type textarea "x"
click at [497, 353] on div at bounding box center [506, 354] width 463 height 10
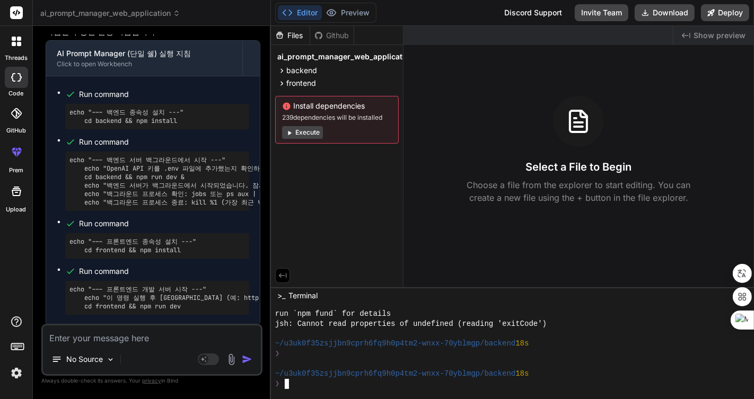
type textarea "ㅜ"
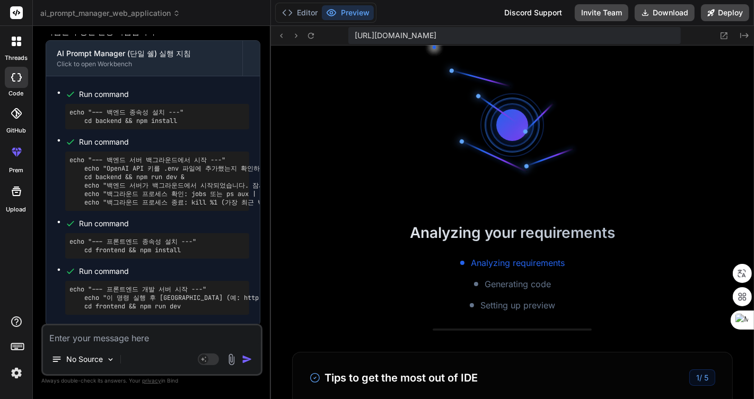
scroll to position [1081, 0]
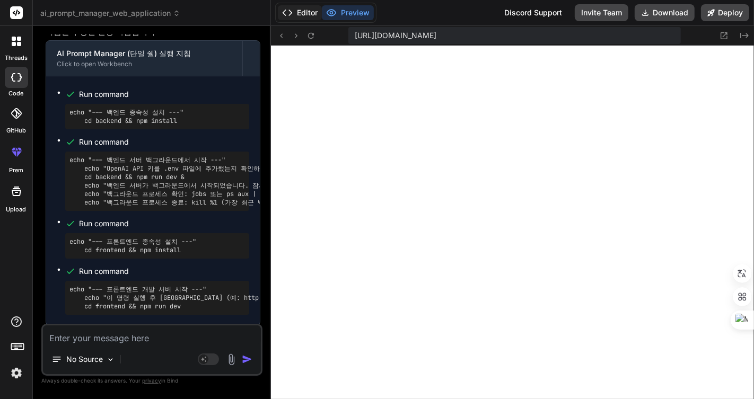
click at [294, 15] on button "Editor" at bounding box center [300, 12] width 44 height 15
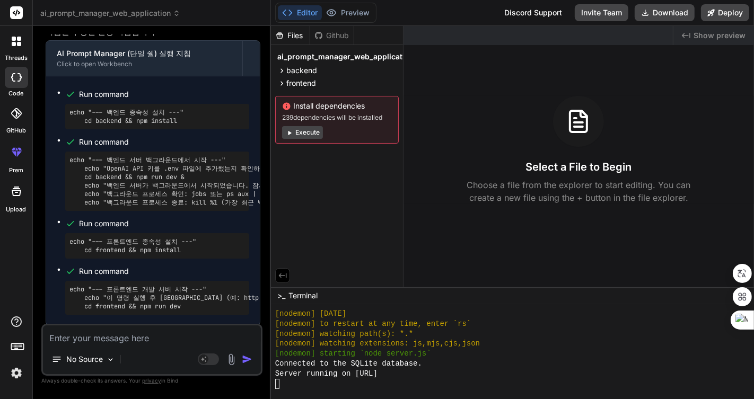
click at [481, 367] on div "Connected to the SQLite database." at bounding box center [506, 364] width 463 height 10
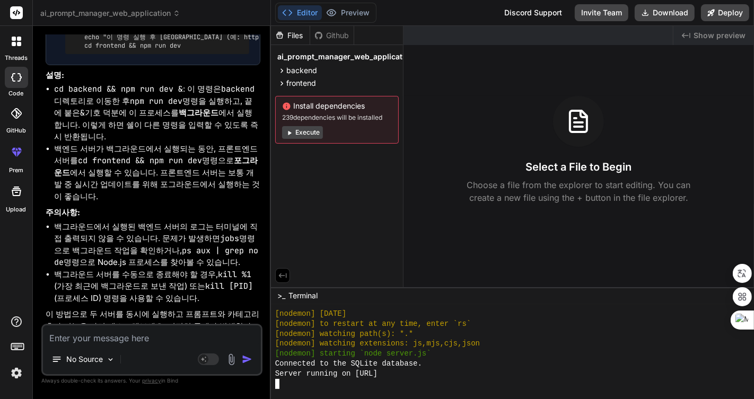
scroll to position [5502, 0]
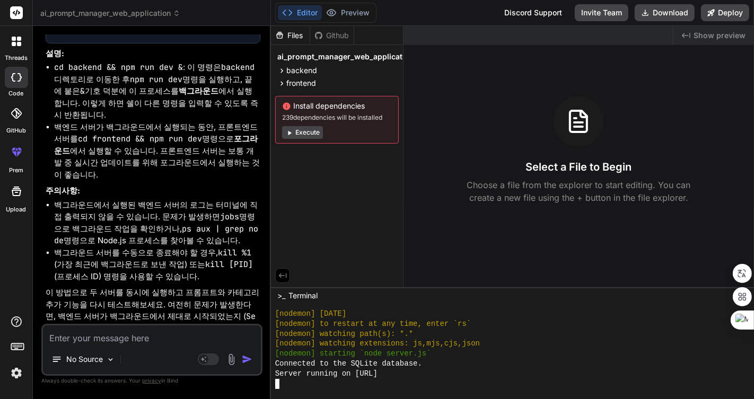
click at [146, 347] on div "No Source Agent Mode. When this toggle is activated, AI automatically makes dec…" at bounding box center [151, 350] width 221 height 52
click at [164, 350] on div "No Source" at bounding box center [152, 361] width 218 height 25
click at [171, 337] on textarea at bounding box center [152, 334] width 218 height 19
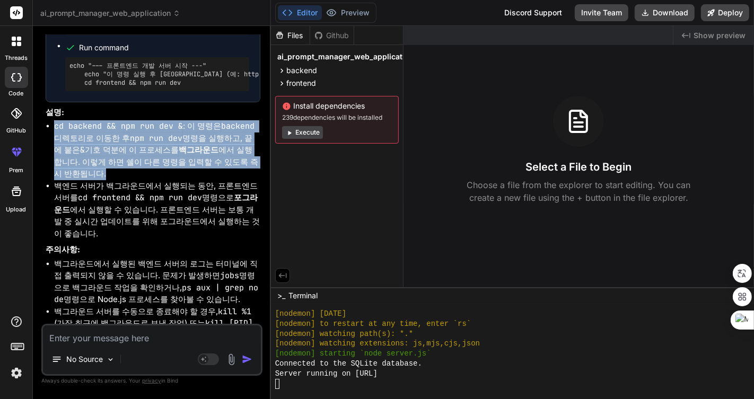
drag, startPoint x: 54, startPoint y: 89, endPoint x: 99, endPoint y: 130, distance: 61.5
click at [99, 130] on li "cd backend && npm run dev & : 이 명령은 backend 디렉토리로 이동한 후 npm run dev 명령을 실행하고, 끝…" at bounding box center [157, 150] width 206 height 60
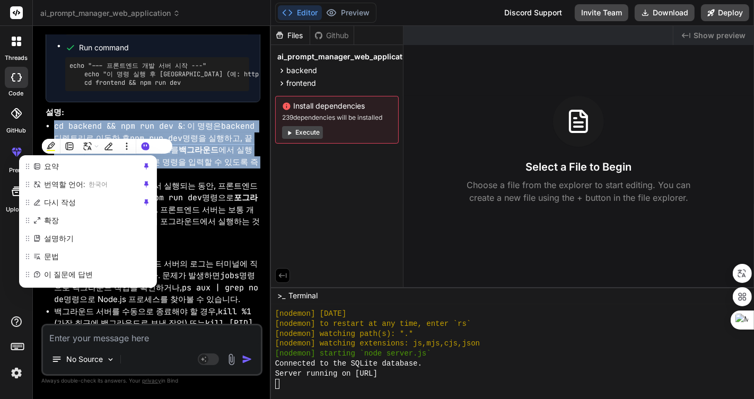
copy li "cd backend && npm run dev & : 이 명령은 backend 디렉토리로 이동한 후 npm run dev 명령을 실행하고, 끝…"
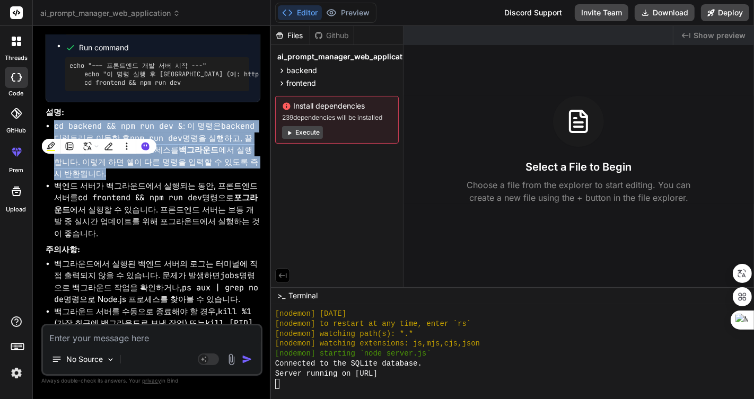
click at [138, 335] on textarea at bounding box center [152, 334] width 218 height 19
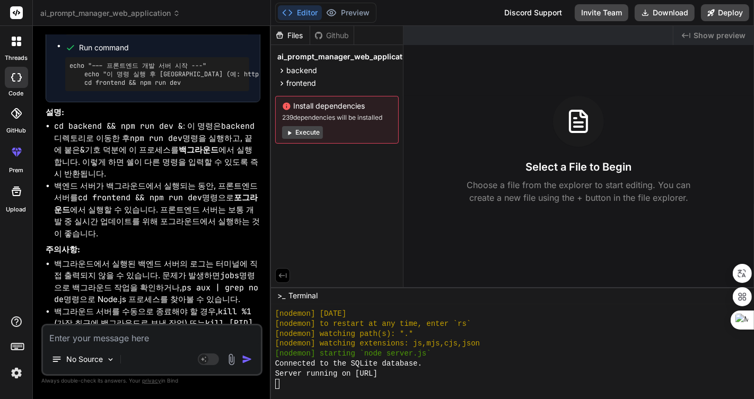
paste textarea "cd backend && npm run dev &: 이 명령은 backend 디렉토리로 이동한 후 npm run dev 명령을 실행하고, 끝에…"
type textarea "cd backend && npm run dev &: 이 명령은 backend 디렉토리로 이동한 후 npm run dev 명령을 실행하고, 끝에…"
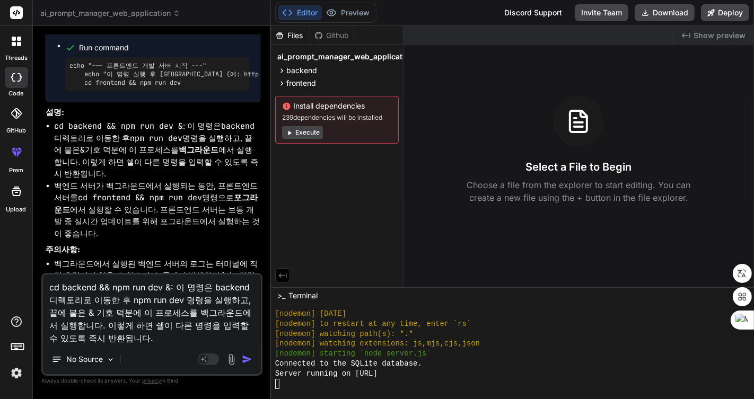
type textarea "x"
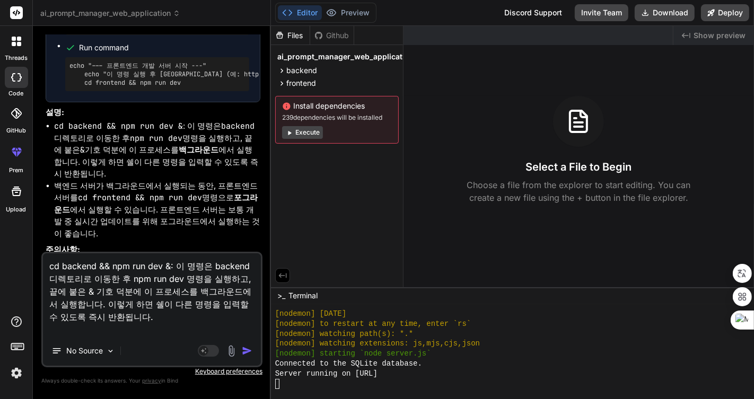
type textarea "cd backend && npm run dev &: 이 명령은 backend 디렉토리로 이동한 후 npm run dev 명령을 실행하고, 끝에…"
type textarea "x"
type textarea "cd backend && npm run dev &: 이 명령은 backend 디렉토리로 이동한 후 npm run dev 명령을 실행하고, 끝에…"
type textarea "x"
type textarea "cd backend && npm run dev &: 이 명령은 backend 디렉토리로 이동한 후 npm run dev 명령을 실행하고, 끝에…"
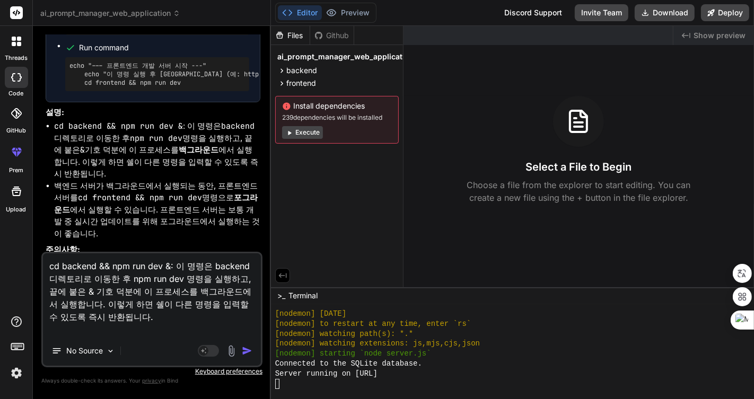
type textarea "x"
type textarea "cd backend && npm run dev &: 이 명령은 backend 디렉토리로 이동한 후 npm run dev 명령을 실행하고, 끝에…"
type textarea "x"
type textarea "cd backend && npm run dev &: 이 명령은 backend 디렉토리로 이동한 후 npm run dev 명령을 실행하고, 끝에…"
type textarea "x"
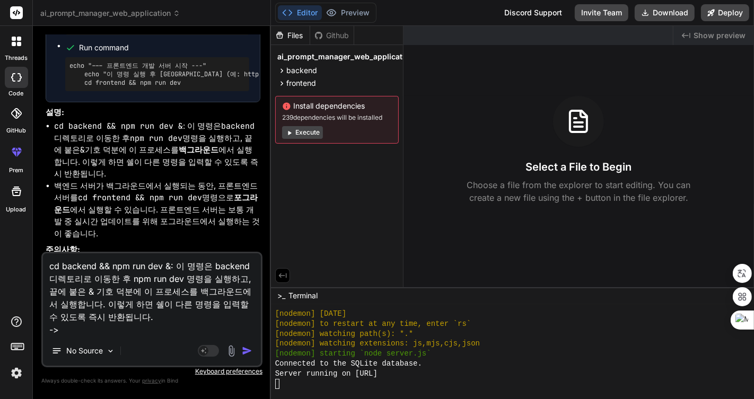
type textarea "cd backend && npm run dev &: 이 명령은 backend 디렉토리로 이동한 후 npm run dev 명령을 실행하고, 끝에…"
type textarea "x"
type textarea "cd backend && npm run dev &: 이 명령은 backend 디렉토리로 이동한 후 npm run dev 명령을 실행하고, 끝에…"
type textarea "x"
type textarea "cd backend && npm run dev &: 이 명령은 backend 디렉토리로 이동한 후 npm run dev 명령을 실행하고, 끝에…"
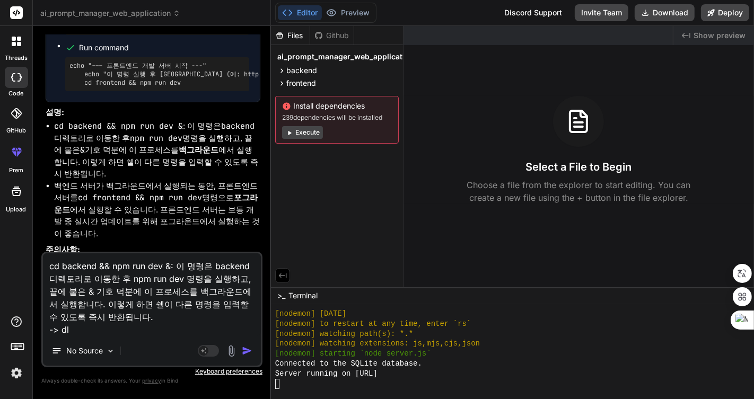
type textarea "x"
type textarea "cd backend && npm run dev &: 이 명령은 backend 디렉토리로 이동한 후 npm run dev 명령을 실행하고, 끝에…"
type textarea "x"
type textarea "cd backend && npm run dev &: 이 명령은 backend 디렉토리로 이동한 후 npm run dev 명령을 실행하고, 끝에…"
type textarea "x"
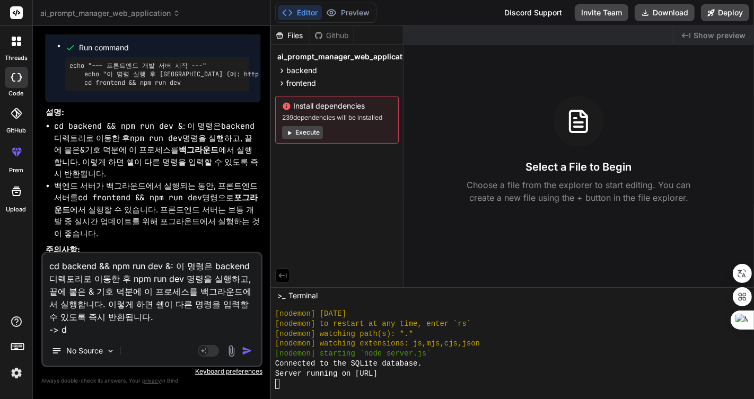
type textarea "cd backend && npm run dev &: 이 명령은 backend 디렉토리로 이동한 후 npm run dev 명령을 실행하고, 끝에…"
type textarea "x"
type textarea "cd backend && npm run dev &: 이 명령은 backend 디렉토리로 이동한 후 npm run dev 명령을 실행하고, 끝에…"
type textarea "x"
type textarea "cd backend && npm run dev &: 이 명령은 backend 디렉토리로 이동한 후 npm run dev 명령을 실행하고, 끝에…"
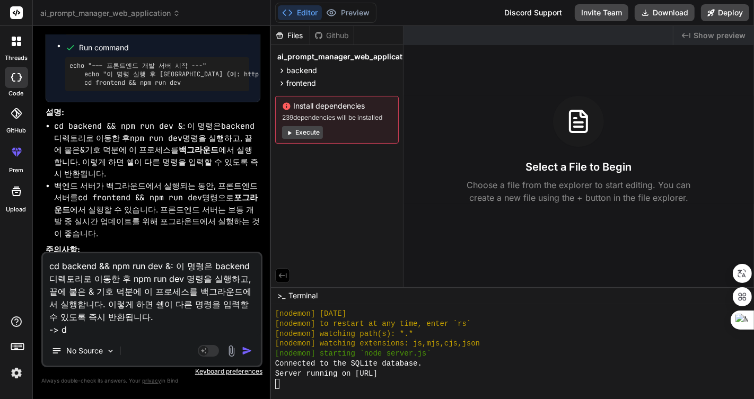
type textarea "x"
type textarea "cd backend && npm run dev &: 이 명령은 backend 디렉토리로 이동한 후 npm run dev 명령을 실행하고, 끝에…"
type textarea "x"
type textarea "cd backend && npm run dev &: 이 명령은 backend 디렉토리로 이동한 후 npm run dev 명령을 실행하고, 끝에…"
type textarea "x"
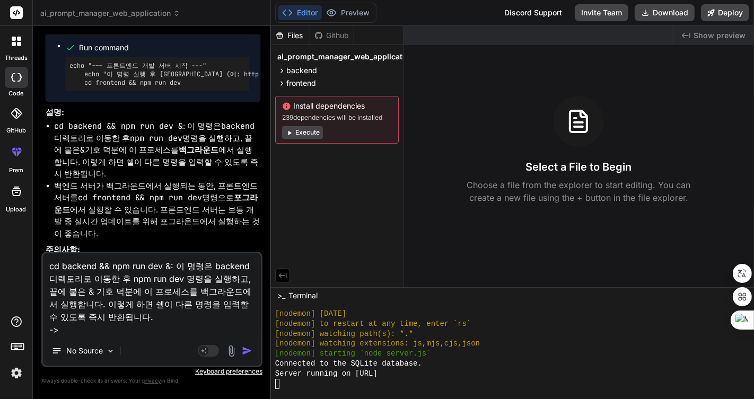
type textarea "cd backend && npm run dev &: 이 명령은 backend 디렉토리로 이동한 후 npm run dev 명령을 실행하고, 끝에…"
type textarea "x"
type textarea "cd backend && npm run dev &: 이 명령은 backend 디렉토리로 이동한 후 npm run dev 명령을 실행하고, 끝에…"
type textarea "x"
type textarea "cd backend && npm run dev &: 이 명령은 backend 디렉토리로 이동한 후 npm run dev 명령을 실행하고, 끝에…"
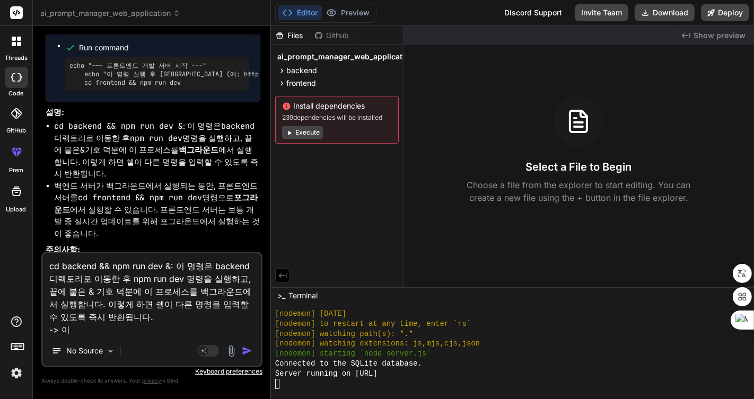
type textarea "x"
type textarea "cd backend && npm run dev &: 이 명령은 backend 디렉토리로 이동한 후 npm run dev 명령을 실행하고, 끝에…"
type textarea "x"
type textarea "cd backend && npm run dev &: 이 명령은 backend 디렉토리로 이동한 후 npm run dev 명령을 실행하고, 끝에…"
type textarea "x"
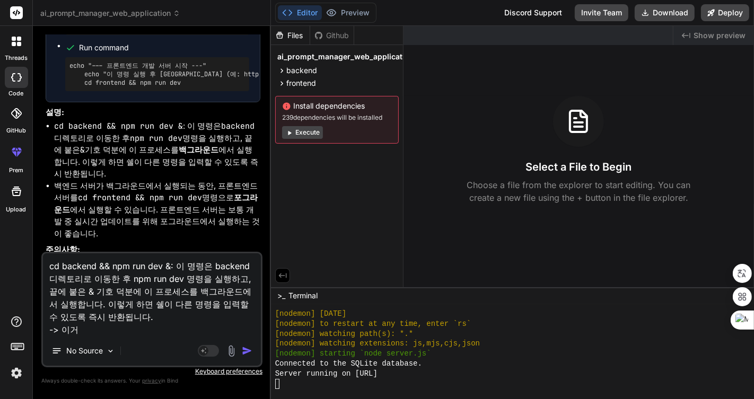
type textarea "cd backend && npm run dev &: 이 명령은 backend 디렉토리로 이동한 후 npm run dev 명령을 실행하고, 끝에…"
type textarea "x"
type textarea "cd backend && npm run dev &: 이 명령은 backend 디렉토리로 이동한 후 npm run dev 명령을 실행하고, 끝에…"
type textarea "x"
type textarea "cd backend && npm run dev &: 이 명령은 backend 디렉토리로 이동한 후 npm run dev 명령을 실행하고, 끝에…"
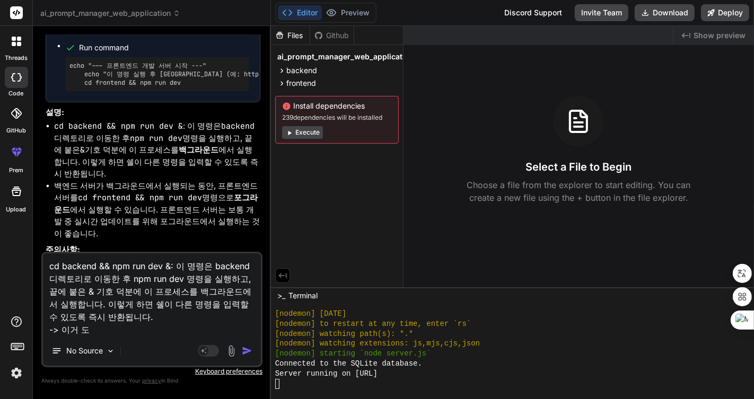
type textarea "x"
type textarea "cd backend && npm run dev &: 이 명령은 backend 디렉토리로 이동한 후 npm run dev 명령을 실행하고, 끝에…"
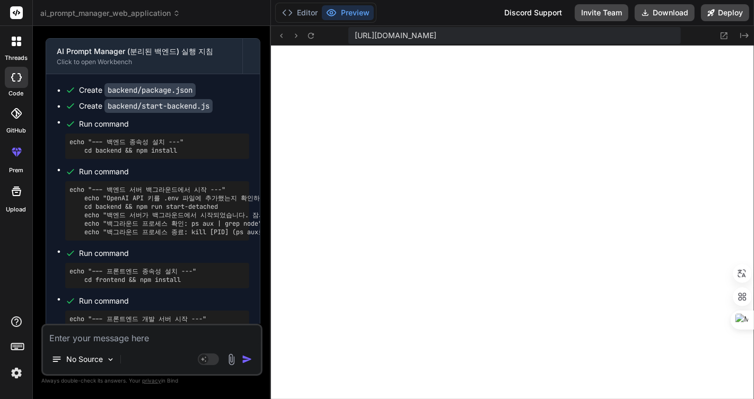
scroll to position [6249, 0]
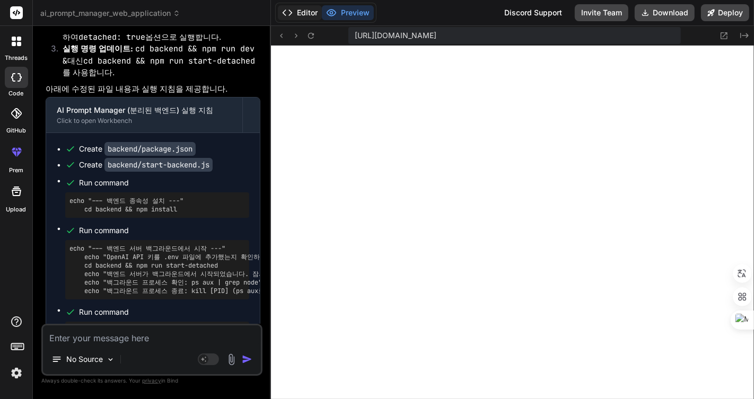
click at [304, 19] on button "Editor" at bounding box center [300, 12] width 44 height 15
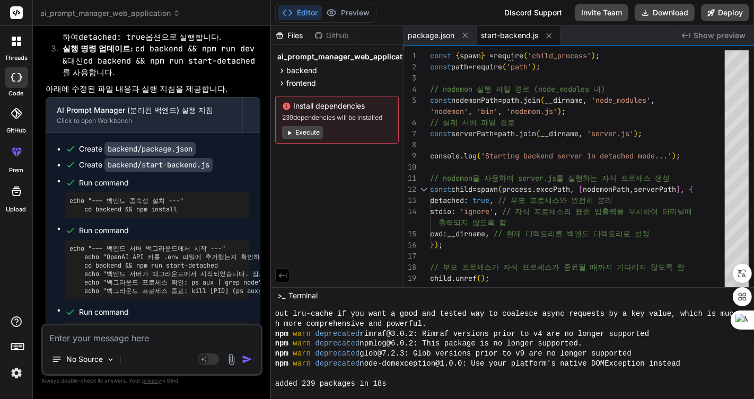
scroll to position [1211, 0]
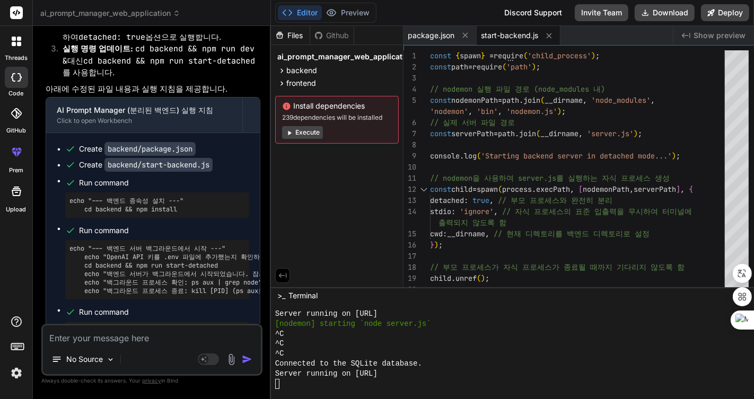
click at [481, 345] on div "^C" at bounding box center [506, 344] width 463 height 10
click at [467, 341] on div "^C" at bounding box center [506, 344] width 463 height 10
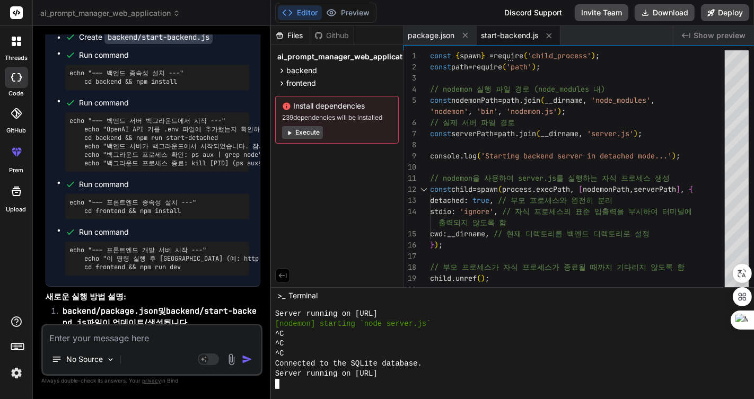
scroll to position [6318, 0]
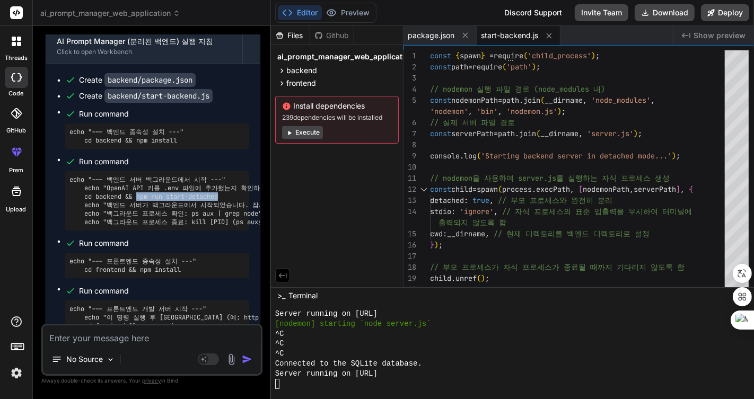
drag, startPoint x: 138, startPoint y: 140, endPoint x: 226, endPoint y: 141, distance: 88.0
click at [224, 175] on pre "echo "--- 백엔드 서버 백그라운드에서 시작 ---" echo "OpenAI API 키를 .env 파일에 추가했는지 확인하세요." cd …" at bounding box center [156, 200] width 175 height 51
copy pre "npm run start-detached"
click at [492, 339] on div "^C" at bounding box center [506, 344] width 463 height 10
click at [297, 128] on button "Execute" at bounding box center [302, 132] width 41 height 13
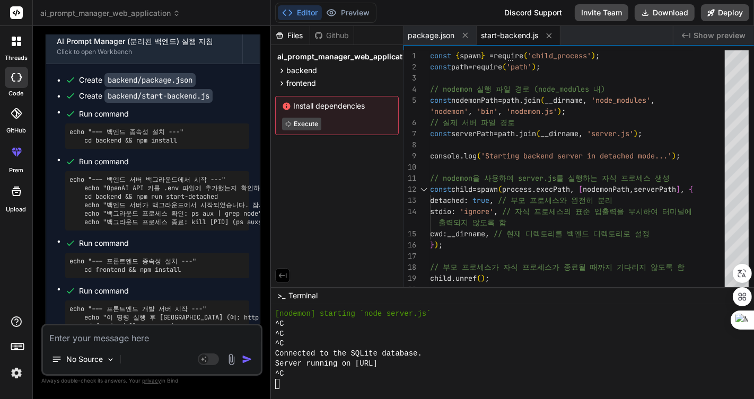
scroll to position [1221, 0]
click at [474, 348] on div "^C" at bounding box center [506, 344] width 463 height 10
click at [476, 348] on div "^C" at bounding box center [506, 344] width 463 height 10
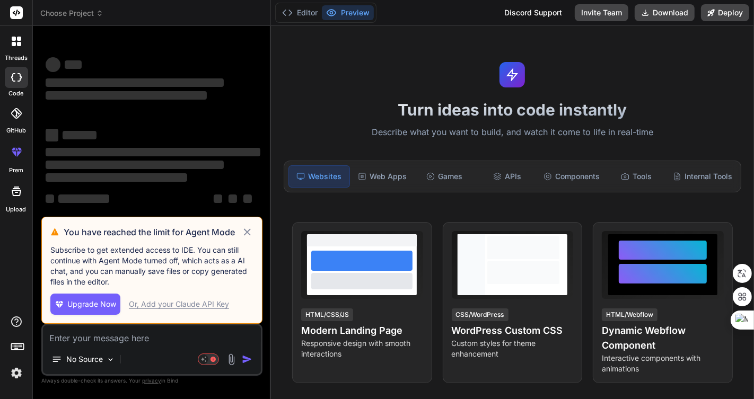
click at [246, 234] on icon at bounding box center [247, 231] width 7 height 7
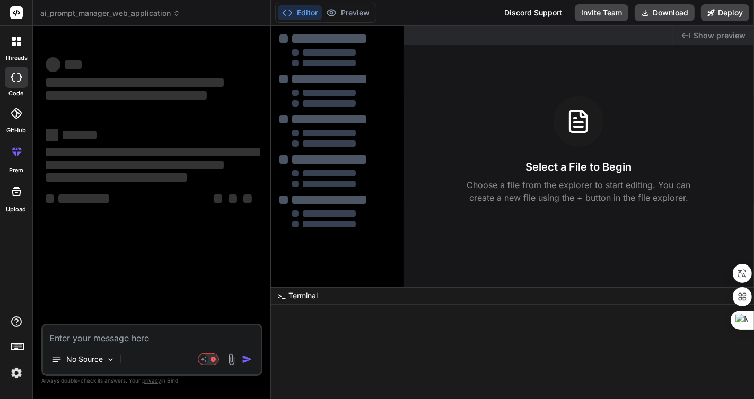
type textarea "x"
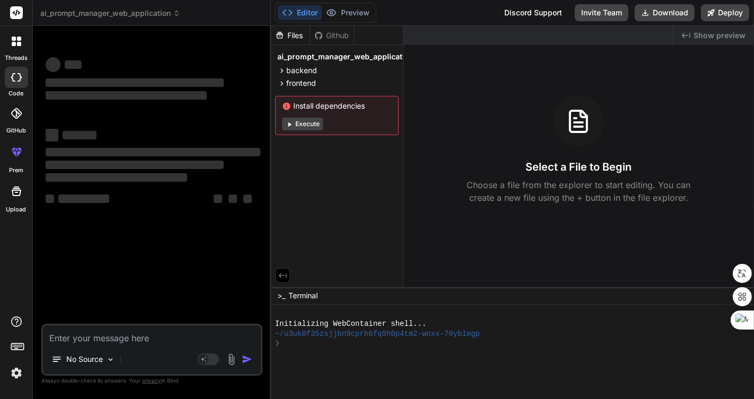
click at [366, 348] on div "❯" at bounding box center [506, 344] width 463 height 10
drag, startPoint x: 409, startPoint y: 350, endPoint x: 307, endPoint y: 360, distance: 102.3
click at [307, 360] on div at bounding box center [506, 364] width 463 height 10
type textarea "npm run start-detached"
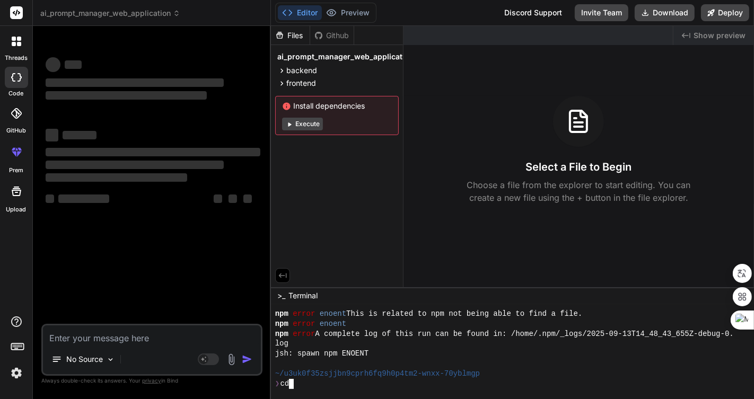
type textarea "ㅊㅇ"
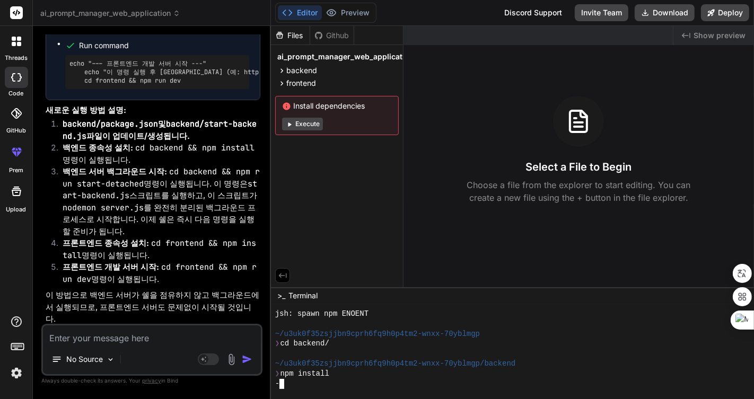
scroll to position [4239, 0]
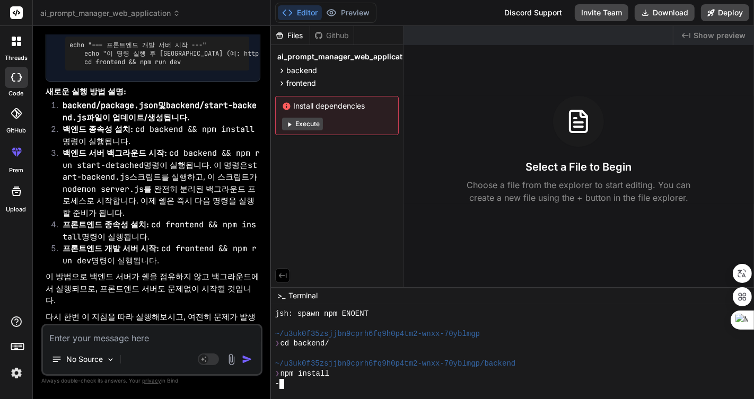
click at [541, 343] on div "❯ cd backend/" at bounding box center [506, 344] width 463 height 10
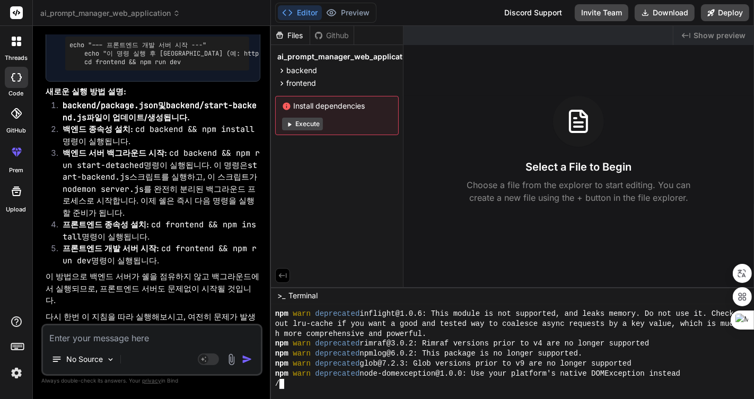
scroll to position [240, 0]
type textarea "x"
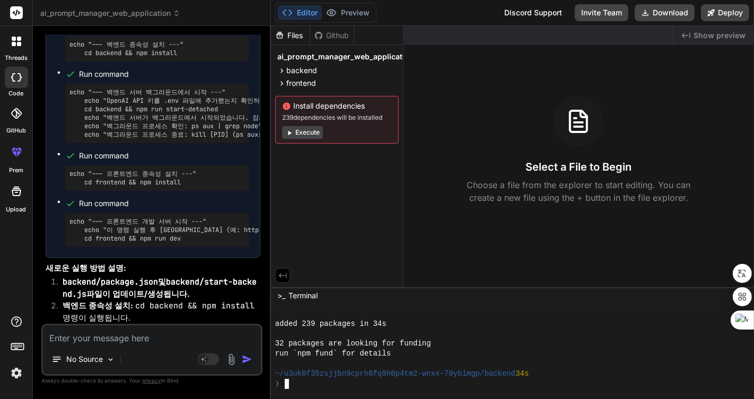
scroll to position [4122, 0]
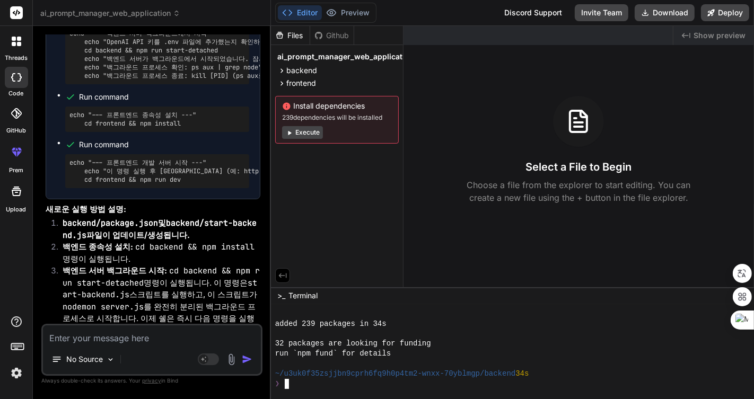
click at [456, 343] on div "32 packages are looking for funding" at bounding box center [506, 344] width 463 height 10
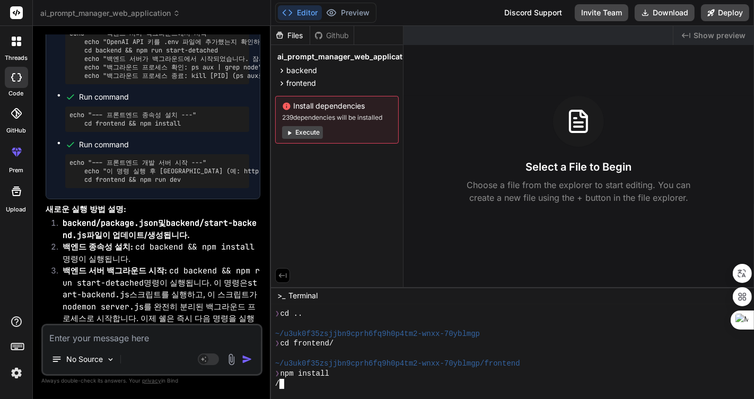
scroll to position [470, 0]
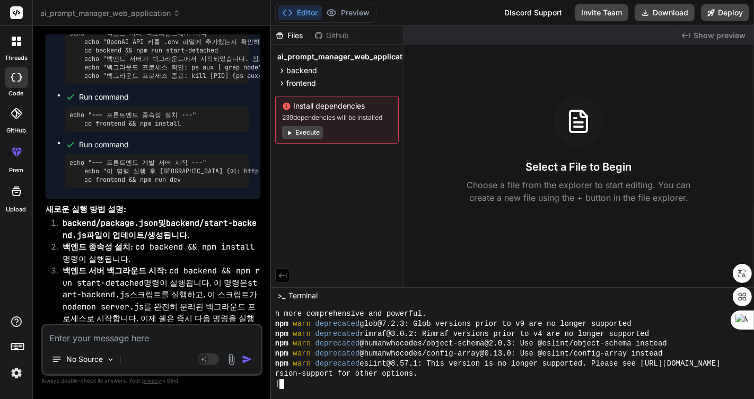
type textarea "x"
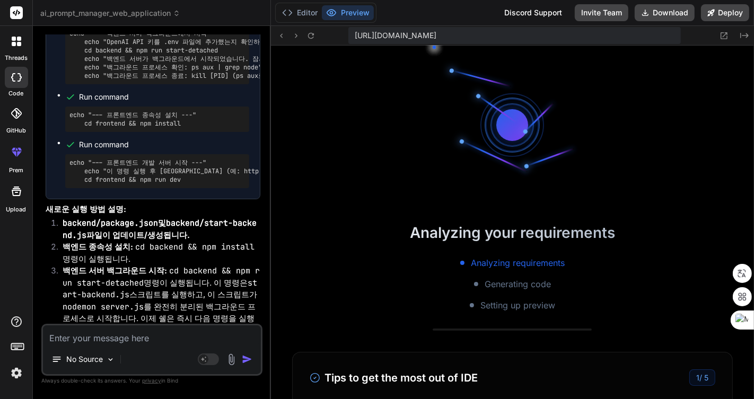
scroll to position [660, 0]
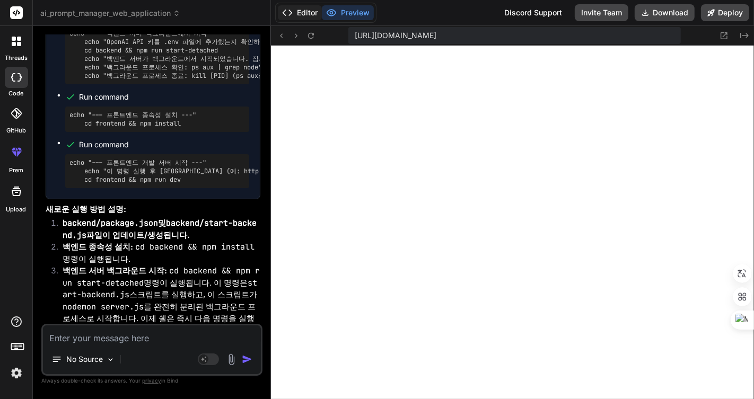
click at [291, 13] on polyline at bounding box center [290, 12] width 3 height 5
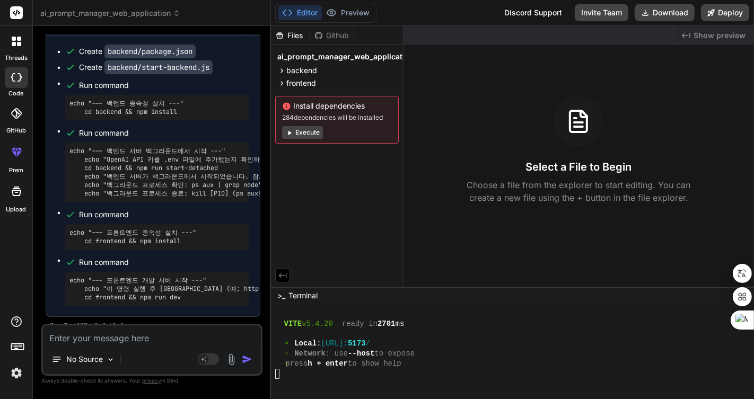
scroll to position [4063, 0]
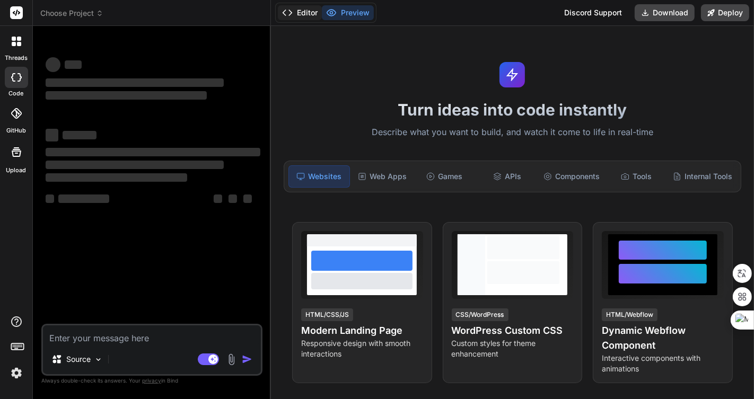
click at [299, 14] on button "Editor" at bounding box center [300, 12] width 44 height 15
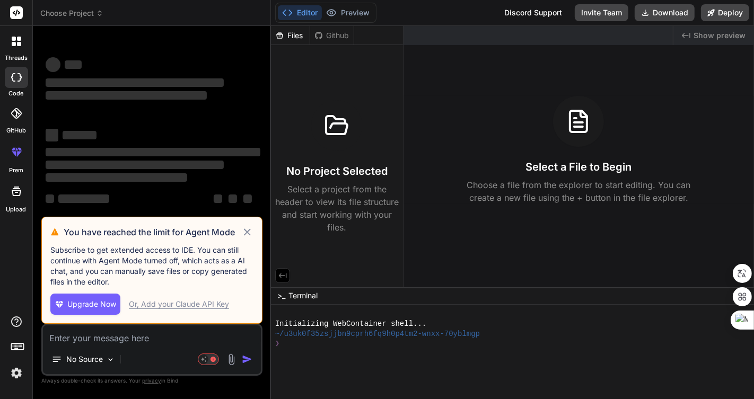
click at [243, 229] on icon at bounding box center [247, 232] width 12 height 13
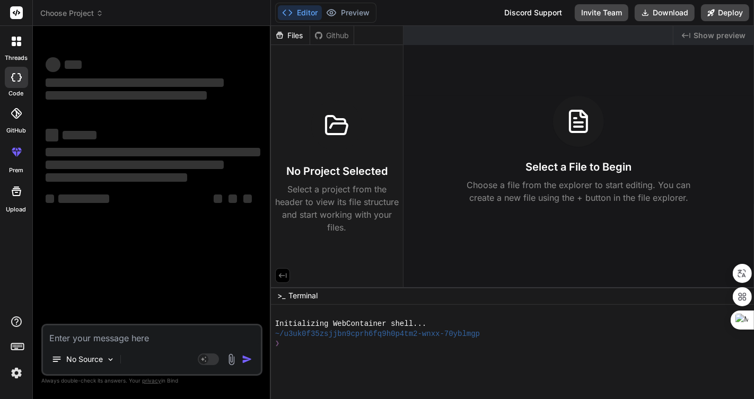
click at [82, 12] on span "Choose Project" at bounding box center [71, 13] width 63 height 11
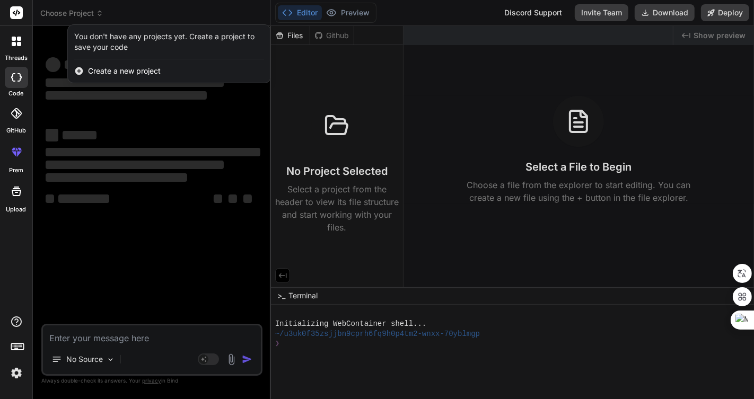
click at [82, 12] on div at bounding box center [377, 199] width 754 height 399
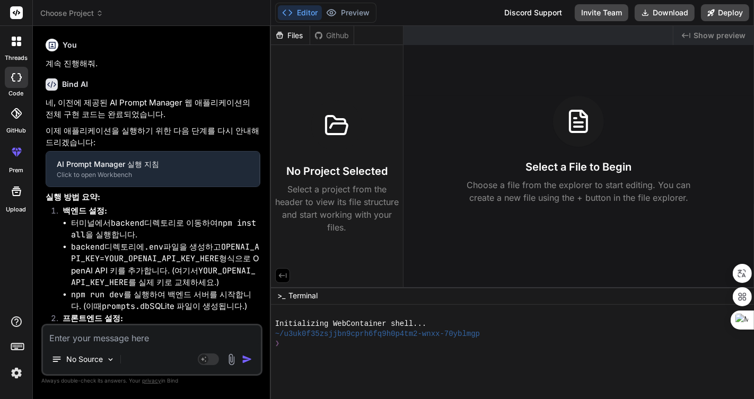
type textarea "x"
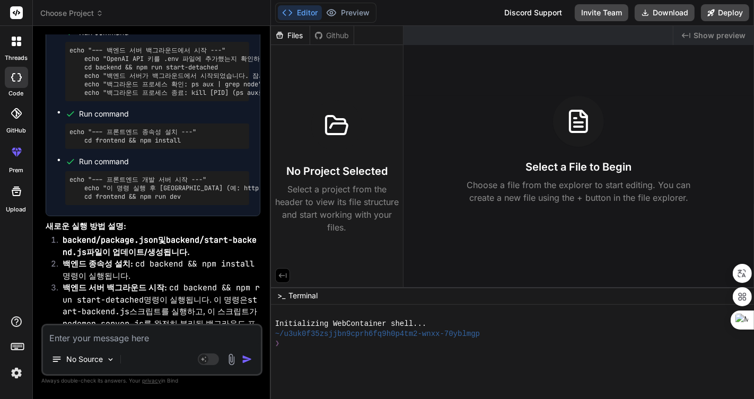
scroll to position [4063, 0]
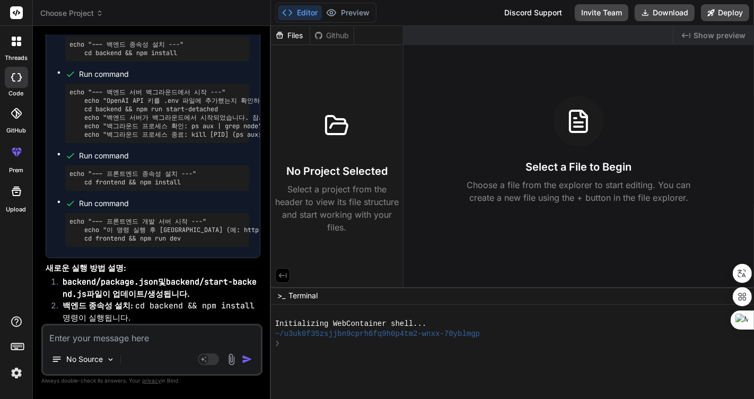
click at [78, 15] on span "Choose Project" at bounding box center [71, 13] width 63 height 11
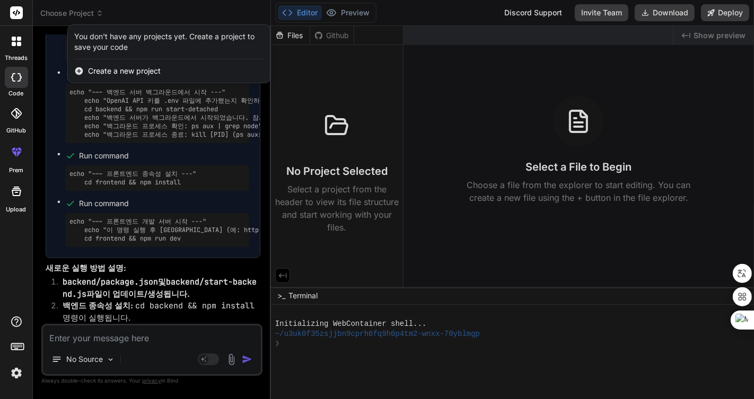
click at [86, 12] on div at bounding box center [377, 199] width 754 height 399
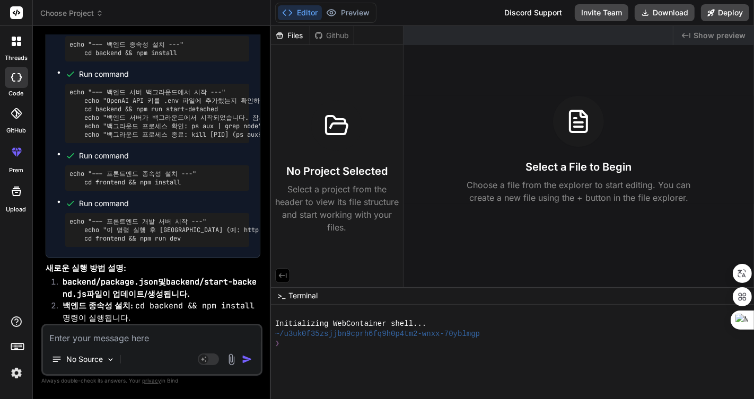
click at [83, 12] on span "Choose Project" at bounding box center [71, 13] width 63 height 11
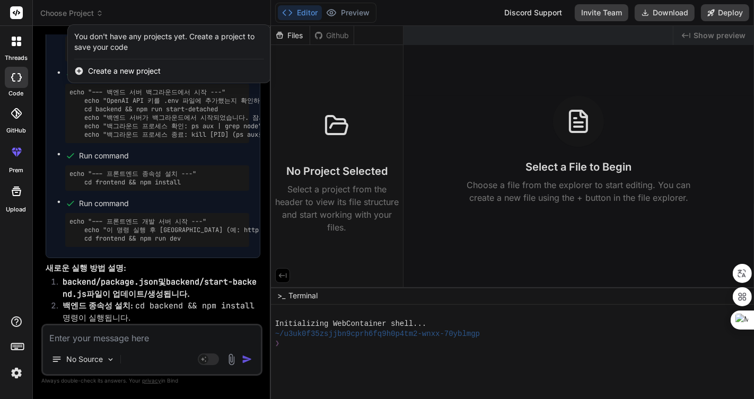
click at [83, 12] on div at bounding box center [377, 199] width 754 height 399
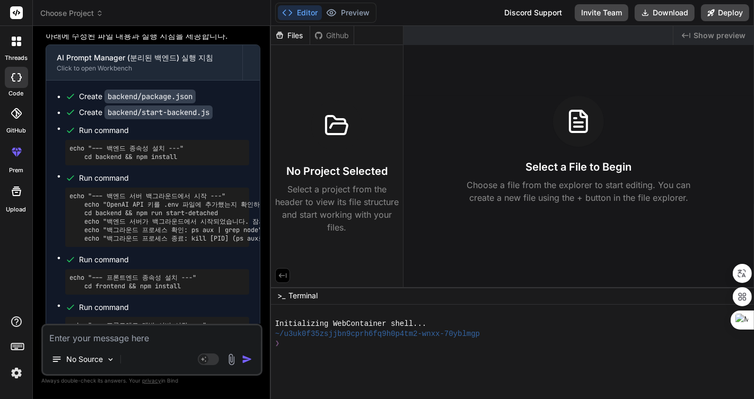
scroll to position [3945, 0]
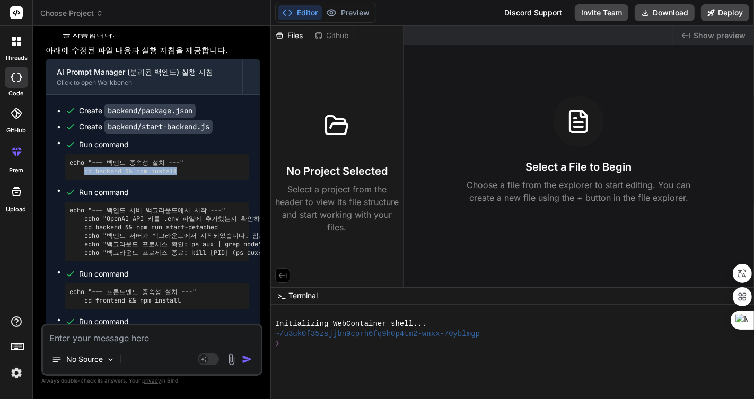
drag, startPoint x: 85, startPoint y: 143, endPoint x: 267, endPoint y: 148, distance: 182.4
click at [184, 158] on pre "echo "--- 백엔드 종속성 설치 ---" cd backend && npm install" at bounding box center [156, 166] width 175 height 17
copy pre "cd backend && npm install"
drag, startPoint x: 362, startPoint y: 348, endPoint x: 369, endPoint y: 344, distance: 8.1
click at [362, 347] on div "❯" at bounding box center [506, 344] width 463 height 10
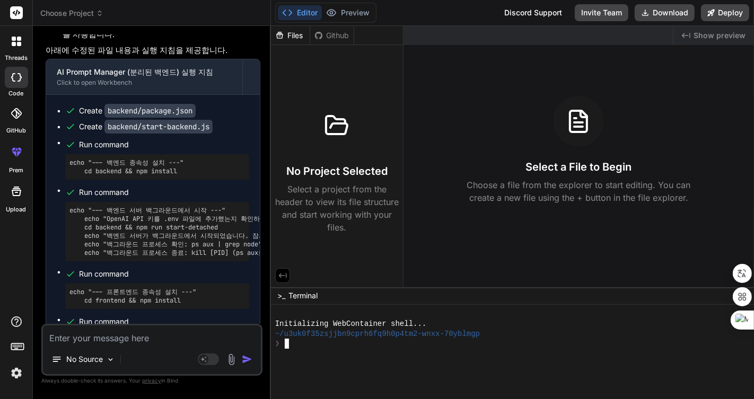
type textarea "cd backend && npm install"
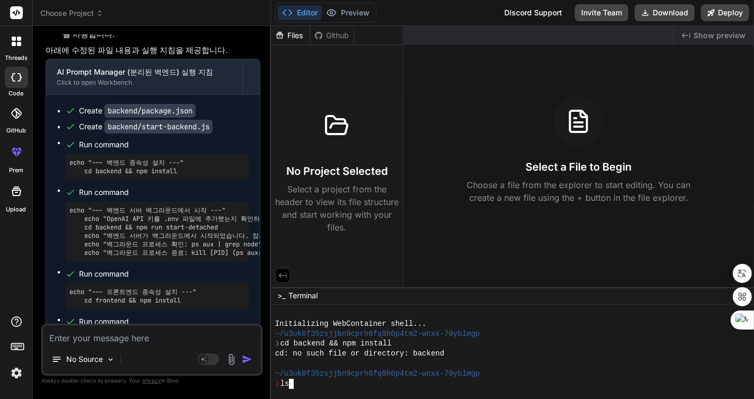
scroll to position [30, 0]
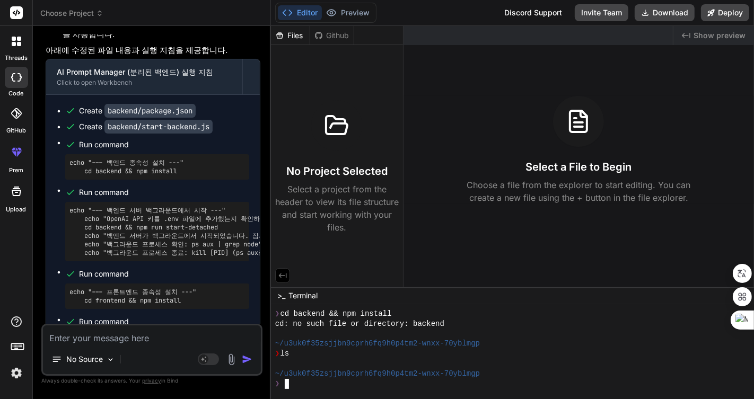
click at [74, 12] on span "Choose Project" at bounding box center [71, 13] width 63 height 11
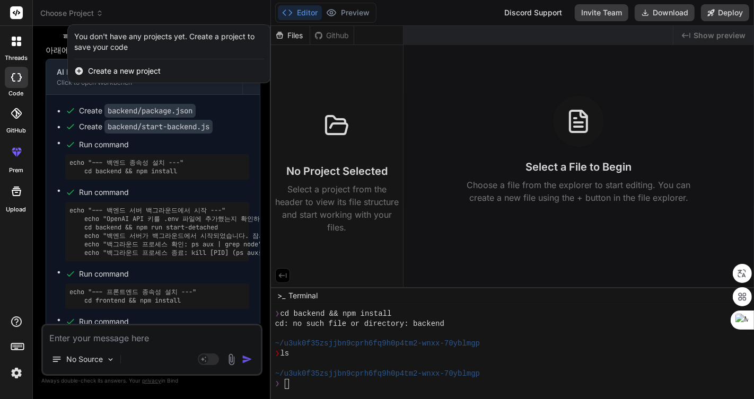
click at [75, 12] on div at bounding box center [377, 199] width 754 height 399
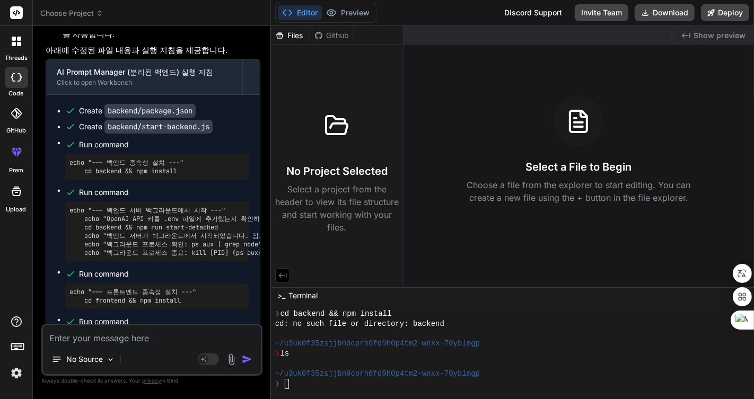
click at [15, 39] on icon at bounding box center [14, 39] width 4 height 4
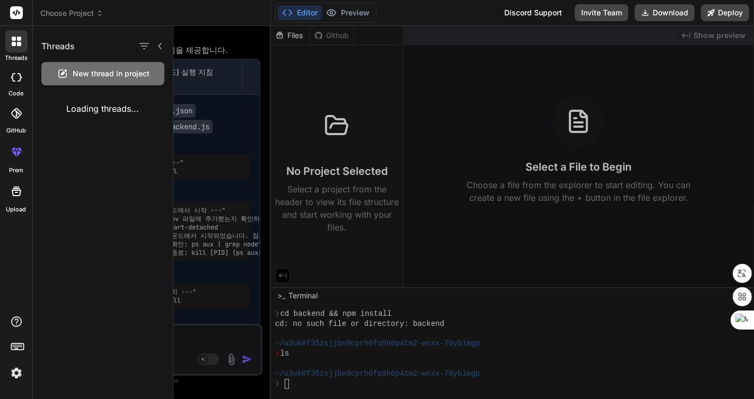
click at [12, 78] on icon at bounding box center [13, 77] width 4 height 8
type textarea "x"
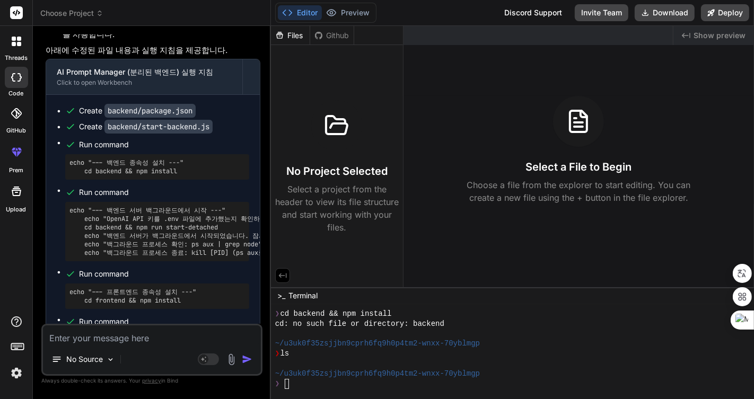
click at [13, 42] on icon at bounding box center [14, 44] width 4 height 4
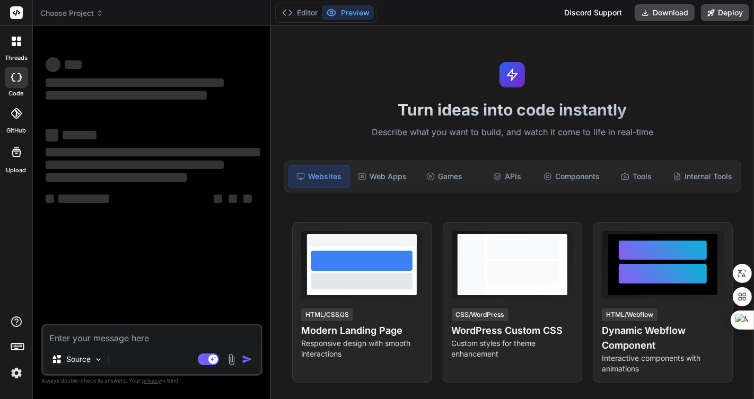
click at [295, 3] on div "Editor Preview" at bounding box center [325, 13] width 101 height 20
click at [289, 15] on polyline at bounding box center [290, 12] width 3 height 5
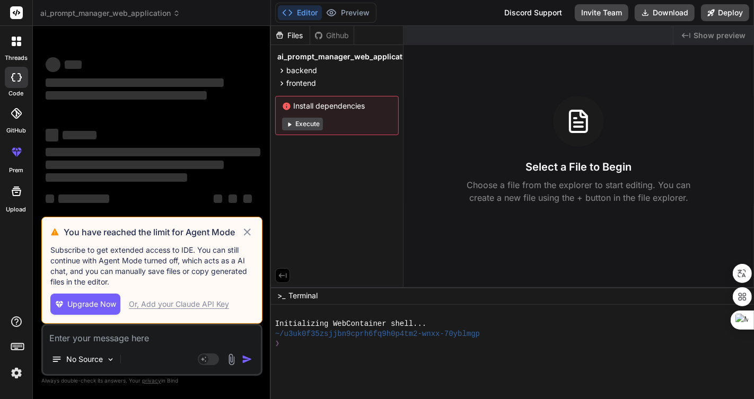
click at [251, 229] on icon at bounding box center [247, 232] width 12 height 13
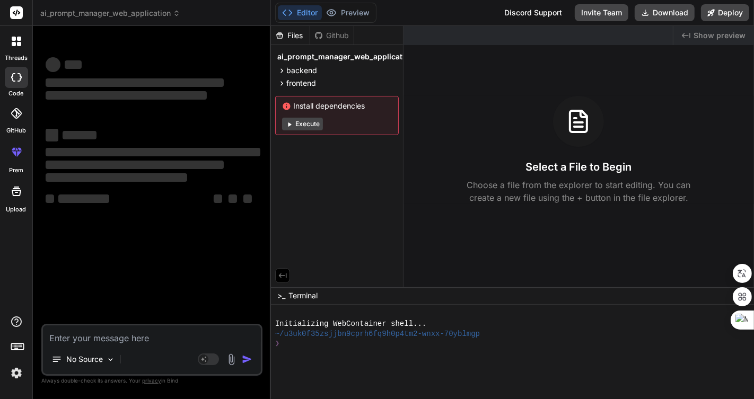
click at [142, 14] on span "ai_prompt_manager_web_application" at bounding box center [110, 13] width 140 height 11
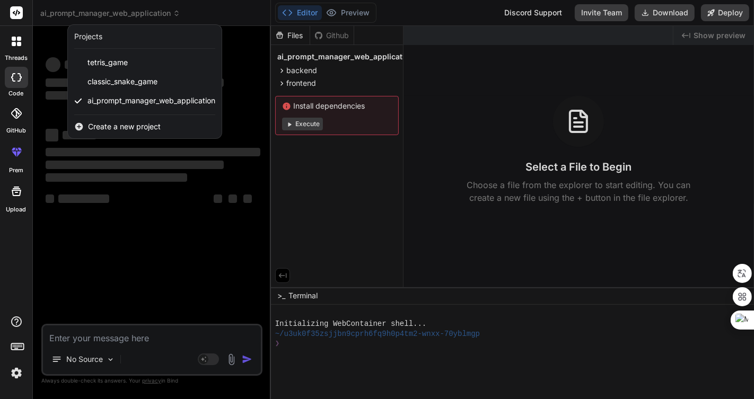
click at [142, 14] on div at bounding box center [377, 199] width 754 height 399
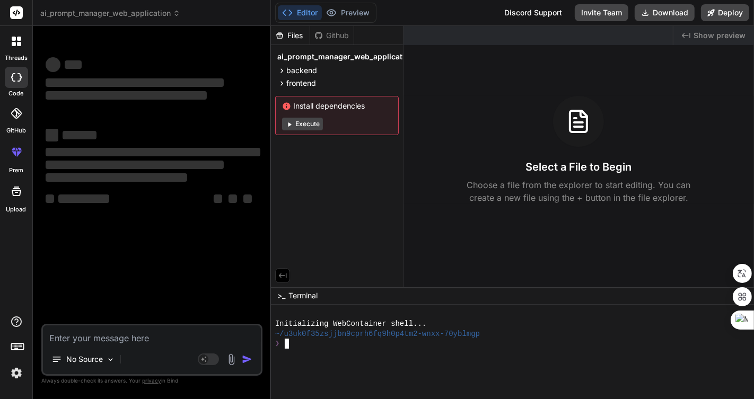
click at [386, 352] on div at bounding box center [506, 354] width 463 height 10
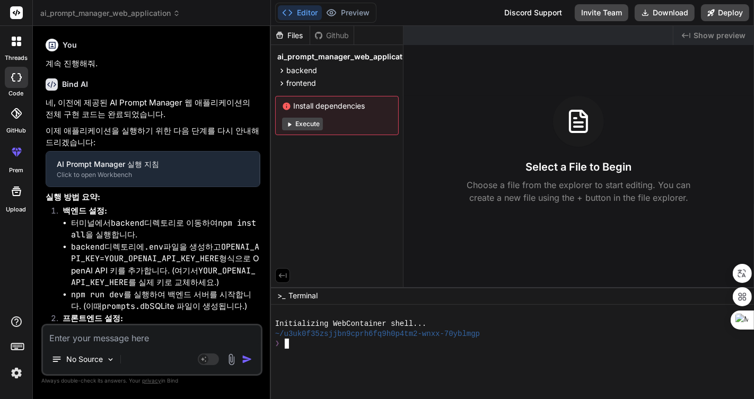
type textarea "x"
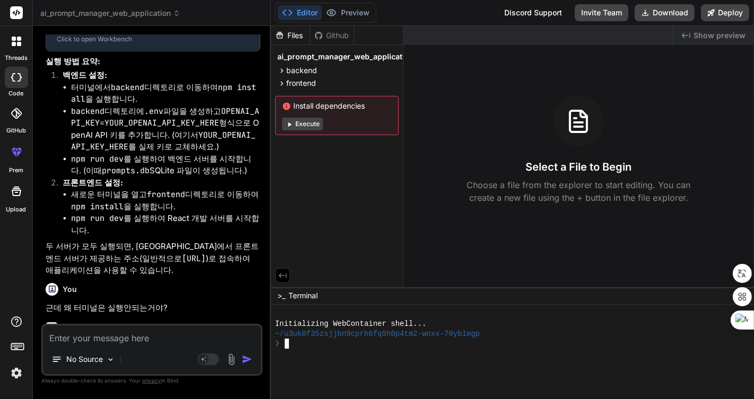
drag, startPoint x: 380, startPoint y: 347, endPoint x: 362, endPoint y: 348, distance: 18.1
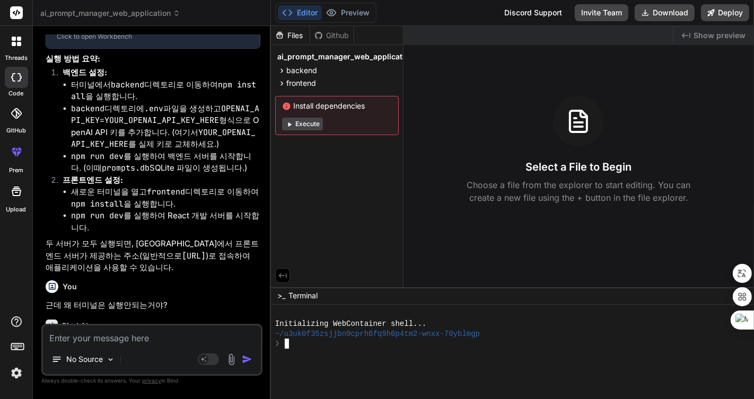
click at [362, 348] on div "❯" at bounding box center [506, 344] width 463 height 10
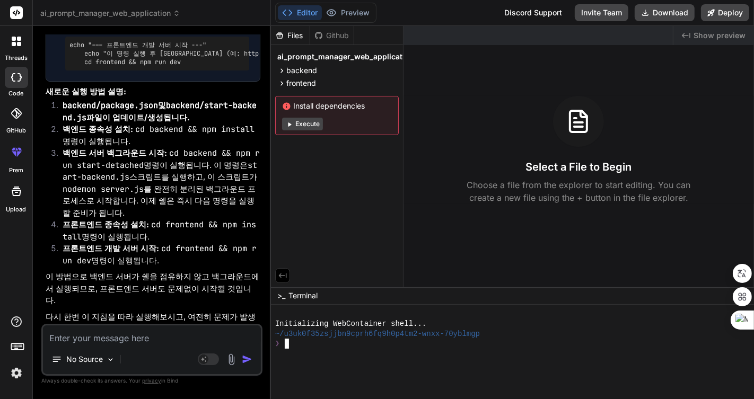
scroll to position [3945, 0]
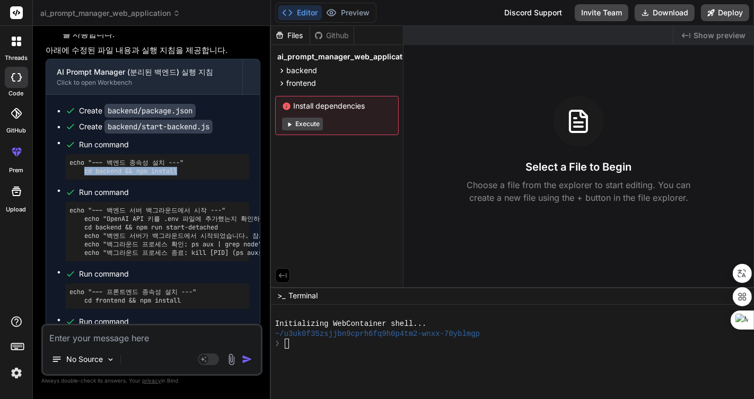
drag, startPoint x: 84, startPoint y: 140, endPoint x: 185, endPoint y: 141, distance: 101.8
click at [185, 158] on pre "echo "--- 백엔드 종속성 설치 ---" cd backend && npm install" at bounding box center [156, 166] width 175 height 17
copy pre "cd backend && npm install"
click at [337, 354] on div at bounding box center [506, 354] width 463 height 10
type textarea "cd backend && npm install"
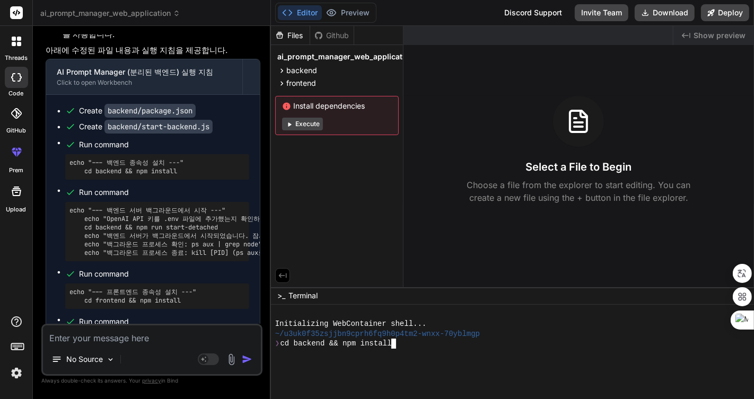
scroll to position [0, 0]
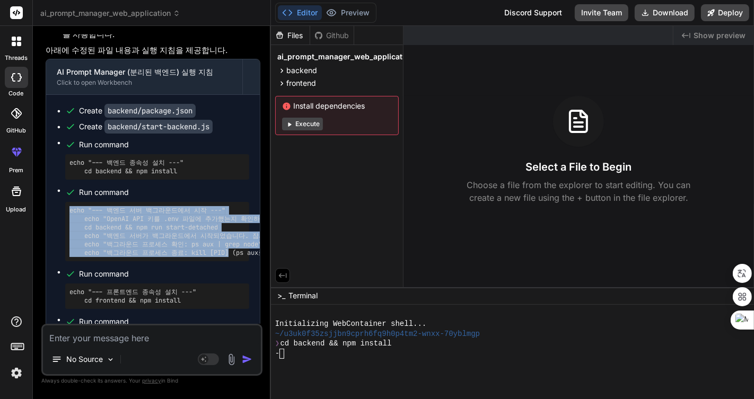
drag, startPoint x: 68, startPoint y: 180, endPoint x: 234, endPoint y: 222, distance: 171.0
click at [234, 222] on div "echo "--- 백엔드 서버 백그라운드에서 시작 ---" echo "OpenAI API 키를 .env 파일에 추가했는지 확인하세요." cd …" at bounding box center [157, 231] width 184 height 59
click at [155, 185] on li "Run command echo "--- 백엔드 서버 백그라운드에서 시작 ---" echo "OpenAI API 키를 .env 파일에 추가했는지…" at bounding box center [157, 223] width 184 height 76
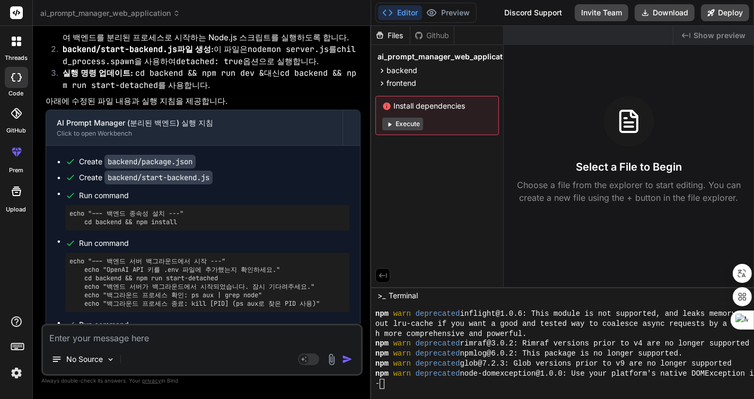
scroll to position [140, 0]
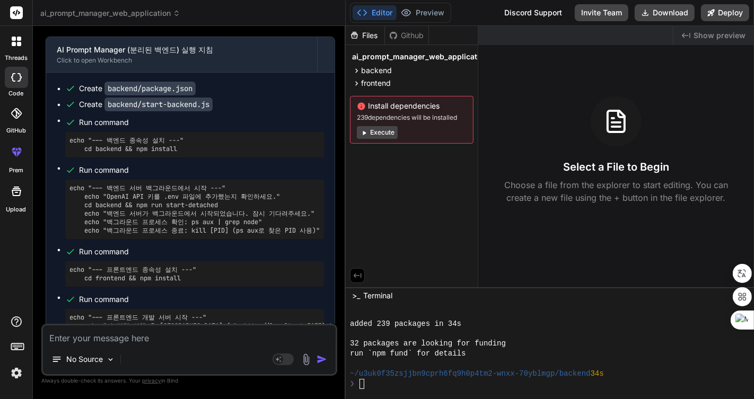
type textarea "x"
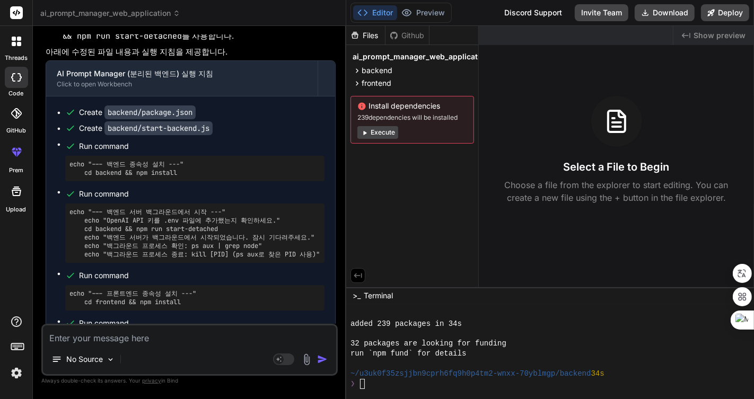
drag, startPoint x: 270, startPoint y: 205, endPoint x: 328, endPoint y: 200, distance: 57.4
click at [328, 200] on div "Bind AI Web Search Created with Pixso. Code Generator You 계속 진행해줘. Bind AI 네, 이…" at bounding box center [189, 212] width 313 height 373
click at [67, 204] on div "echo "--- 백엔드 서버 백그라운드에서 시작 ---" echo "OpenAI API 키를 .env 파일에 추가했는지 확인하세요." cd …" at bounding box center [194, 233] width 259 height 59
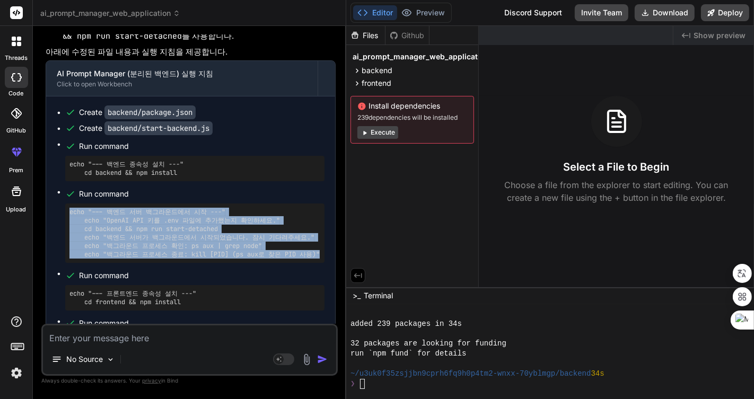
drag, startPoint x: 69, startPoint y: 181, endPoint x: 418, endPoint y: 240, distance: 353.1
click at [330, 228] on div "Create backend/package.json Create backend/start-backend.js Run command echo "-…" at bounding box center [190, 236] width 289 height 281
copy pre "echo "--- 백엔드 서버 백그라운드에서 시작 ---" echo "OpenAI API 키를 .env 파일에 추가했는지 확인하세요." cd …"
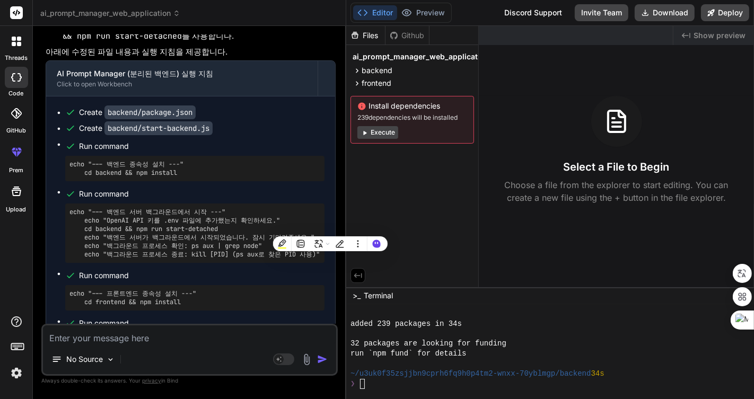
click at [545, 325] on div "added 239 packages in 34s" at bounding box center [581, 324] width 463 height 10
type textarea "echo "--- 백엔드 서버 백그라운드에서 시작 ---" echo "OpenAI API 키를 .env 파일에 추가했는지 확인하세요." cd …"
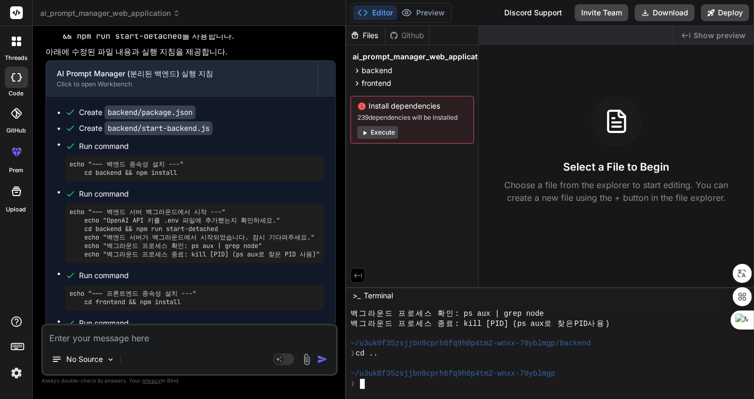
scroll to position [310, 0]
type textarea "echo "--- 백엔드 서버 백그라운드에서 시작 ---" echo "OpenAI API 키를 .env 파일에 추가했는지 확인하세요." cd …"
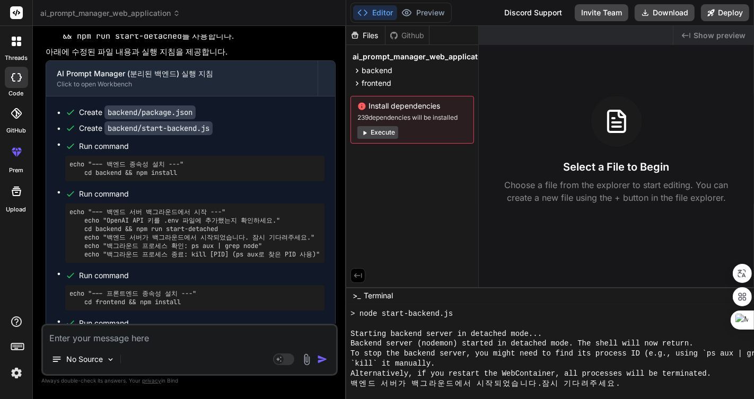
scroll to position [600, 0]
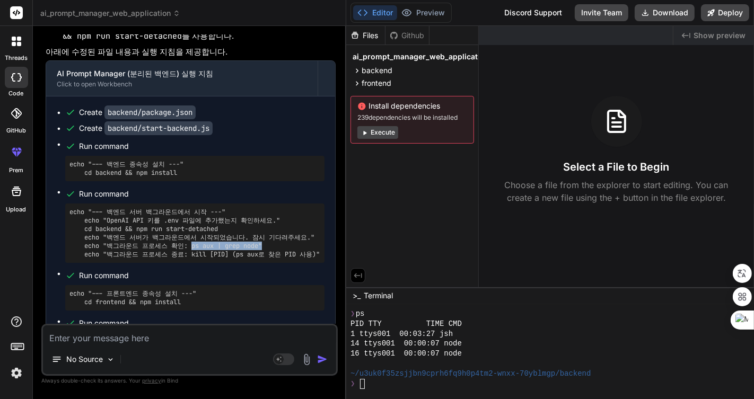
drag, startPoint x: 194, startPoint y: 218, endPoint x: 279, endPoint y: 218, distance: 85.3
click at [279, 218] on pre "echo "--- 백엔드 서버 백그라운드에서 시작 ---" echo "OpenAI API 키를 .env 파일에 추가했는지 확인하세요." cd …" at bounding box center [194, 233] width 251 height 51
copy pre "ps aux | grep node""
drag, startPoint x: 241, startPoint y: 210, endPoint x: 233, endPoint y: 212, distance: 8.6
click at [241, 210] on pre "echo "--- 백엔드 서버 백그라운드에서 시작 ---" echo "OpenAI API 키를 .env 파일에 추가했는지 확인하세요." cd …" at bounding box center [194, 233] width 251 height 51
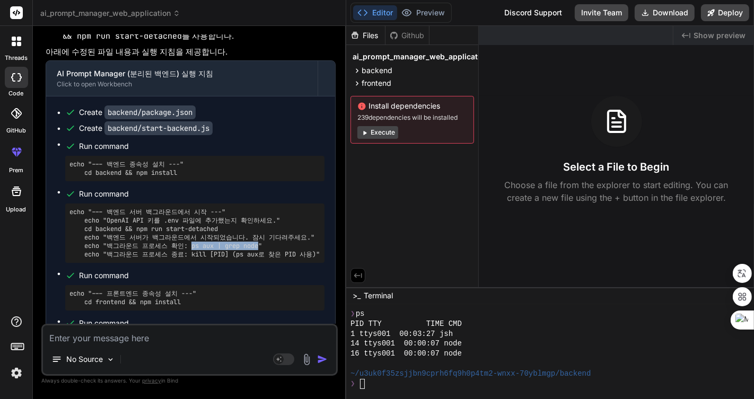
drag, startPoint x: 195, startPoint y: 214, endPoint x: 261, endPoint y: 213, distance: 66.3
click at [261, 213] on pre "echo "--- 백엔드 서버 백그라운드에서 시작 ---" echo "OpenAI API 키를 .env 파일에 추가했는지 확인하세요." cd …" at bounding box center [194, 233] width 251 height 51
copy pre "ps aux | grep node"
click at [490, 359] on div at bounding box center [581, 364] width 463 height 10
type textarea "ps aux | grep node"
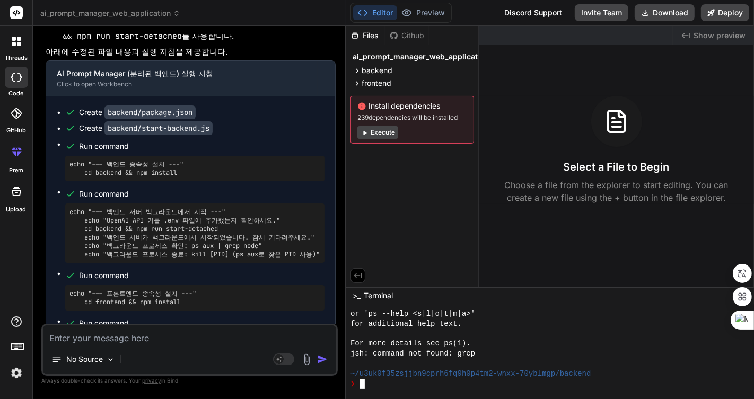
scroll to position [740, 0]
click at [530, 353] on div "jsh: command not found: grep" at bounding box center [581, 354] width 463 height 10
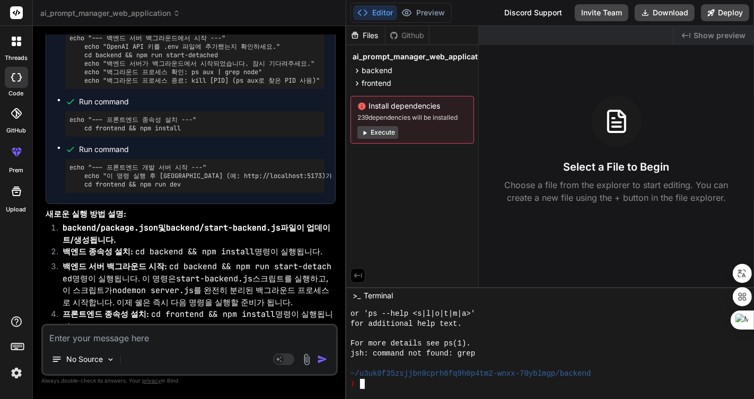
scroll to position [3729, 0]
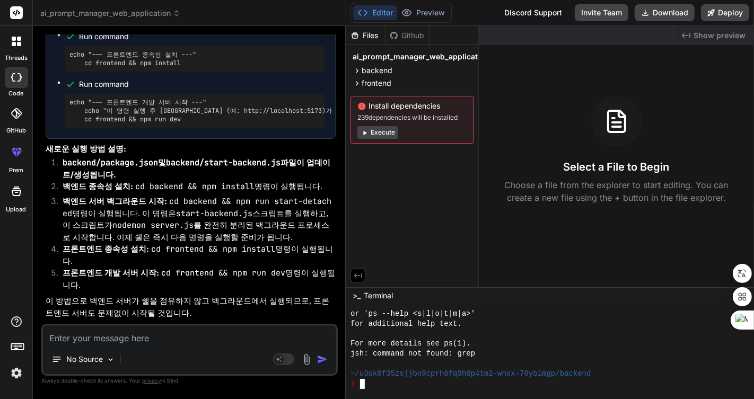
click at [534, 329] on div "for additional help text." at bounding box center [581, 324] width 463 height 10
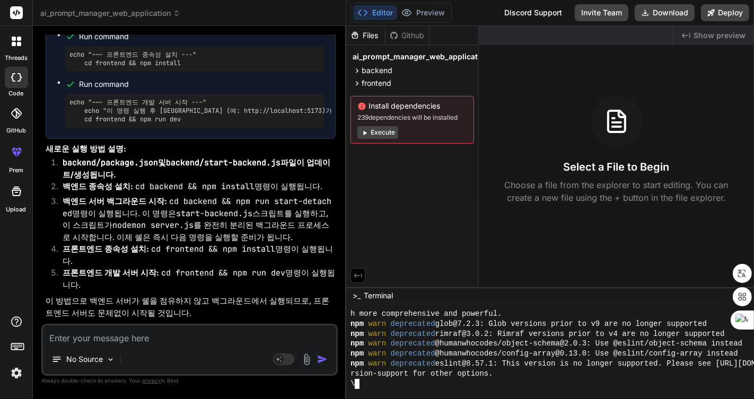
scroll to position [1311, 0]
type textarea "x"
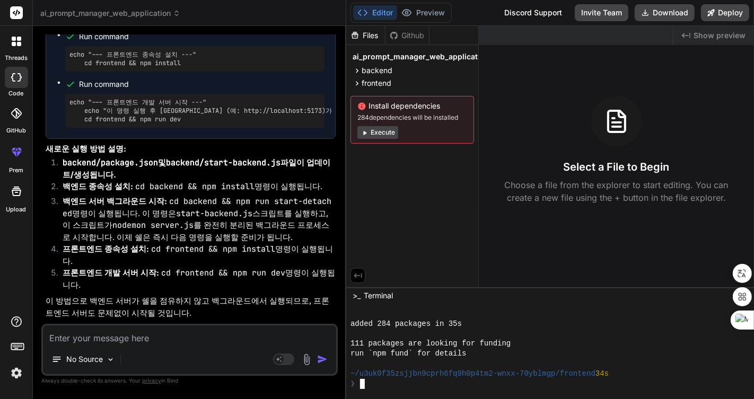
click at [555, 334] on div at bounding box center [581, 334] width 463 height 10
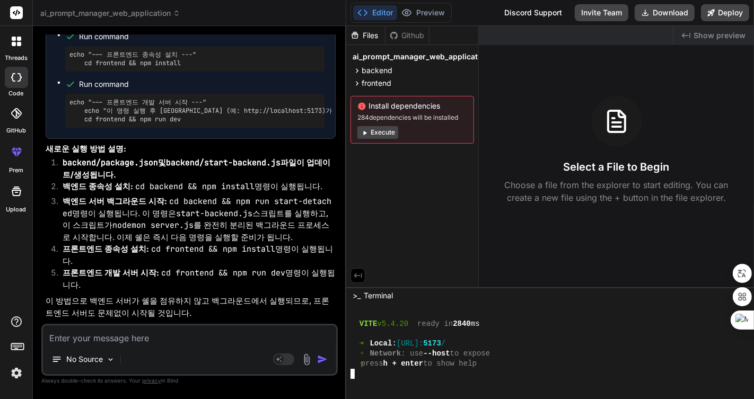
scroll to position [1501, 0]
click at [720, 36] on span "Show preview" at bounding box center [719, 35] width 52 height 11
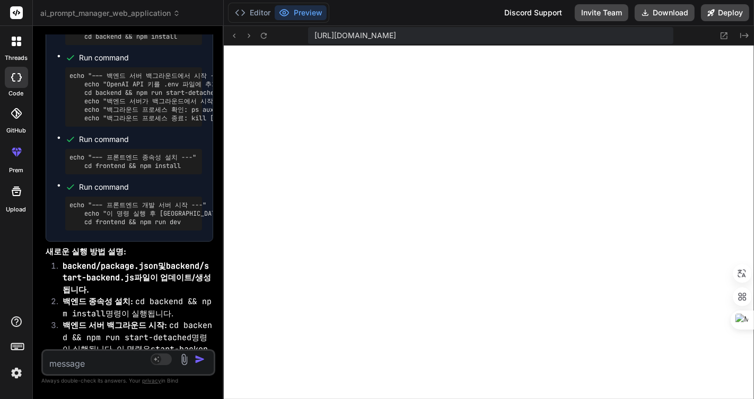
scroll to position [4765, 0]
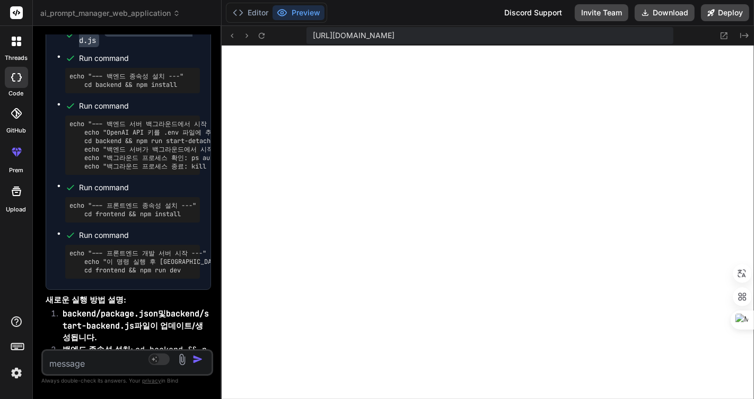
drag, startPoint x: 347, startPoint y: 195, endPoint x: 197, endPoint y: 202, distance: 149.6
click at [197, 202] on div "Bind AI Web Search Created with Pixso. Code Generator You 계속 진행해줘. Bind AI 네, 이…" at bounding box center [127, 212] width 189 height 373
click at [668, 13] on button "Download" at bounding box center [664, 12] width 60 height 17
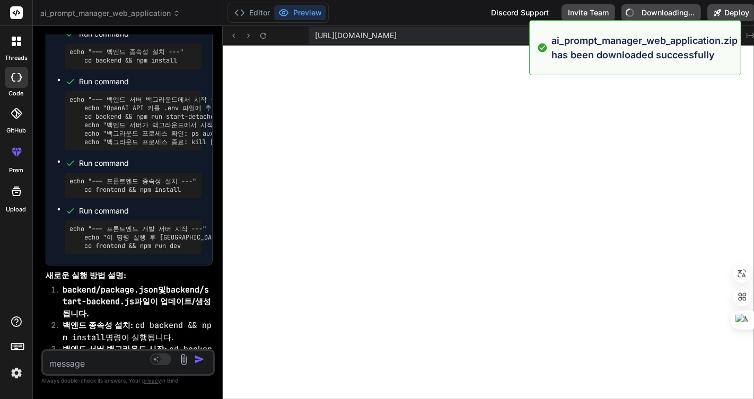
type textarea "x"
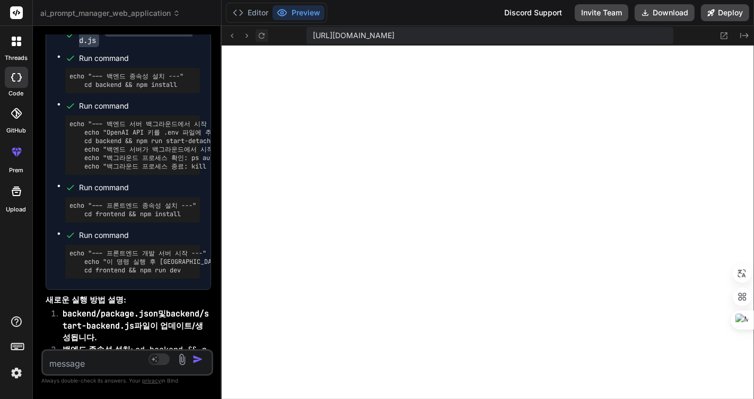
click at [261, 39] on icon at bounding box center [261, 35] width 9 height 9
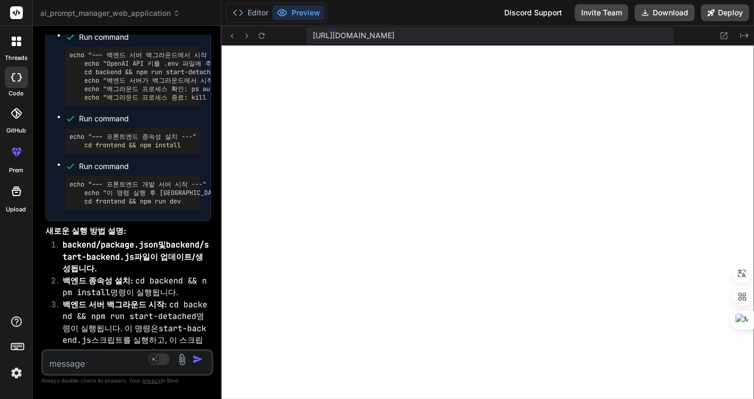
scroll to position [4844, 0]
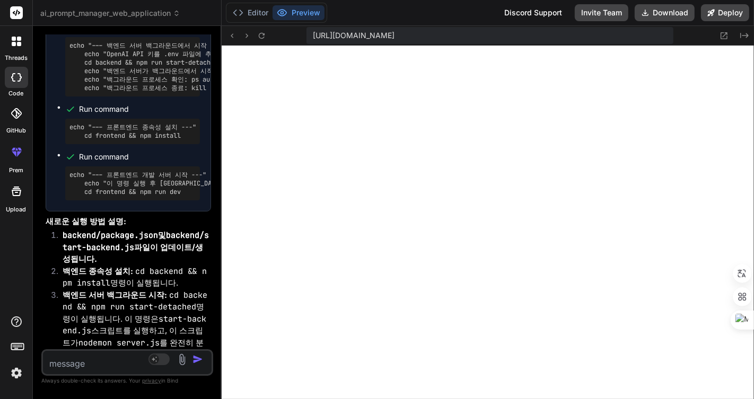
click at [104, 363] on textarea at bounding box center [113, 360] width 140 height 19
type textarea "d"
type textarea "x"
type textarea "dl"
type textarea "x"
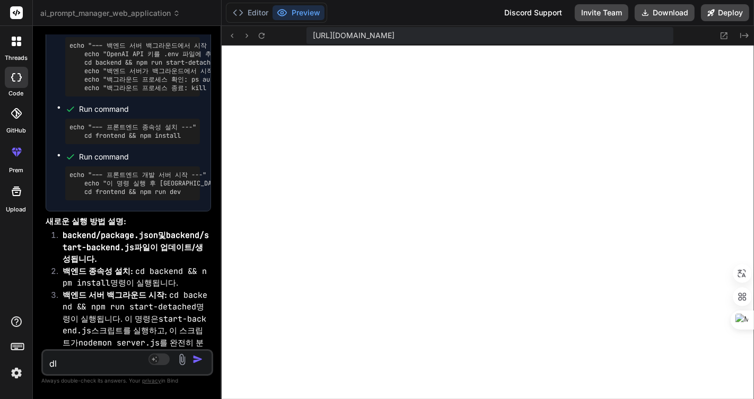
type textarea "dl"
type textarea "x"
type textarea "dl"
type textarea "x"
type textarea "d"
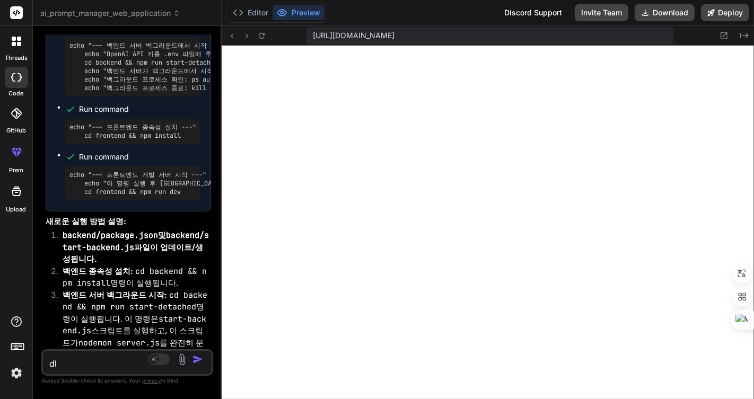
type textarea "x"
type textarea "ㅇ"
type textarea "x"
type textarea "이"
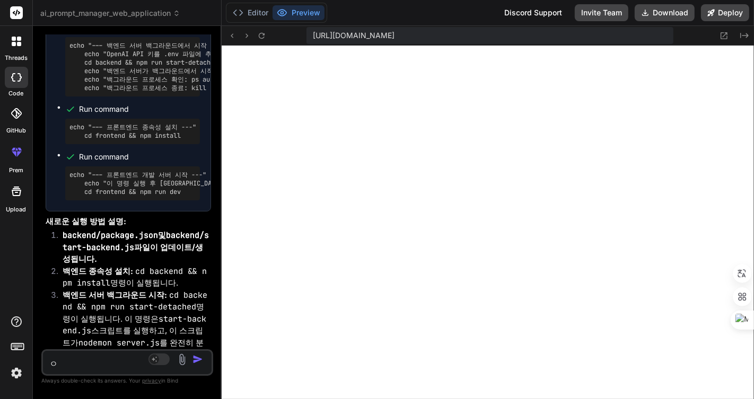
type textarea "x"
type textarea "이"
type textarea "x"
type textarea "이 ㅍ"
type textarea "x"
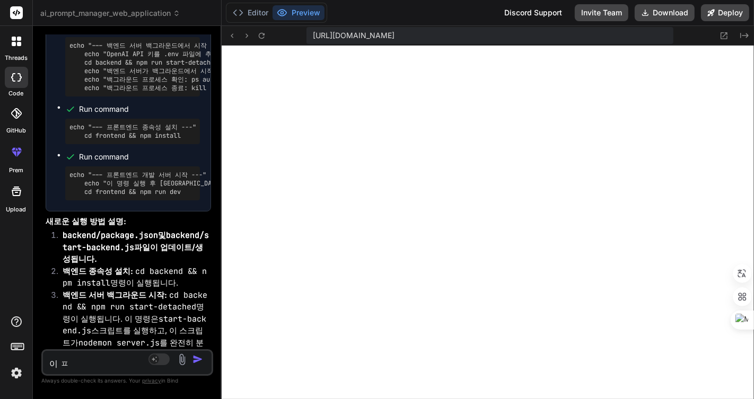
type textarea "이 프"
type textarea "x"
type textarea "이 플"
type textarea "x"
type textarea "이 프로"
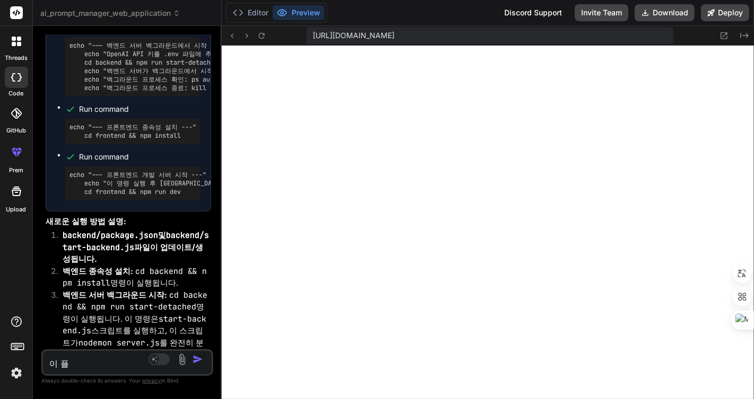
type textarea "x"
type textarea "이 프록"
type textarea "x"
type textarea "이 프로그"
type textarea "x"
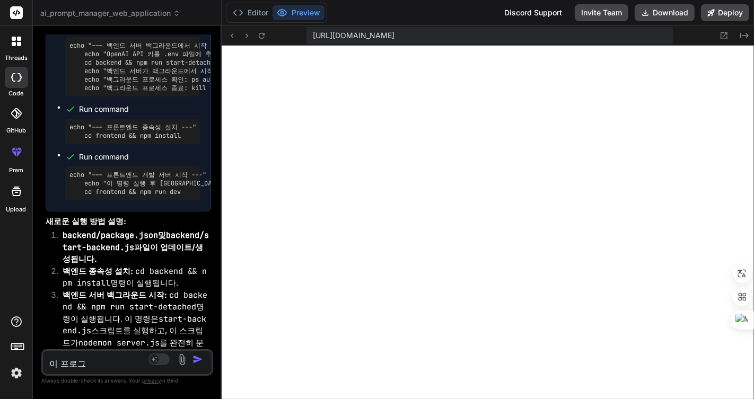
type textarea "이 프로글"
type textarea "x"
type textarea "이 프로그래"
type textarea "x"
type textarea "이 프로그램"
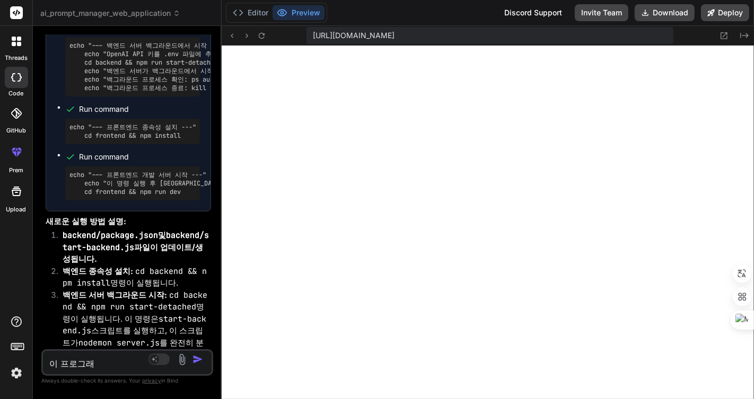
type textarea "x"
type textarea "이 프로그램ㅇ"
type textarea "x"
type textarea "이 프로그램으"
type textarea "x"
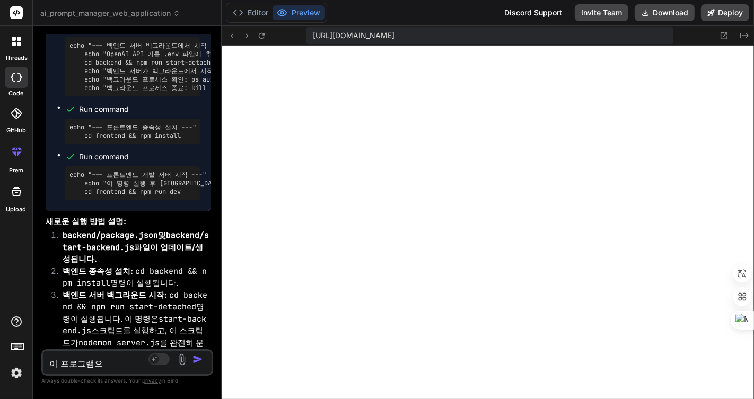
type textarea "이 프로그램을"
type textarea "x"
type textarea "이 프로그램을"
type textarea "x"
type textarea "이 프로그램을 P"
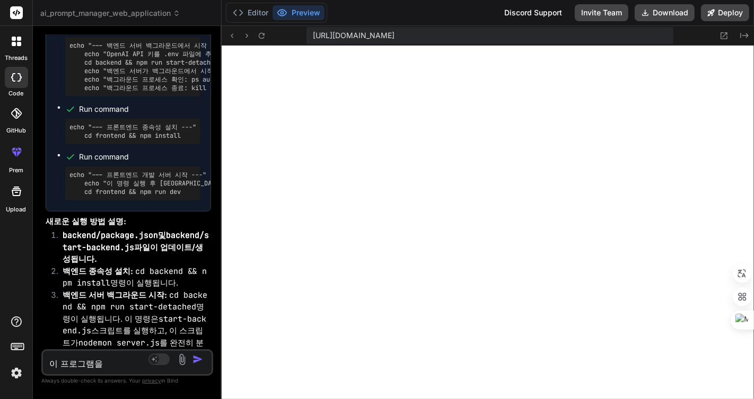
type textarea "x"
type textarea "이 프로그램을 PC"
type textarea "x"
type textarea "이 프로그램을 PCㅇ"
type textarea "x"
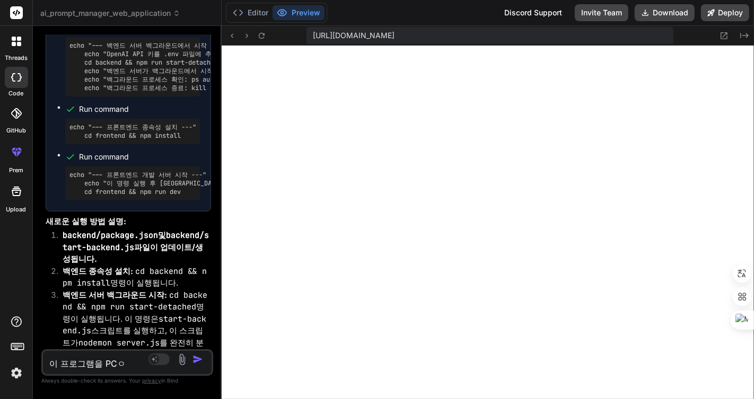
type textarea "이 프로그램을 PC에"
type textarea "x"
type textarea "이 프로그램을 PC엣"
type textarea "x"
type textarea "이 프로그램을 PC에서"
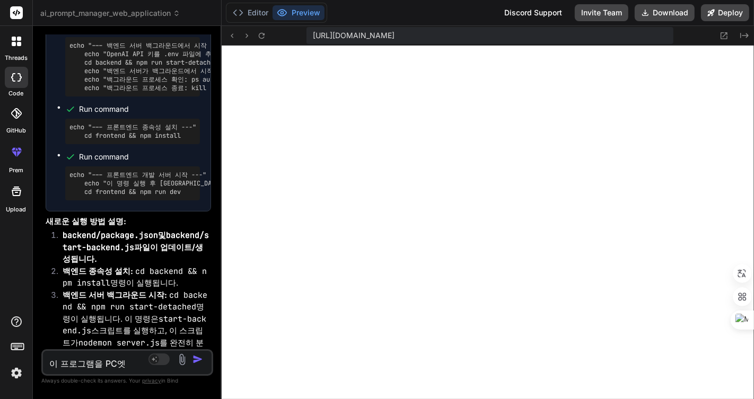
type textarea "x"
type textarea "이 프로그램을 PC에서"
type textarea "x"
type textarea "이 프로그램을 PC에서 ㅅ"
type textarea "x"
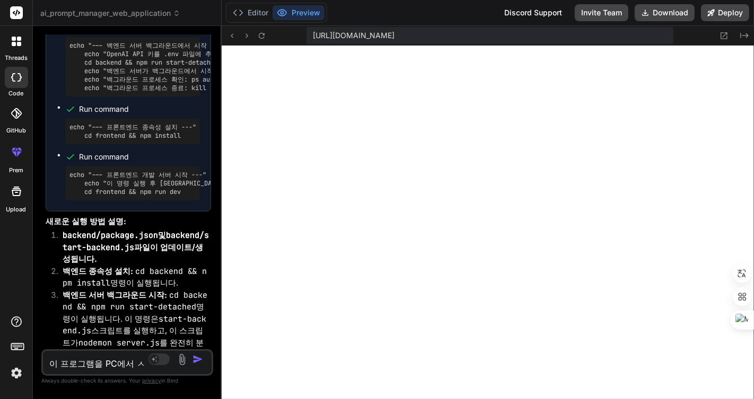
type textarea "이 프로그램을 PC에서 시"
type textarea "x"
type textarea "이 프로그램을 PC에서 실"
type textarea "x"
type textarea "이 프로그램을 PC에서 싫"
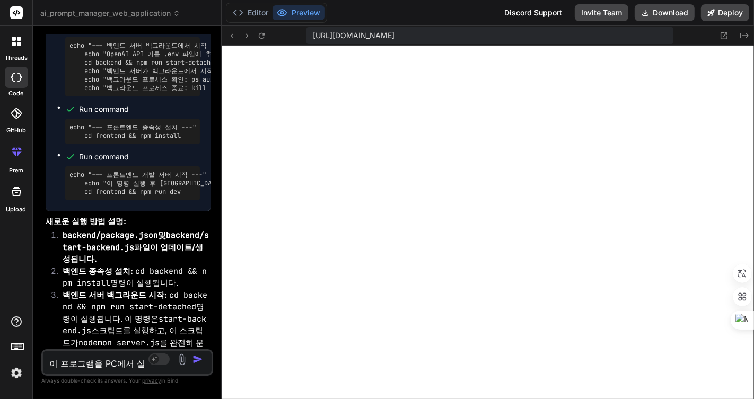
type textarea "x"
type textarea "이 프로그램을 PC에서 실해"
type textarea "x"
type textarea "이 프로그램을 PC에서 실행"
type textarea "x"
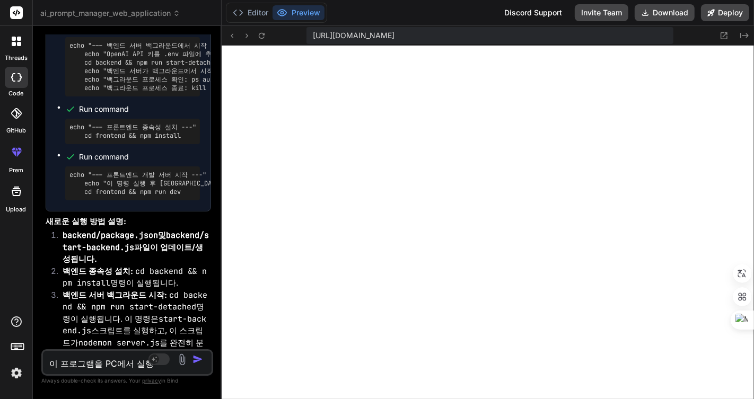
type textarea "이 프로그램을 PC에서 실행ㅎ"
type textarea "x"
type textarea "이 프로그램을 PC에서 실행하"
type textarea "x"
type textarea "이 프로그램을 PC에서 실행한"
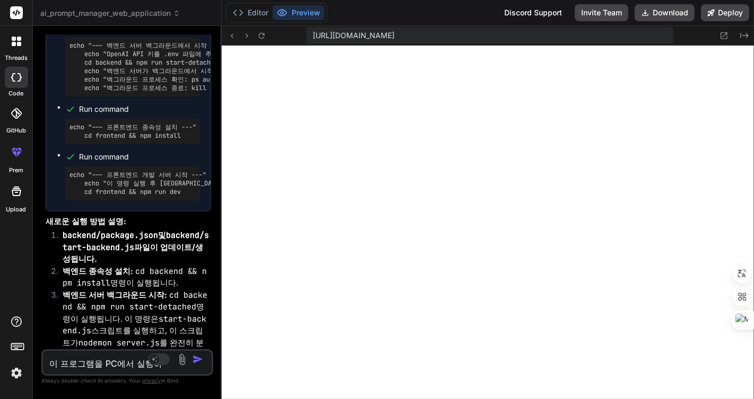
type textarea "x"
type textarea "이 프로그램을 PC에서 실행하느"
type textarea "x"
type textarea "이 프로그램을 PC에서 실행하는"
type textarea "x"
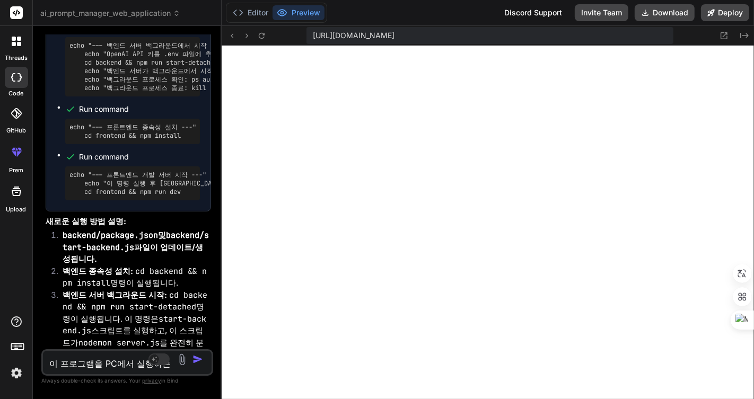
type textarea "이 프로그램을 PC에서 실행하는"
type textarea "x"
type textarea "이 프로그램을 PC에서 실행하는 ㅂ"
type textarea "x"
type textarea "이 프로그램을 PC에서 실행하는 바"
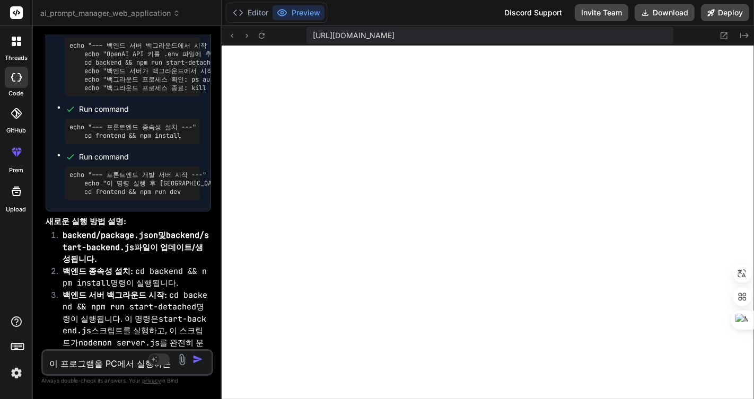
type textarea "x"
type textarea "이 프로그램을 PC에서 실행하는 방"
type textarea "x"
type textarea "이 프로그램을 PC에서 실행하는 방ㅂ"
type textarea "x"
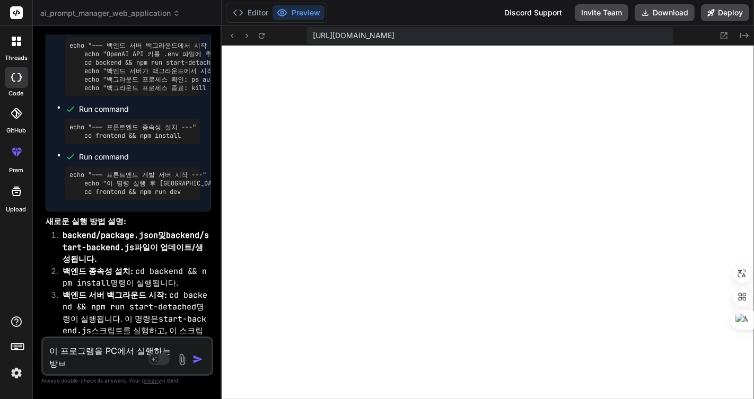
type textarea "이 프로그램을 PC에서 실행하는 방버"
type textarea "x"
type textarea "이 프로그램을 PC에서 실행하는 방법"
type textarea "x"
type textarea "이 프로그램을 PC에서 실행하는 방법ㅇ"
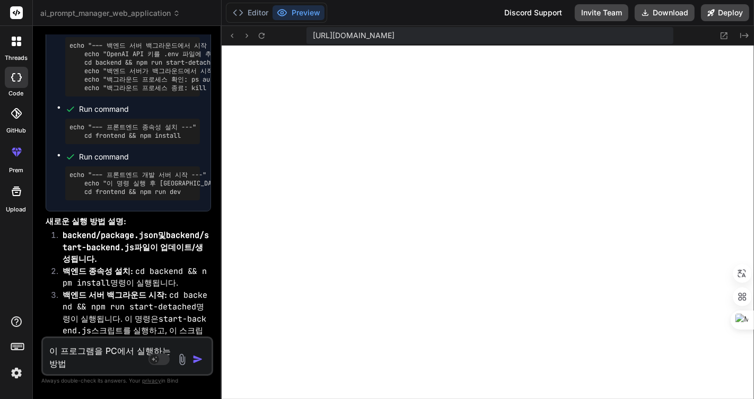
type textarea "x"
type textarea "이 프로그램을 PC에서 실행하는 방법으"
type textarea "x"
type textarea "이 프로그램을 PC에서 실행하는 방법을"
type textarea "x"
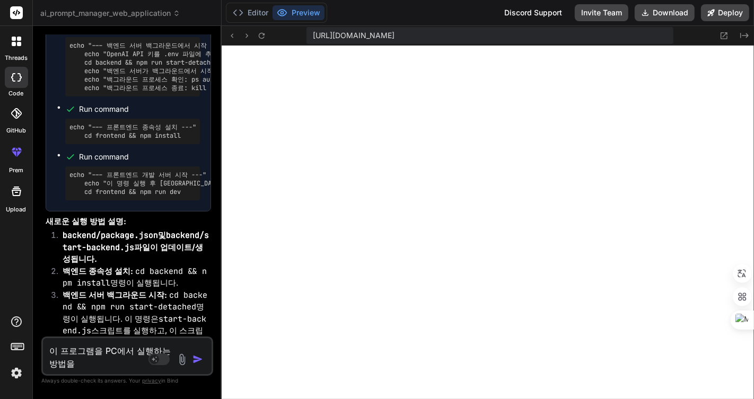
type textarea "이 프로그램을 PC에서 실행하는 방법을"
type textarea "x"
type textarea "이 프로그램을 PC에서 실행하는 방법을 ㅈ"
type textarea "x"
type textarea "이 프로그램을 PC에서 실행하는 방법을 자"
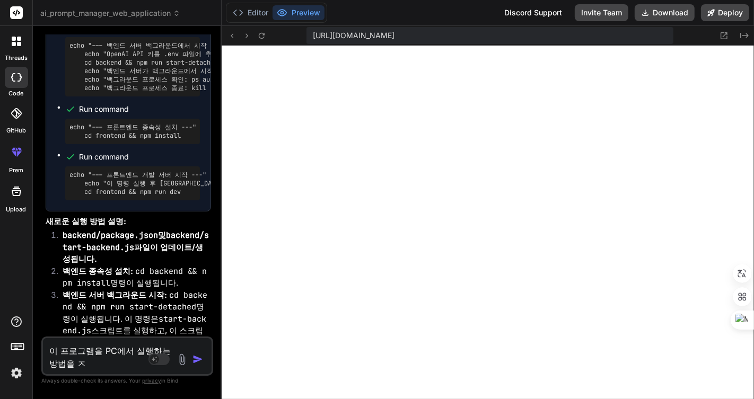
type textarea "x"
type textarea "이 프로그램을 PC에서 실행하는 방법을 잣"
type textarea "x"
type textarea "이 프로그램을 PC에서 실행하는 방법을 자세"
type textarea "x"
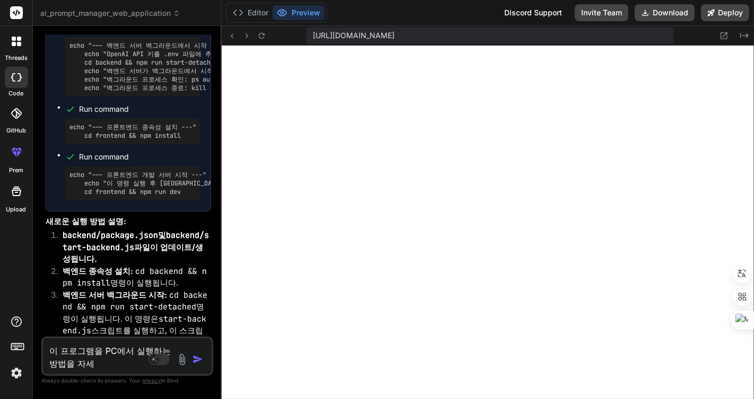
type textarea "이 프로그램을 PC에서 실행하는 방법을 자셓"
type textarea "x"
type textarea "이 프로그램을 PC에서 실행하는 방법을 자세하"
type textarea "x"
type textarea "이 프로그램을 PC에서 실행하는 방법을 자세학"
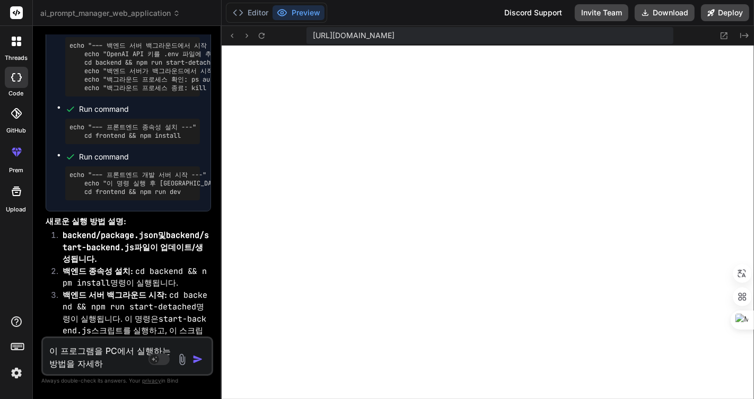
type textarea "x"
type textarea "이 프로그램을 PC에서 실행하는 방법을 자세하게"
type textarea "x"
type textarea "이 프로그램을 PC에서 실행하는 방법을 자세하게"
type textarea "x"
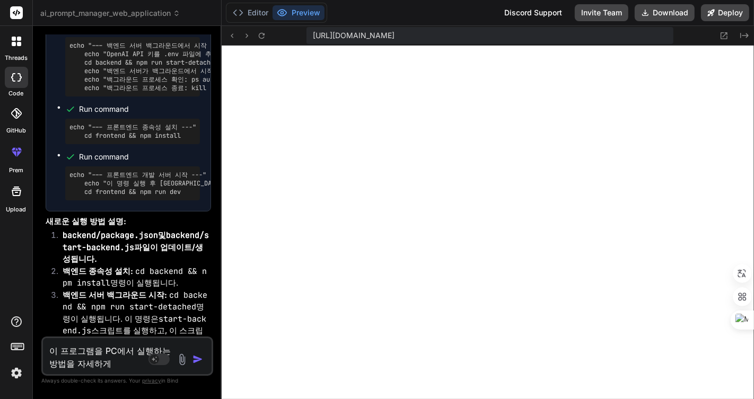
type textarea "이 프로그램을 PC에서 실행하는 방법을 자세하게 ㅇ"
type textarea "x"
type textarea "이 프로그램을 PC에서 실행하는 방법을 자세하게 아"
type textarea "x"
type textarea "이 프로그램을 PC에서 실행하는 방법을 자세하게 알"
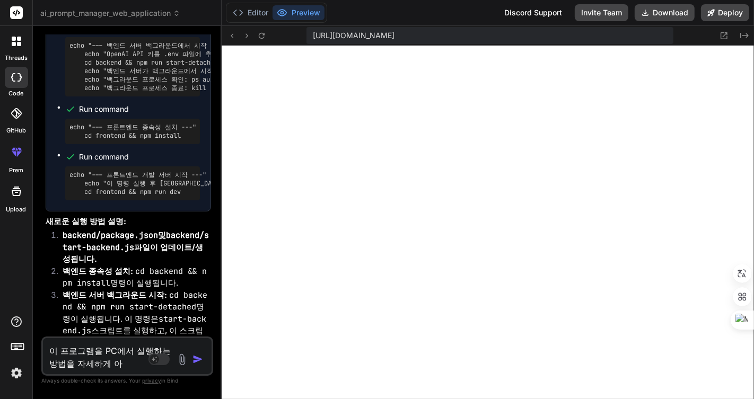
type textarea "x"
type textarea "이 프로그램을 PC에서 실행하는 방법을 자세하게 알ㄹ"
type textarea "x"
type textarea "이 프로그램을 PC에서 실행하는 방법을 자세하게 알려"
type textarea "x"
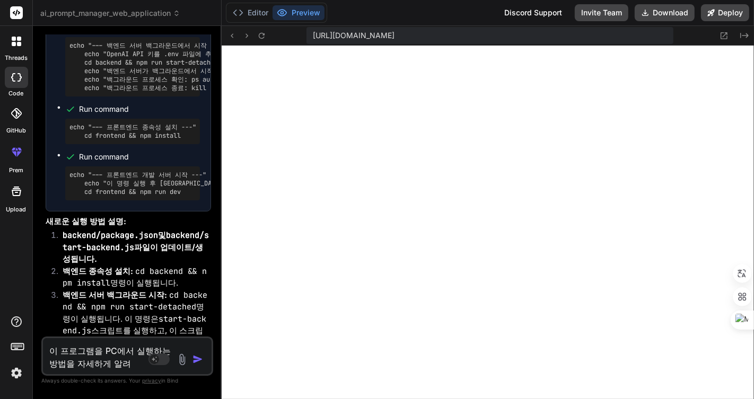
type textarea "이 프로그램을 PC에서 실행하는 방법을 자세하게 알려ㅜ"
type textarea "x"
type textarea "이 프로그램을 PC에서 실행하는 방법을 자세하게 알려ㅝ"
type textarea "x"
type textarea "이 프로그램을 PC에서 실행하는 방법을 자세하게 알려ㅜ"
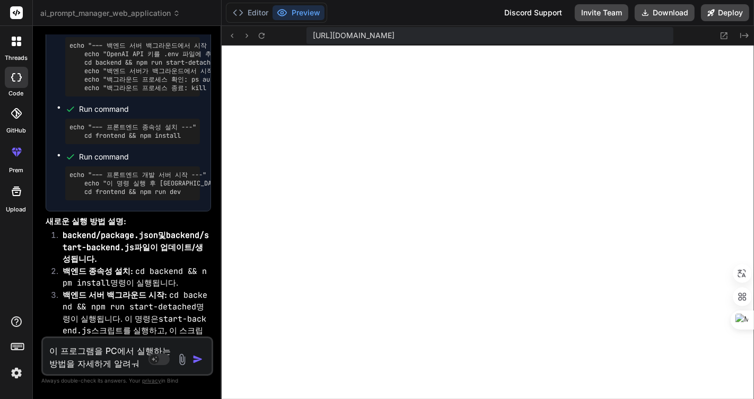
type textarea "x"
type textarea "이 프로그램을 PC에서 실행하는 방법을 자세하게 알려"
type textarea "x"
type textarea "이 프로그램을 PC에서 실행하는 방법을 자세하게 알려ㅈ"
type textarea "x"
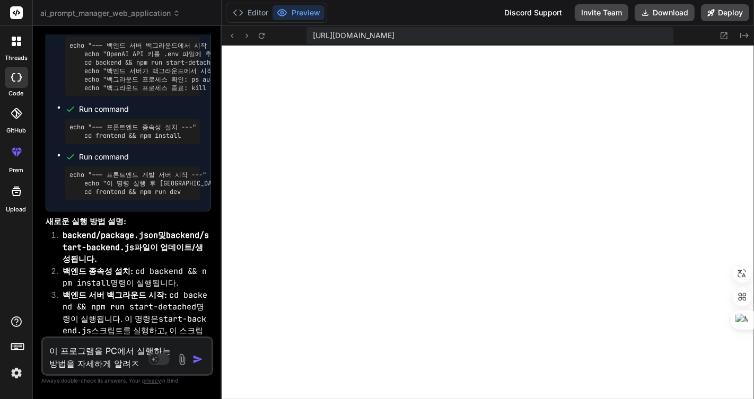
type textarea "이 프로그램을 PC에서 실행하는 방법을 자세하게 알려주"
type textarea "x"
type textarea "이 프로그램을 PC에서 실행하는 방법을 자세하게 알려줘"
type textarea "x"
type textarea "이 프로그램을 PC에서 실행하는 방법을 자세하게 알려줘."
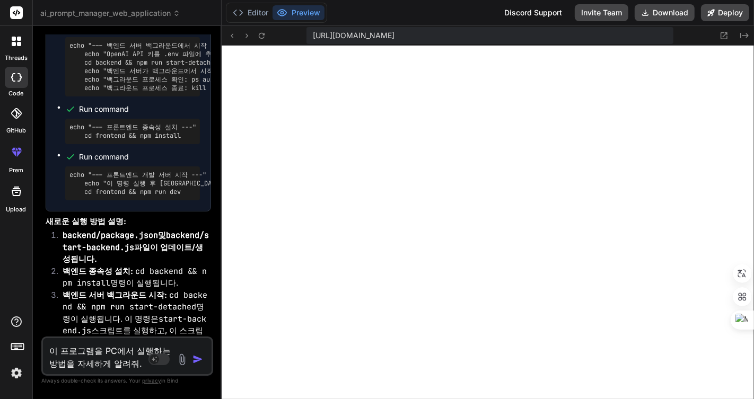
type textarea "x"
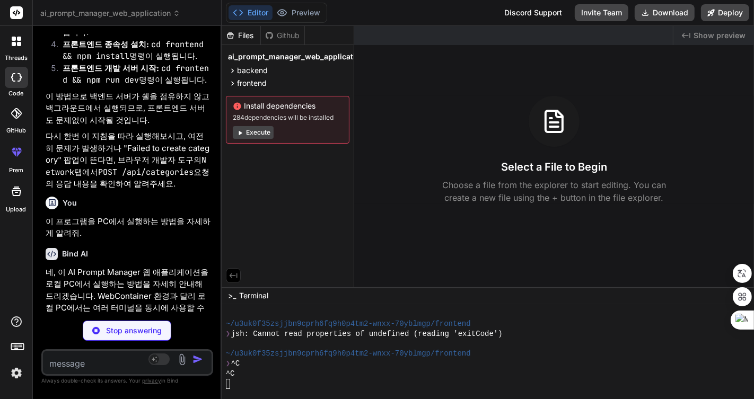
scroll to position [3173, 0]
type textarea "x"
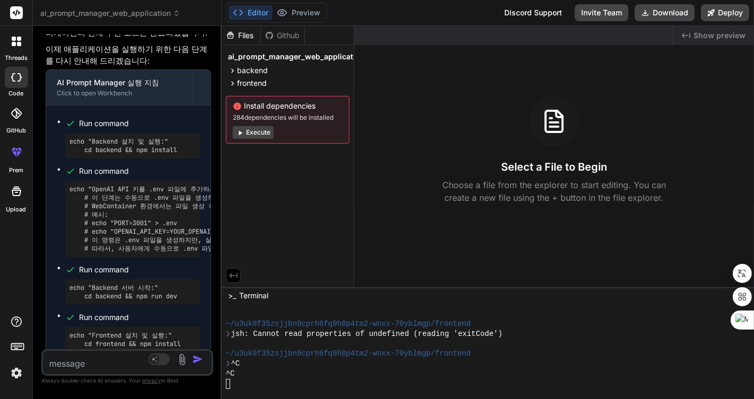
scroll to position [0, 0]
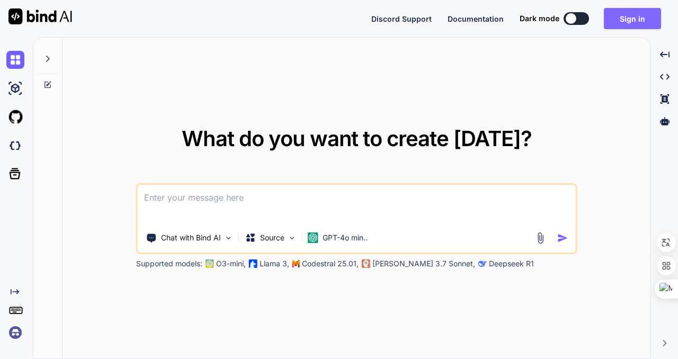
click at [628, 15] on button "Sign in" at bounding box center [632, 18] width 57 height 21
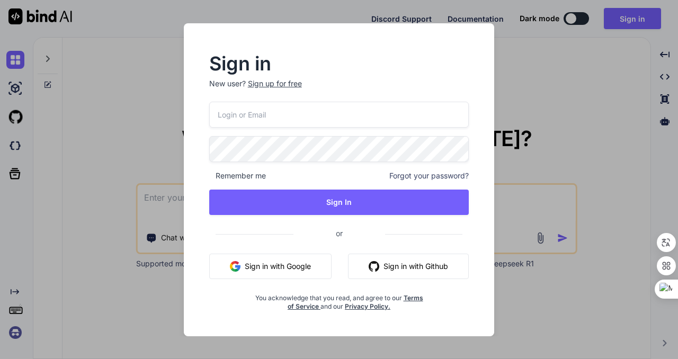
click at [277, 270] on button "Sign in with Google" at bounding box center [270, 266] width 122 height 25
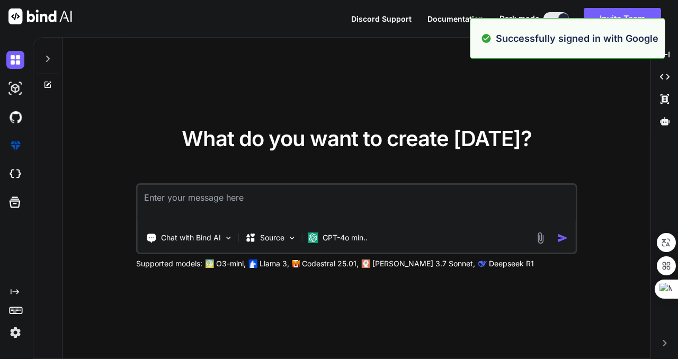
click at [547, 74] on div "What do you want to create today? Chat with Bind AI Source GPT-4o min.. Support…" at bounding box center [357, 199] width 588 height 322
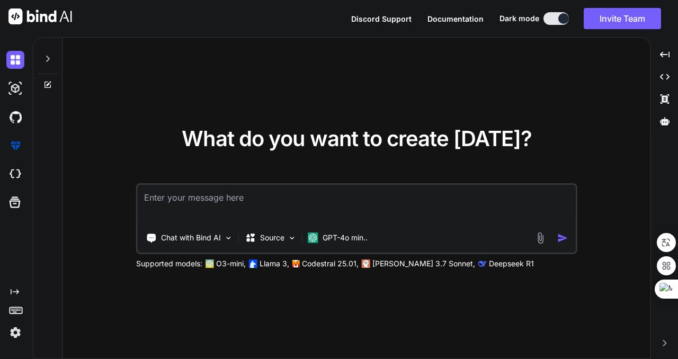
click at [269, 200] on textarea at bounding box center [357, 204] width 438 height 39
click at [18, 89] on img at bounding box center [15, 88] width 18 height 18
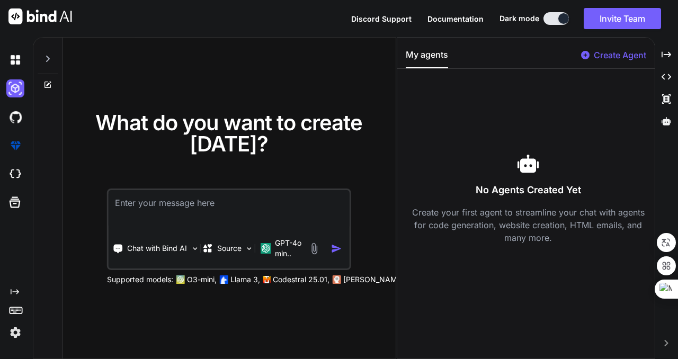
click at [619, 55] on p "Create Agent" at bounding box center [620, 55] width 52 height 13
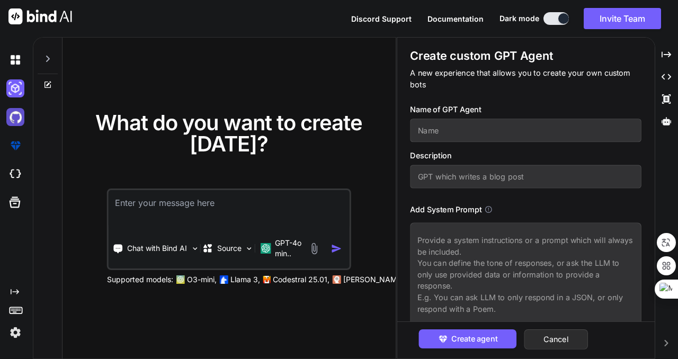
click at [14, 118] on img at bounding box center [15, 117] width 18 height 18
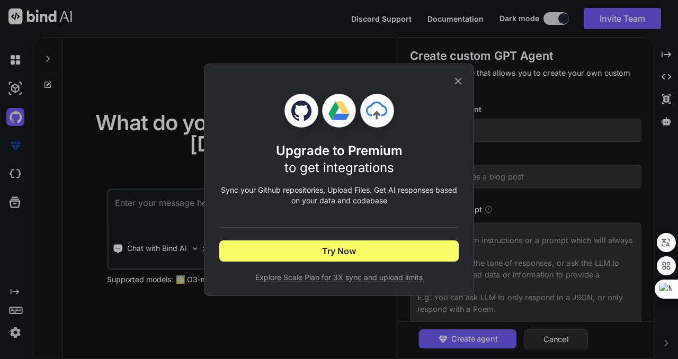
click at [458, 80] on icon at bounding box center [458, 80] width 7 height 7
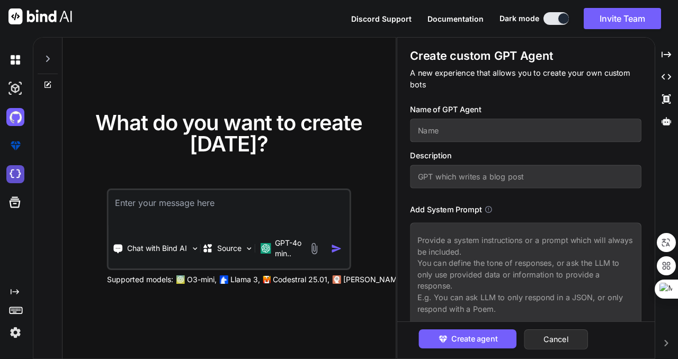
click at [19, 173] on img at bounding box center [15, 174] width 18 height 18
click at [16, 205] on icon at bounding box center [14, 202] width 15 height 15
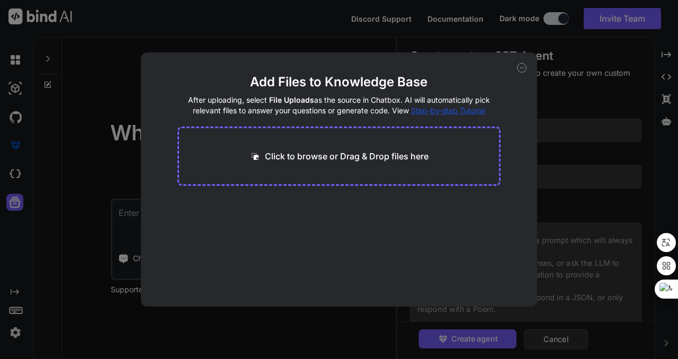
click at [523, 68] on icon at bounding box center [522, 68] width 4 height 0
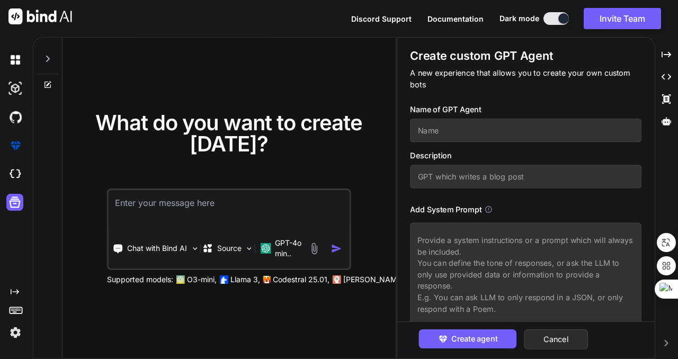
click at [37, 16] on img at bounding box center [40, 16] width 64 height 16
click at [13, 13] on img at bounding box center [40, 16] width 64 height 16
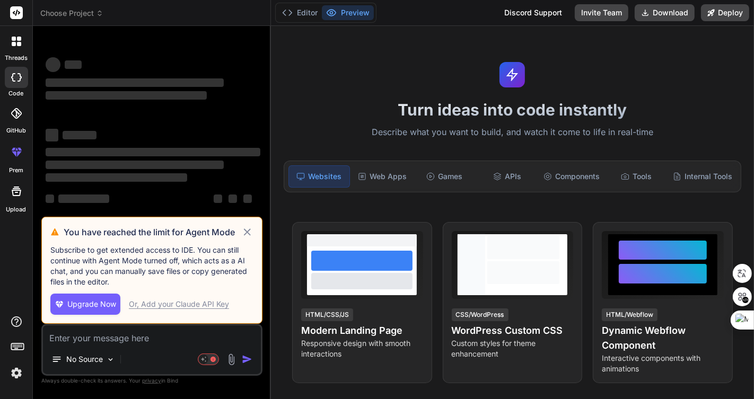
type textarea "x"
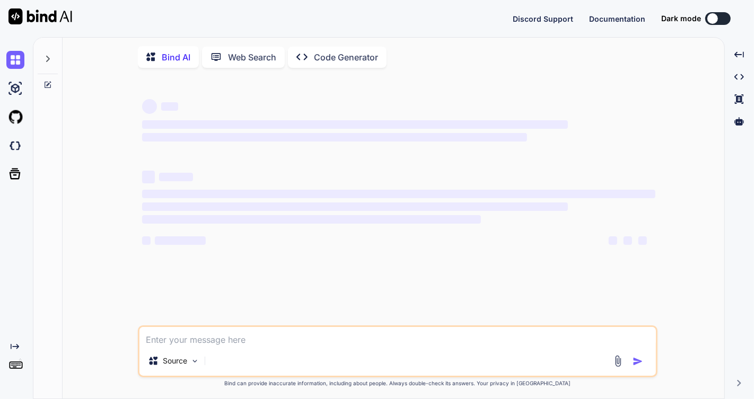
type textarea "x"
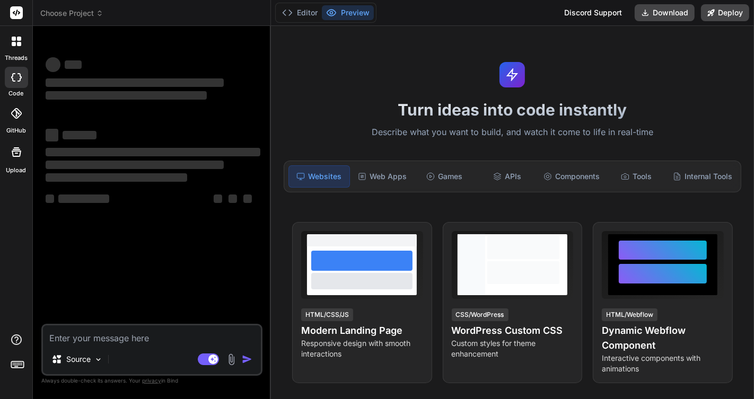
type textarea "x"
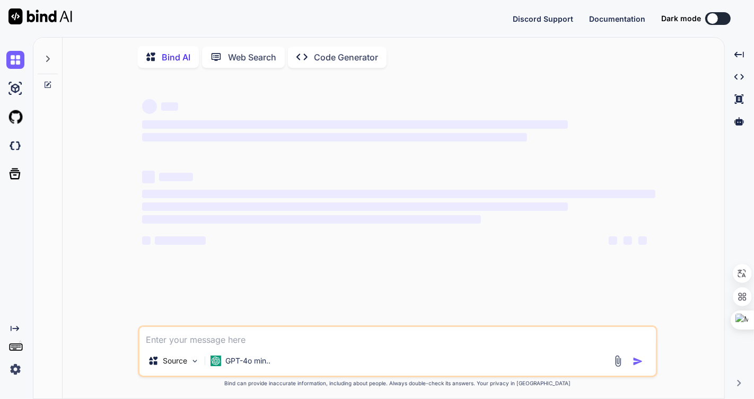
click at [340, 47] on div "Created with Pixso. Code Generator" at bounding box center [337, 57] width 99 height 21
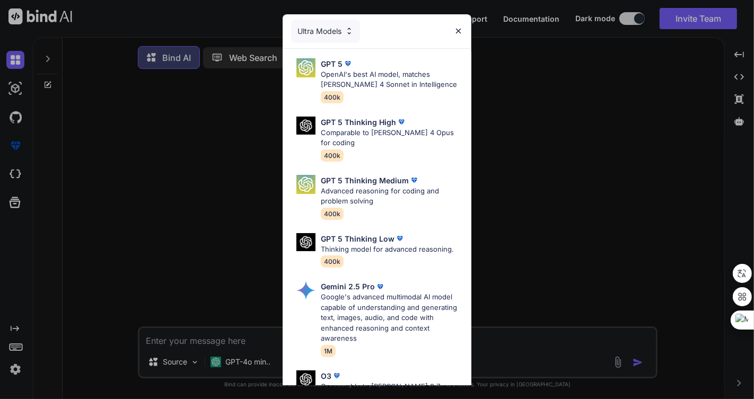
click at [458, 28] on img at bounding box center [458, 30] width 9 height 9
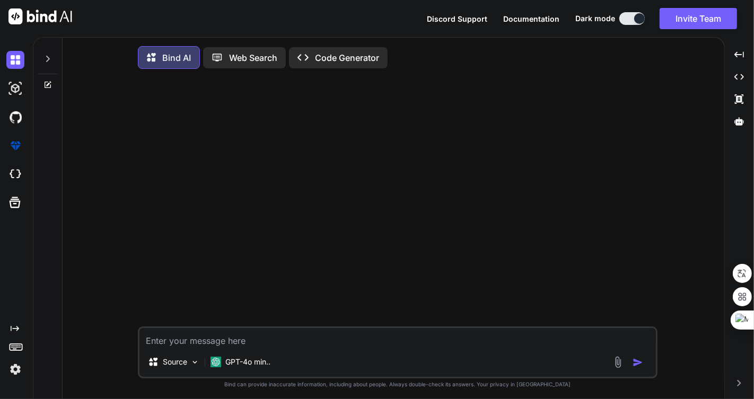
click at [349, 52] on p "Code Generator" at bounding box center [347, 57] width 64 height 13
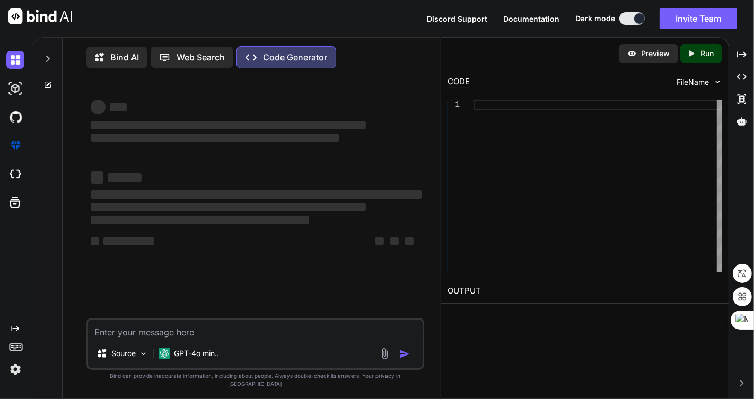
type textarea "x"
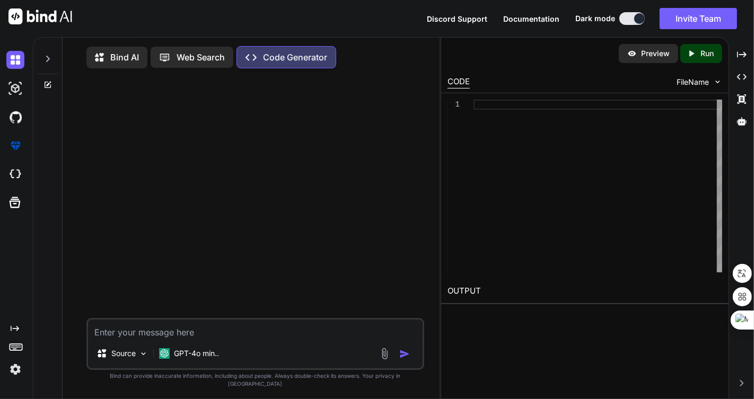
click at [650, 54] on p "Preview" at bounding box center [655, 53] width 29 height 11
click at [701, 57] on p "Run" at bounding box center [706, 53] width 13 height 11
click at [656, 55] on p "Preview" at bounding box center [655, 53] width 29 height 11
click at [204, 153] on div at bounding box center [256, 197] width 335 height 241
click at [7, 178] on img at bounding box center [15, 174] width 18 height 18
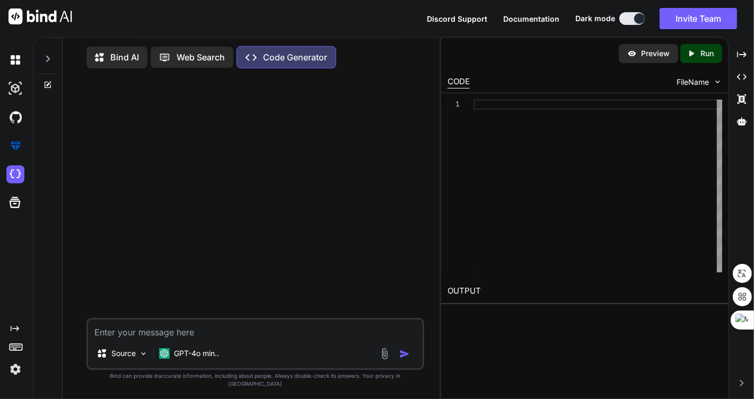
click at [113, 59] on p "Bind AI" at bounding box center [124, 57] width 29 height 13
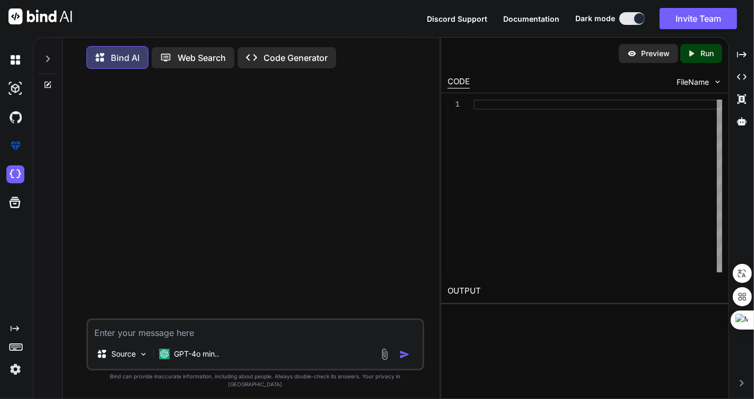
click at [200, 56] on p "Web Search" at bounding box center [202, 57] width 48 height 13
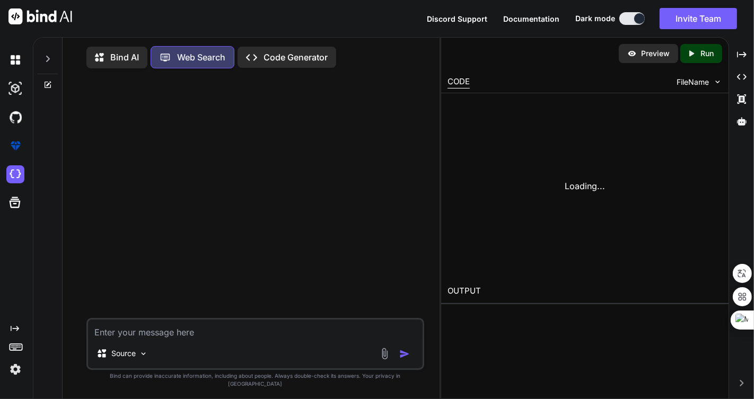
scroll to position [4, 0]
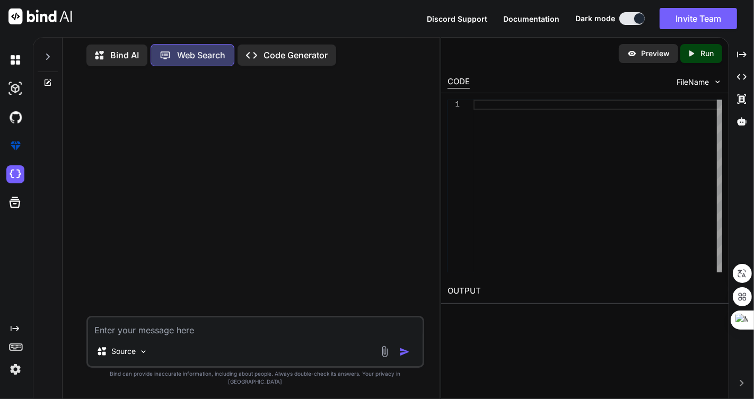
click at [279, 57] on p "Code Generator" at bounding box center [295, 55] width 64 height 13
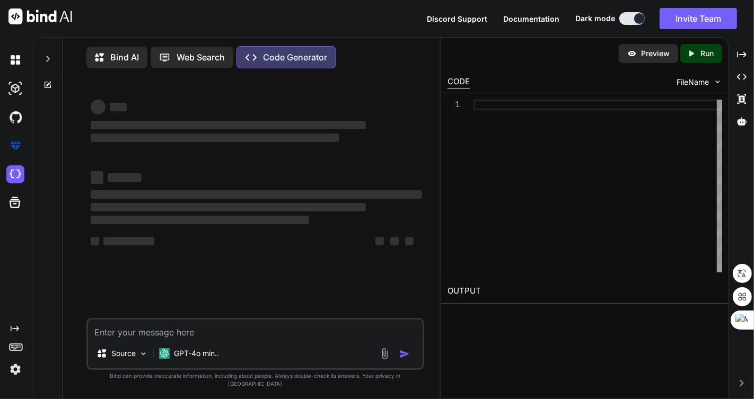
click at [115, 54] on p "Bind AI" at bounding box center [124, 57] width 29 height 13
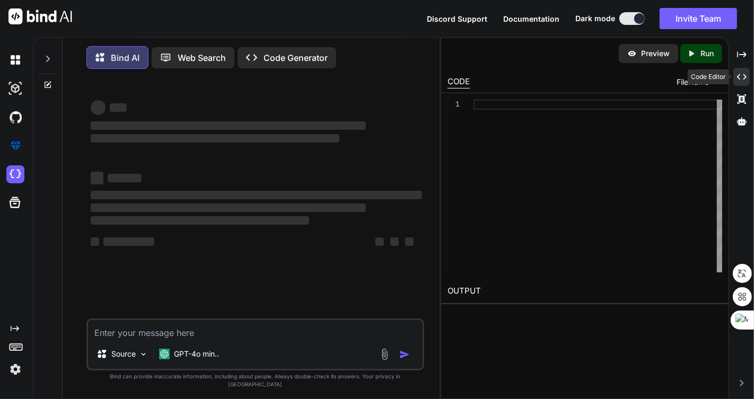
click at [740, 75] on icon "Created with Pixso." at bounding box center [742, 77] width 10 height 10
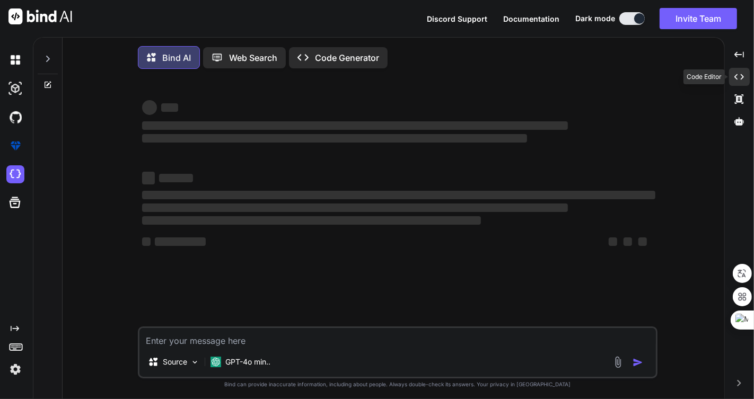
click at [740, 75] on icon "Created with Pixso." at bounding box center [739, 77] width 10 height 10
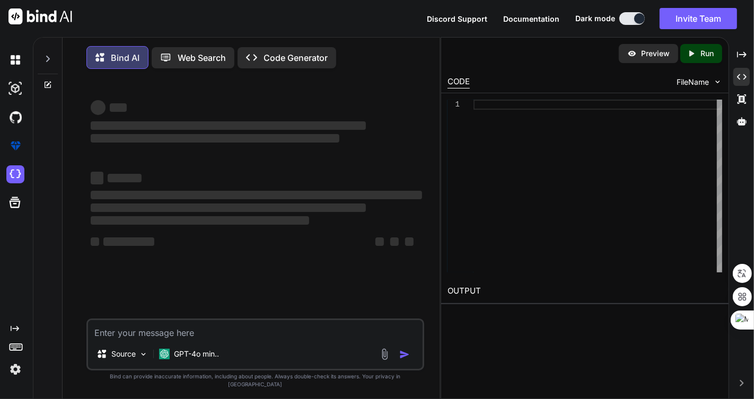
click at [265, 339] on textarea at bounding box center [255, 329] width 334 height 19
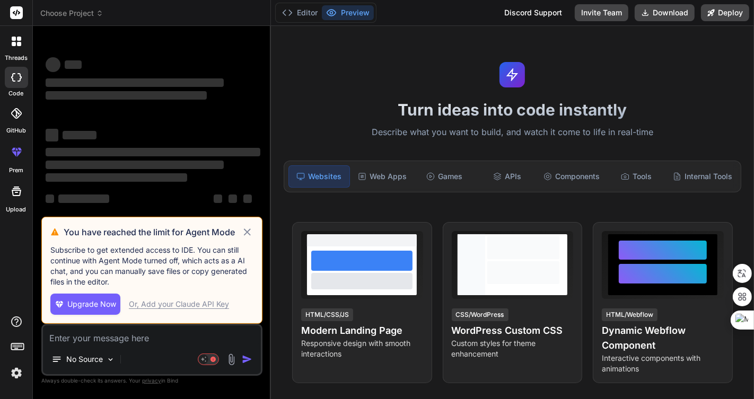
click at [250, 231] on icon at bounding box center [247, 232] width 12 height 13
type textarea "x"
click at [15, 12] on rect at bounding box center [16, 12] width 13 height 13
click at [246, 230] on icon at bounding box center [247, 232] width 12 height 13
type textarea "x"
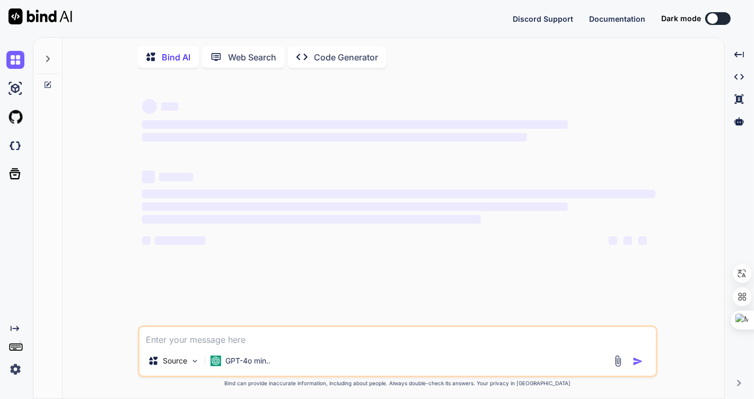
click at [344, 52] on p "Code Generator" at bounding box center [346, 57] width 64 height 13
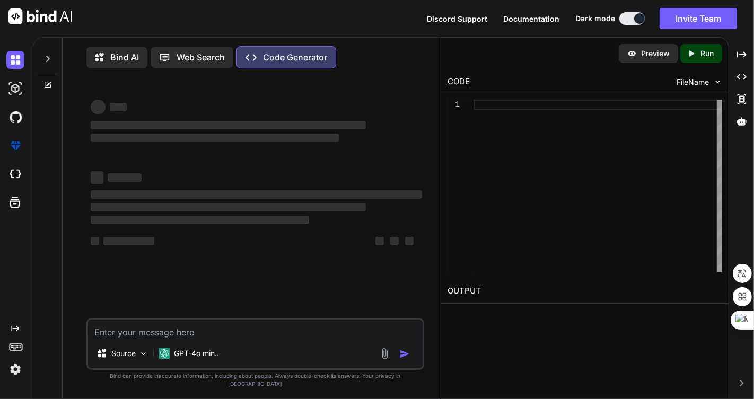
click at [112, 54] on p "Bind AI" at bounding box center [124, 57] width 29 height 13
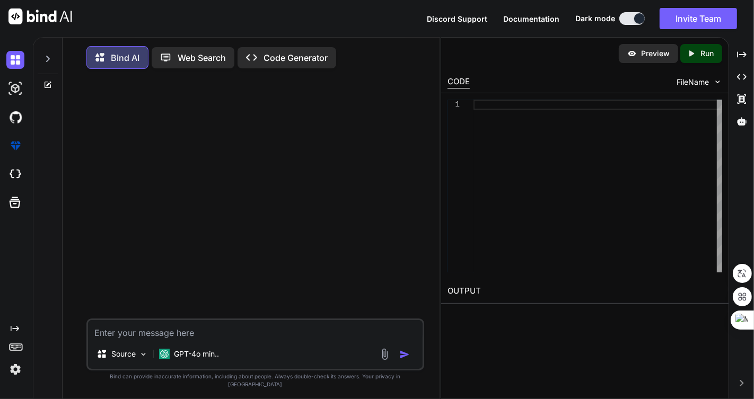
click at [197, 52] on p "Web Search" at bounding box center [202, 57] width 48 height 13
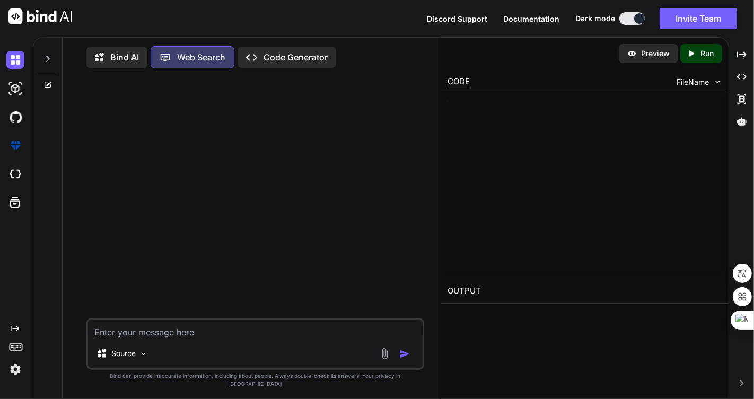
scroll to position [4, 0]
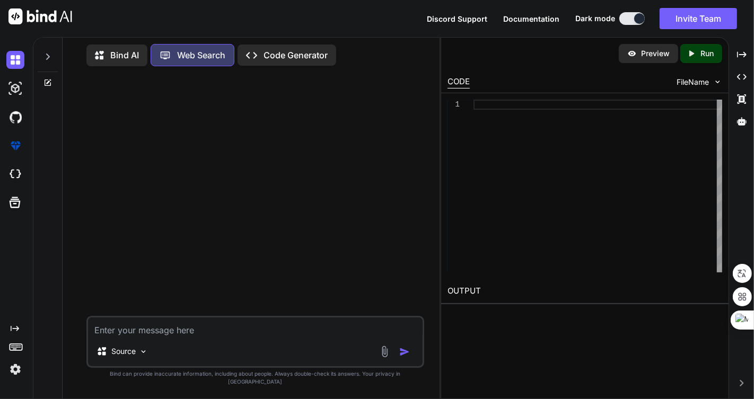
click at [280, 52] on p "Code Generator" at bounding box center [295, 55] width 64 height 13
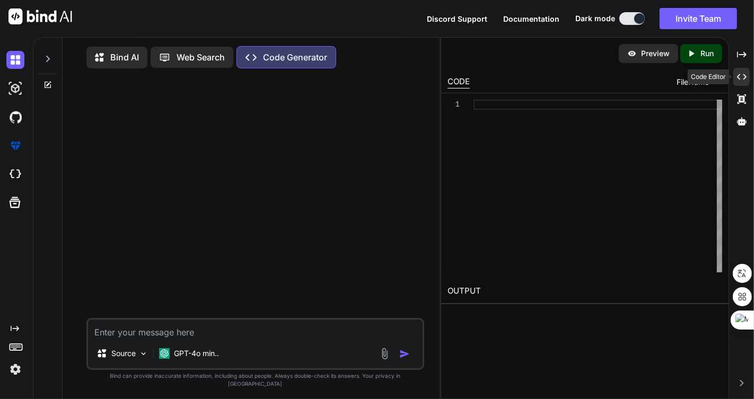
click at [745, 75] on icon "Created with Pixso." at bounding box center [742, 77] width 10 height 10
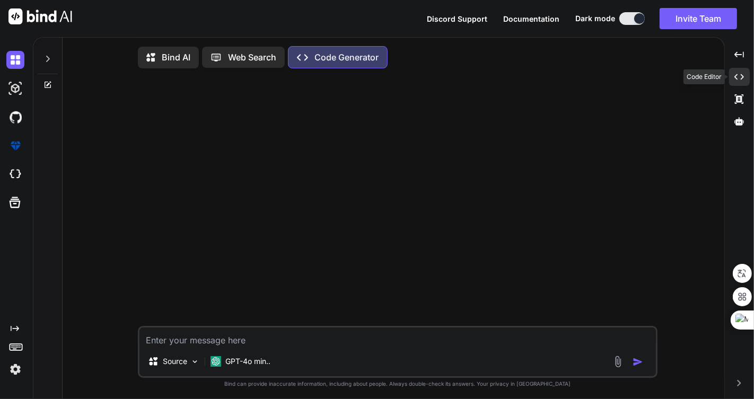
click at [744, 75] on icon "Created with Pixso." at bounding box center [739, 77] width 10 height 10
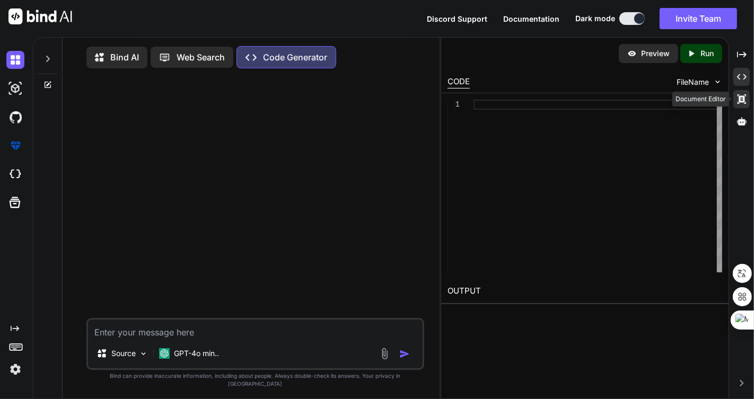
click at [743, 93] on div "Created with Pixso." at bounding box center [741, 99] width 16 height 18
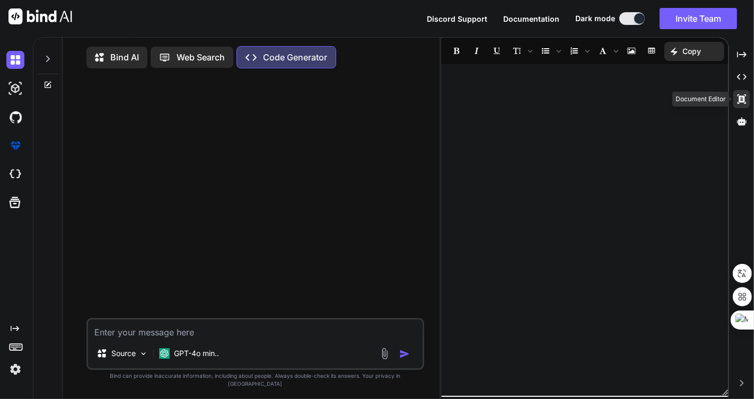
click at [743, 95] on icon "Created with Pixso." at bounding box center [742, 99] width 10 height 10
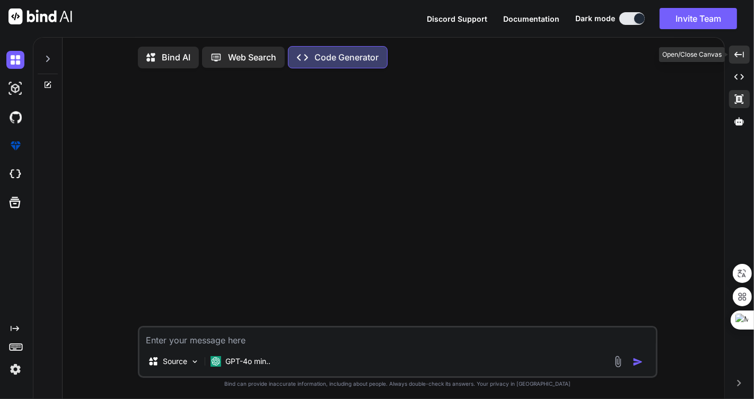
click at [739, 51] on icon "Created with Pixso." at bounding box center [739, 55] width 10 height 10
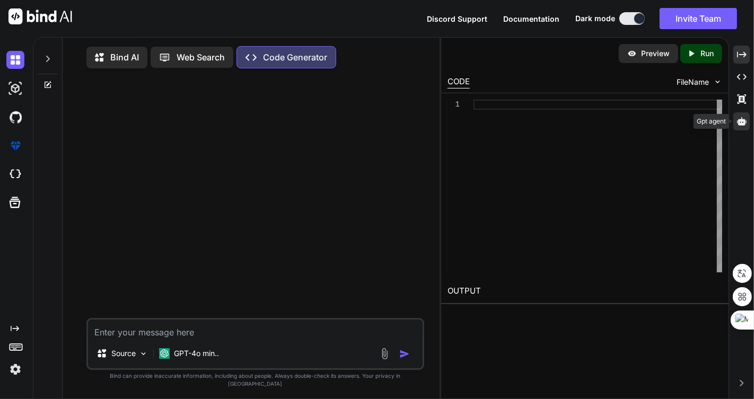
click at [737, 125] on icon at bounding box center [742, 122] width 10 height 10
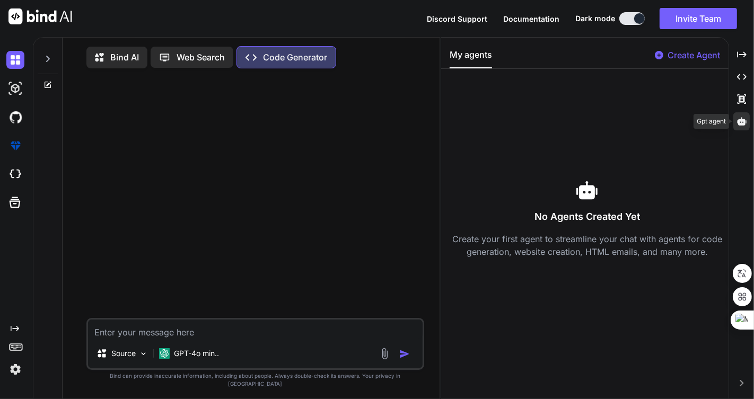
click at [743, 117] on icon at bounding box center [742, 122] width 10 height 10
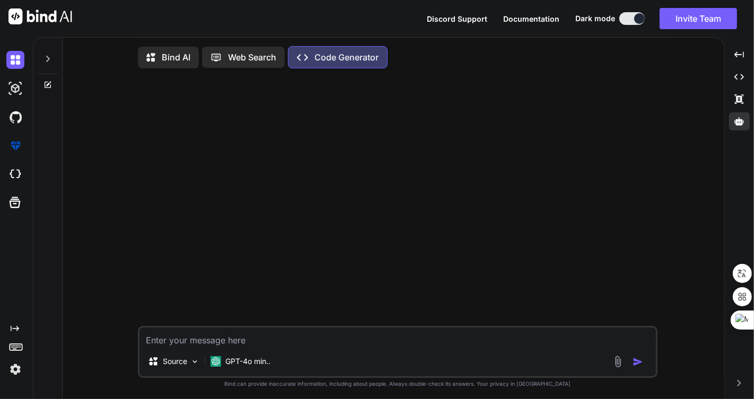
click at [170, 61] on p "Bind AI" at bounding box center [176, 57] width 29 height 13
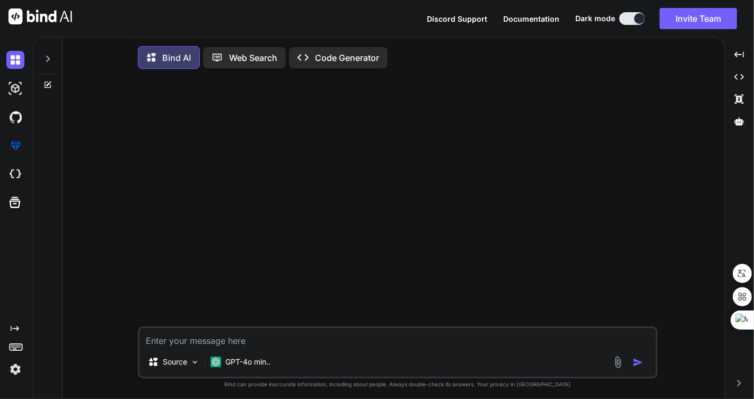
type textarea "x"
click at [248, 342] on textarea at bounding box center [397, 337] width 516 height 19
paste textarea "I need to create a web application for managing AI conversation prompts. The ap…"
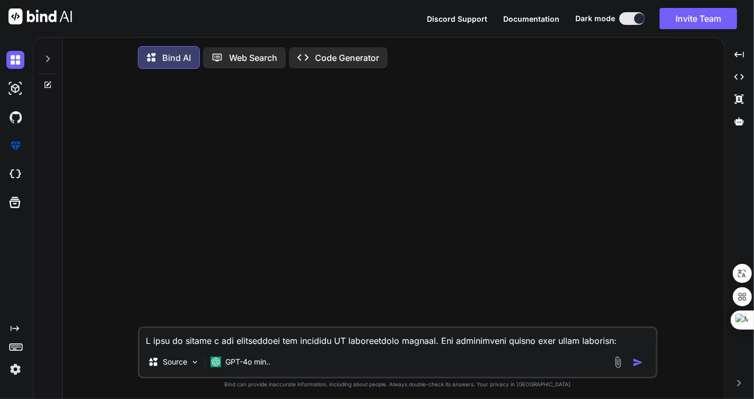
scroll to position [128, 0]
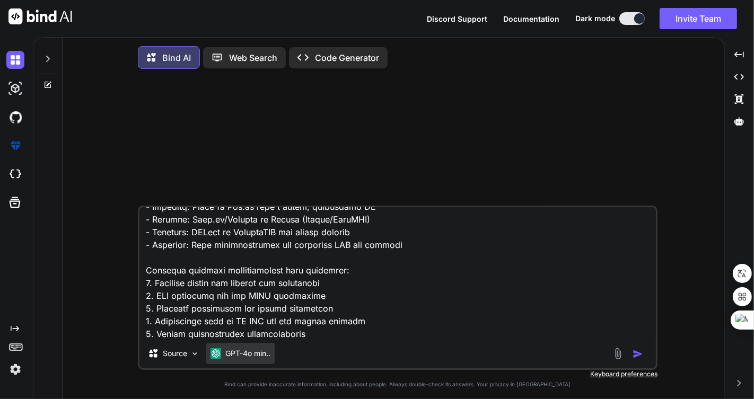
type textarea "I need to create a web application for managing AI conversation prompts. The ap…"
click at [252, 354] on p "GPT-4o min.." at bounding box center [247, 353] width 45 height 11
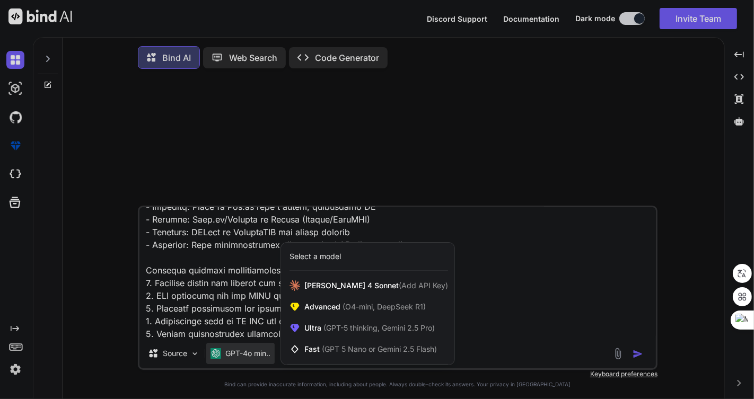
click at [252, 354] on div at bounding box center [377, 199] width 754 height 399
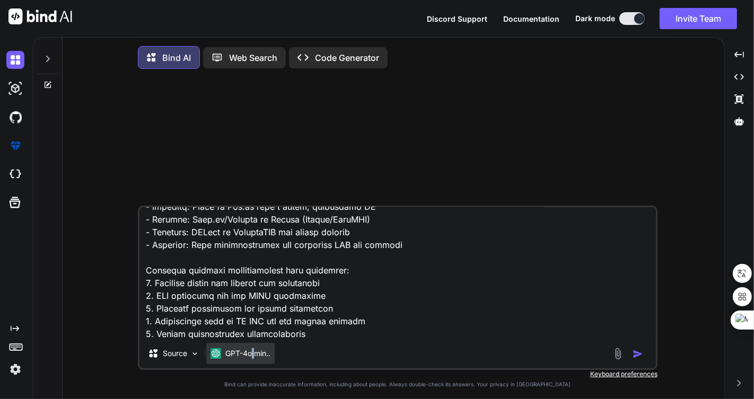
click at [252, 354] on p "GPT-4o min.." at bounding box center [247, 353] width 45 height 11
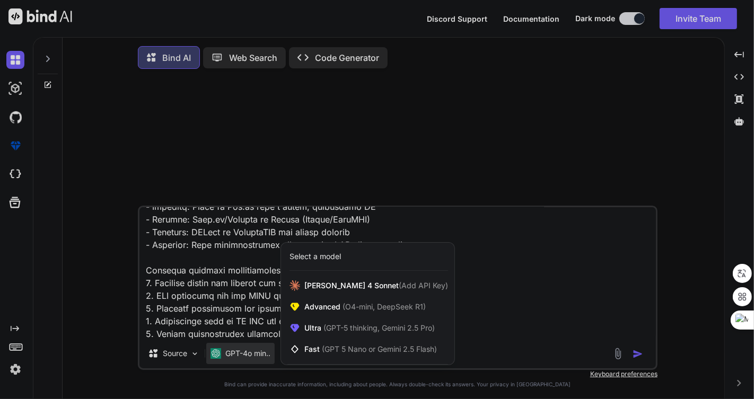
click at [253, 354] on div at bounding box center [377, 199] width 754 height 399
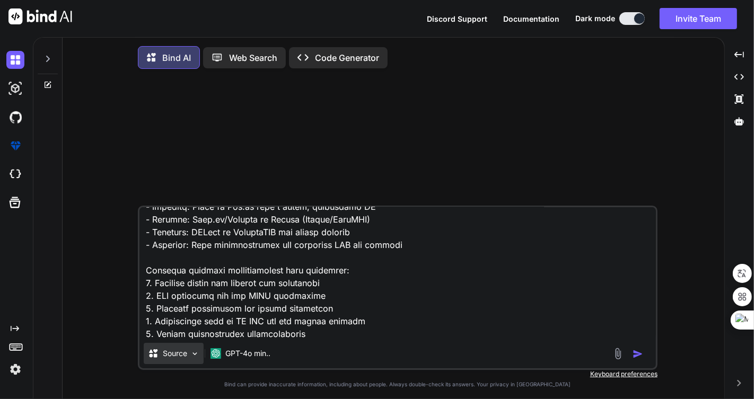
click at [178, 358] on p "Source" at bounding box center [175, 353] width 24 height 11
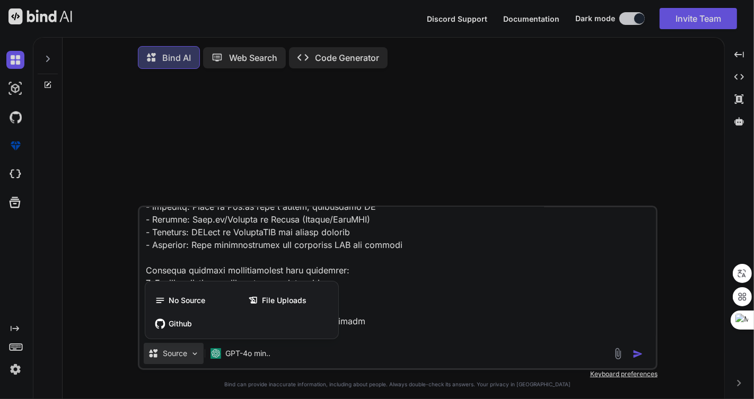
click at [178, 358] on div at bounding box center [377, 199] width 754 height 399
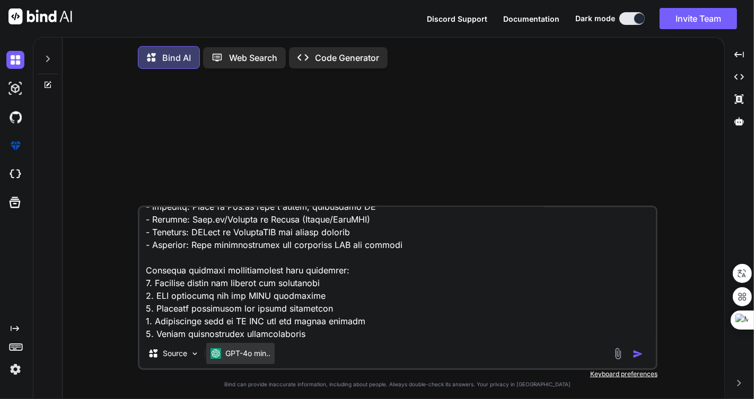
click at [233, 356] on p "GPT-4o min.." at bounding box center [247, 353] width 45 height 11
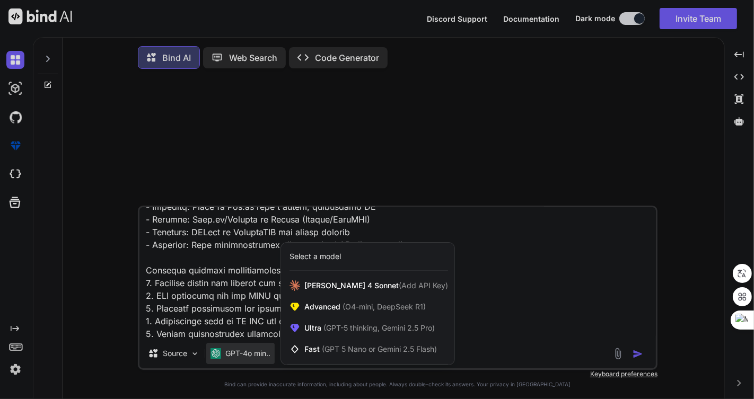
click at [233, 356] on div at bounding box center [377, 199] width 754 height 399
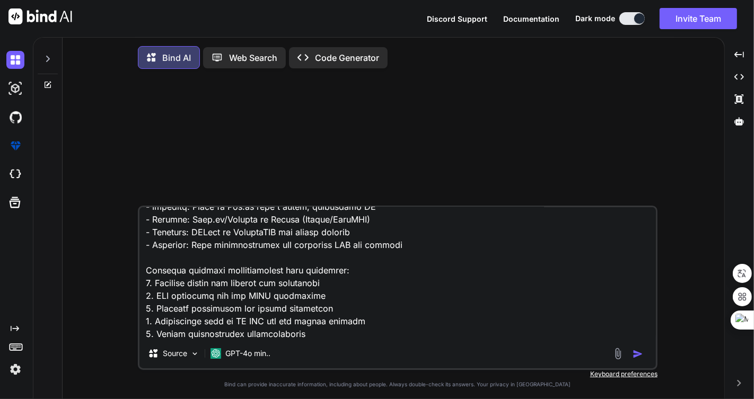
click at [533, 289] on textarea at bounding box center [397, 272] width 516 height 131
click at [437, 109] on div at bounding box center [398, 141] width 517 height 128
click at [440, 334] on textarea at bounding box center [397, 272] width 516 height 131
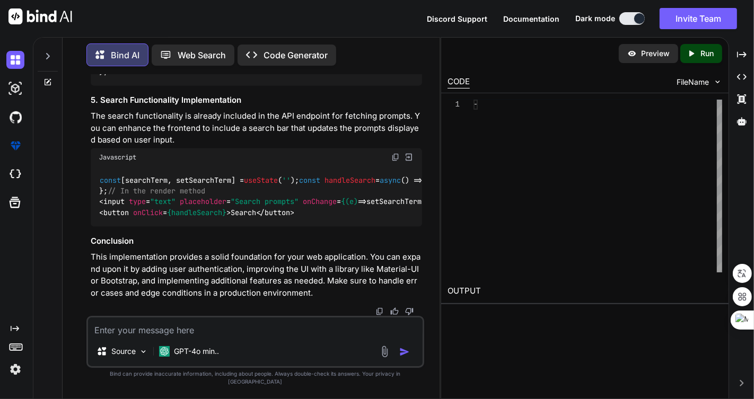
scroll to position [2177, 0]
click at [697, 80] on span "FileName" at bounding box center [692, 82] width 32 height 11
click at [703, 51] on p "Run" at bounding box center [706, 53] width 13 height 11
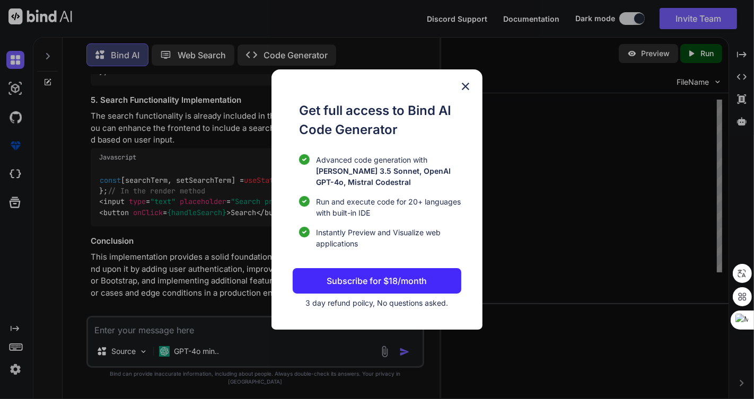
click at [464, 84] on img at bounding box center [465, 86] width 13 height 13
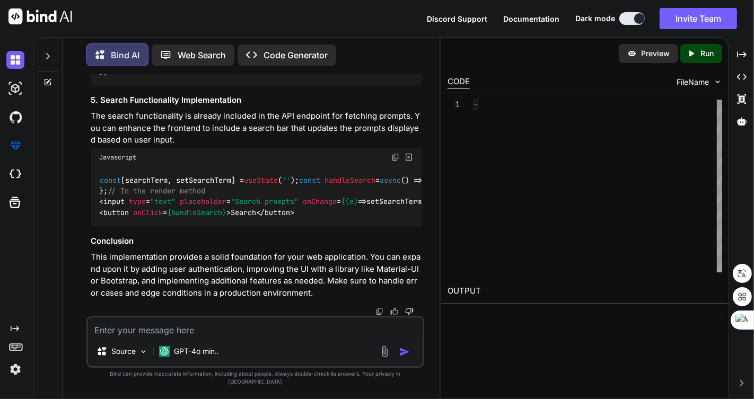
click at [646, 58] on p "Preview" at bounding box center [655, 53] width 29 height 11
click at [287, 49] on p "Code Generator" at bounding box center [295, 55] width 64 height 13
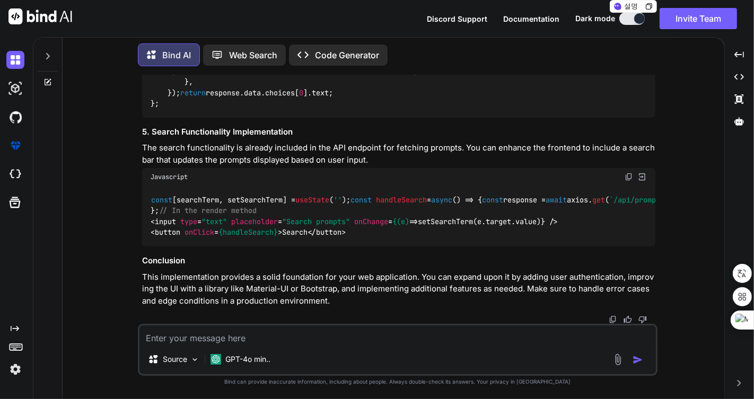
scroll to position [2055, 0]
click at [341, 49] on p "Code Generator" at bounding box center [347, 55] width 64 height 13
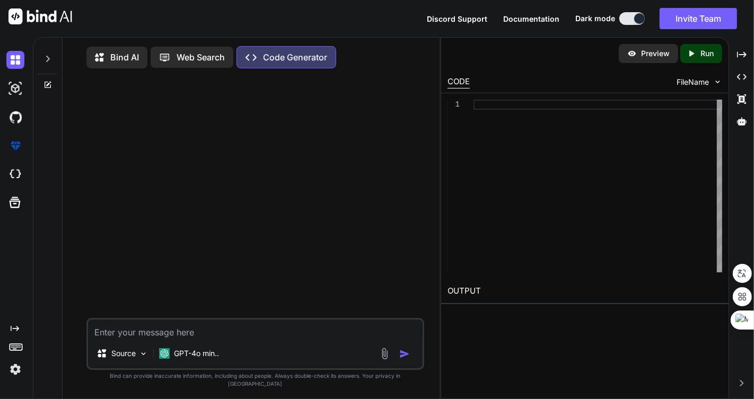
click at [47, 60] on icon at bounding box center [48, 59] width 4 height 6
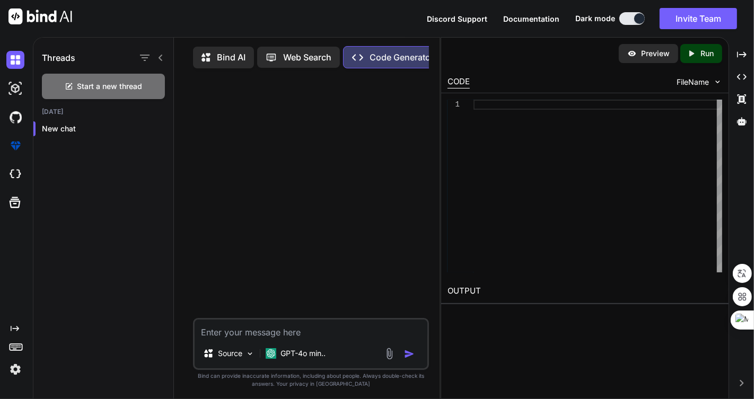
click at [160, 58] on icon at bounding box center [160, 58] width 4 height 6
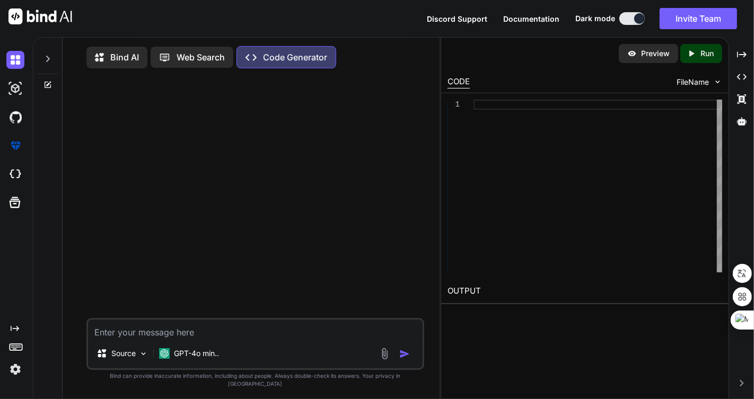
click at [201, 57] on p "Web Search" at bounding box center [200, 57] width 48 height 13
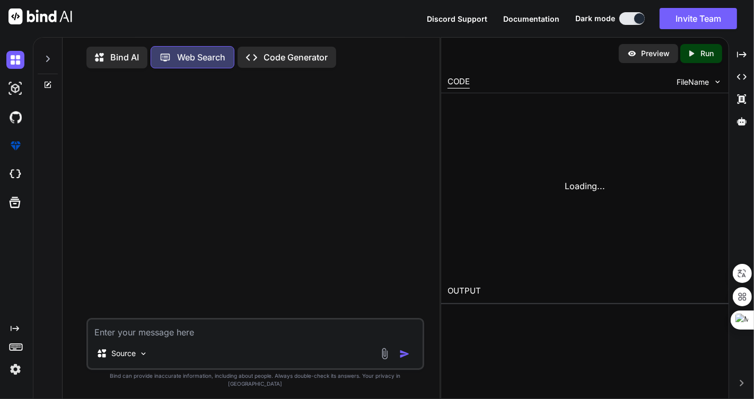
scroll to position [4, 0]
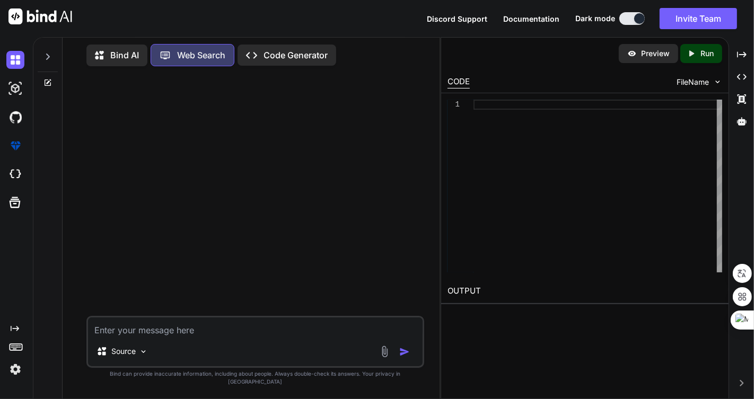
click at [272, 46] on div "Created with Pixso. Code Generator" at bounding box center [286, 55] width 99 height 21
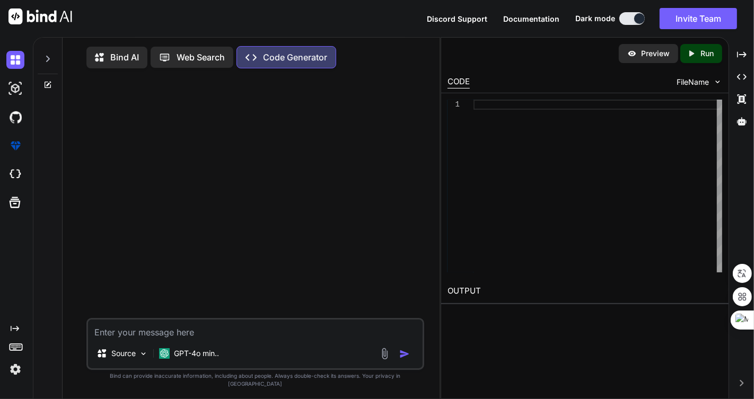
click at [122, 56] on p "Bind AI" at bounding box center [124, 57] width 29 height 13
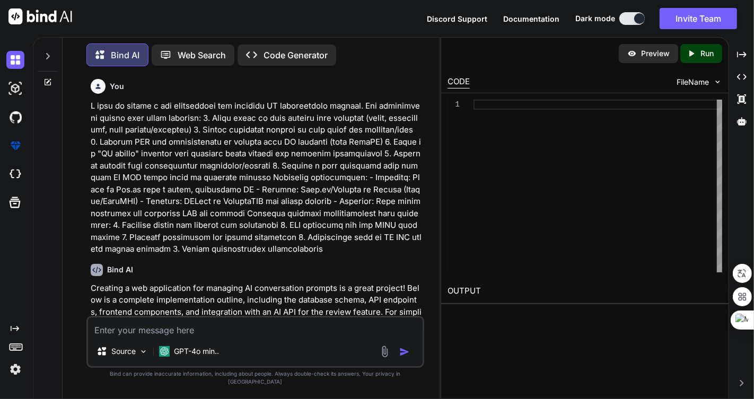
click at [270, 49] on p "Code Generator" at bounding box center [295, 55] width 64 height 13
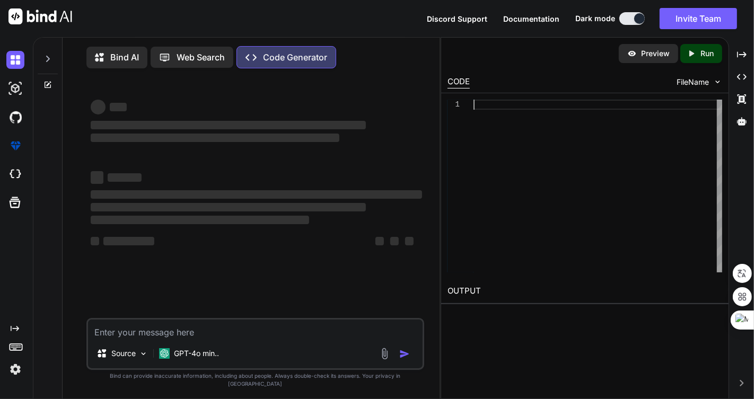
click at [601, 169] on div at bounding box center [597, 186] width 249 height 173
click at [670, 103] on div at bounding box center [597, 186] width 249 height 173
click at [695, 82] on span "FileName" at bounding box center [692, 82] width 32 height 11
click at [528, 333] on div "Preview Created with Pixso. Run CODE FileName 1 OUTPUT" at bounding box center [584, 218] width 288 height 362
click at [549, 224] on div at bounding box center [597, 186] width 249 height 173
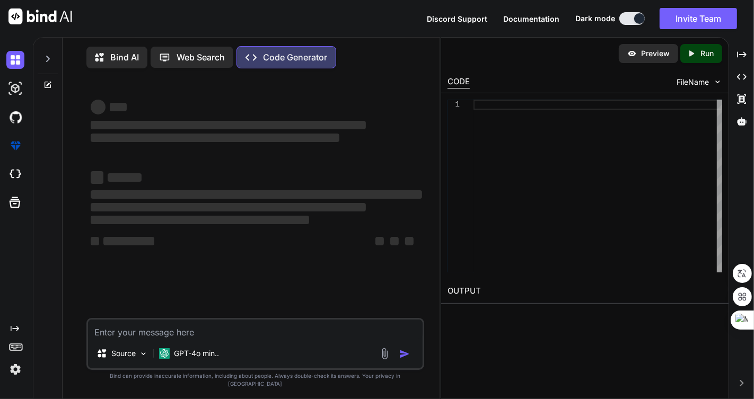
click at [112, 54] on p "Bind AI" at bounding box center [124, 57] width 29 height 13
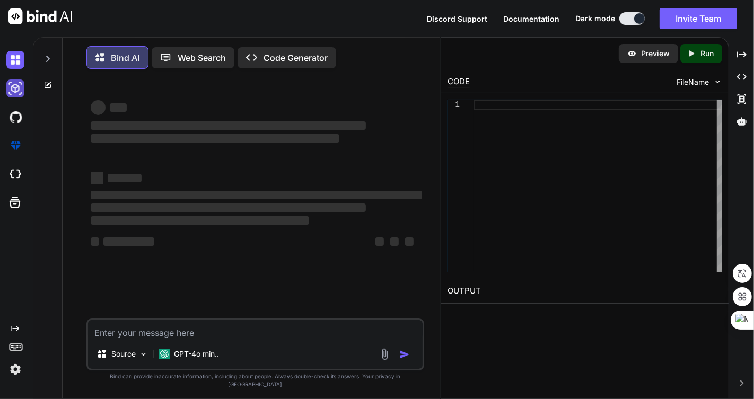
click at [15, 91] on img at bounding box center [15, 88] width 18 height 18
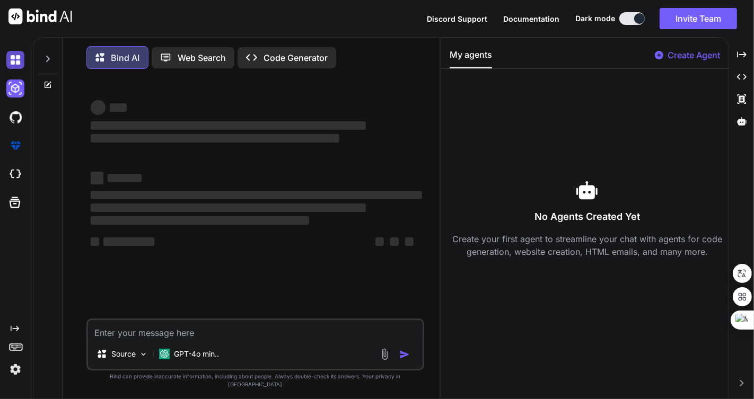
click at [15, 56] on img at bounding box center [15, 60] width 18 height 18
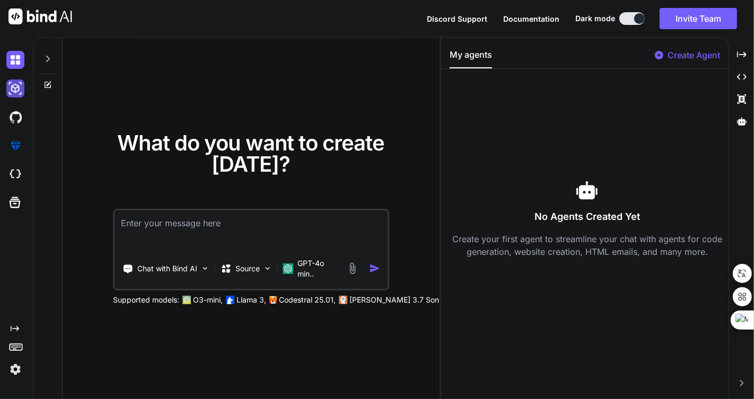
click at [15, 89] on img at bounding box center [15, 88] width 18 height 18
click at [14, 62] on img at bounding box center [15, 60] width 18 height 18
click at [191, 213] on textarea at bounding box center [250, 229] width 273 height 39
paste textarea "I need to create a web application for managing AI conversation prompts. The ap…"
type textarea "x"
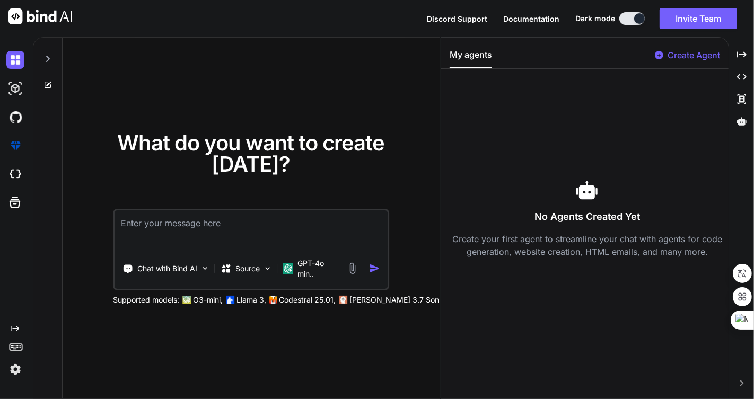
type textarea "I need to create a web application for managing AI conversation prompts. The ap…"
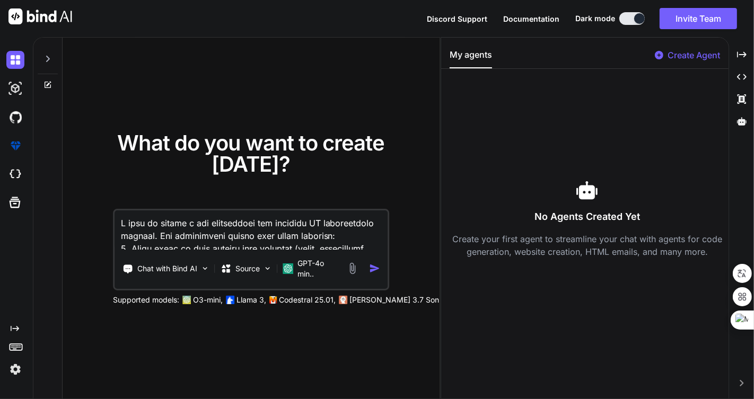
scroll to position [204, 0]
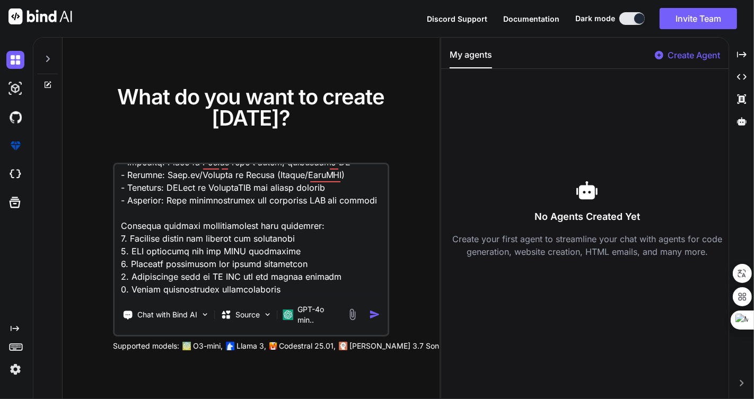
type textarea "x"
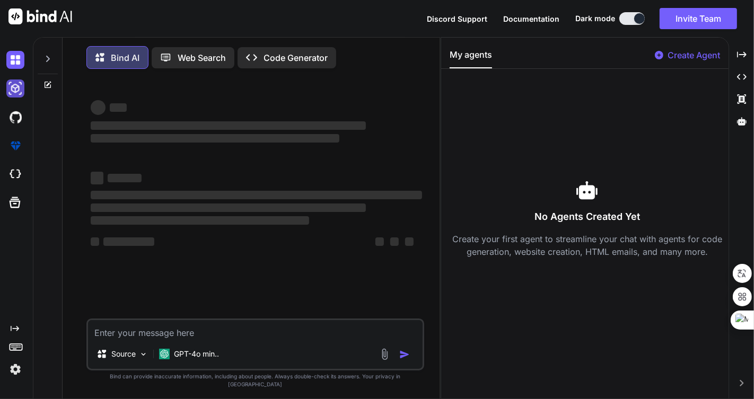
click at [15, 88] on img at bounding box center [15, 88] width 18 height 18
click at [14, 65] on img at bounding box center [15, 60] width 18 height 18
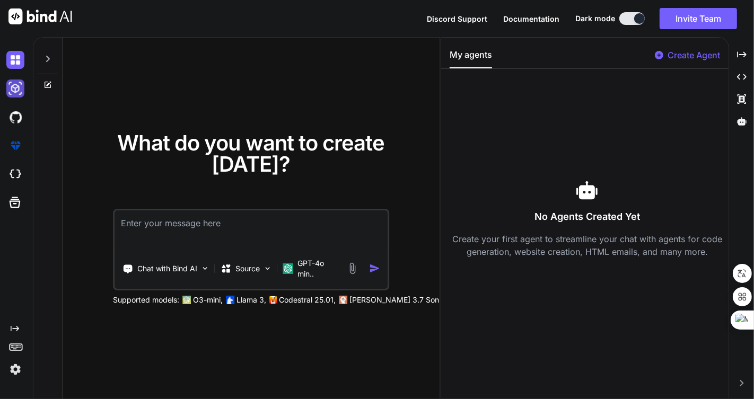
click at [16, 93] on img at bounding box center [15, 88] width 18 height 18
click at [16, 88] on img at bounding box center [15, 88] width 18 height 18
click at [14, 74] on div at bounding box center [17, 88] width 22 height 29
click at [15, 64] on img at bounding box center [15, 60] width 18 height 18
click at [17, 87] on img at bounding box center [15, 88] width 18 height 18
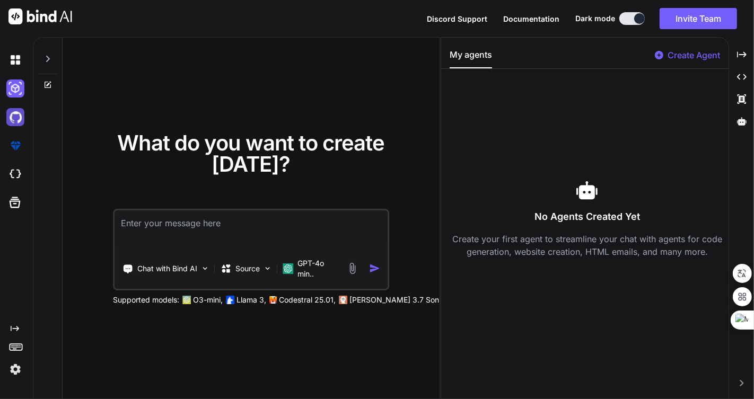
click at [19, 116] on img at bounding box center [15, 117] width 18 height 18
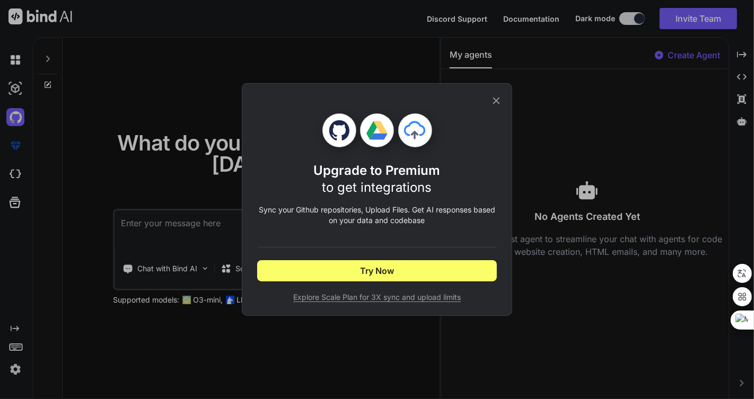
click at [13, 61] on div "Upgrade to Premium to get integrations Sync your Github repositories, Upload Fi…" at bounding box center [377, 199] width 754 height 399
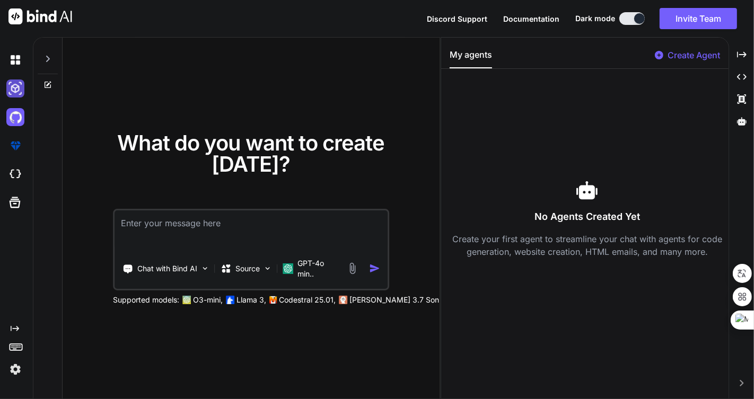
click at [15, 79] on img at bounding box center [15, 88] width 18 height 18
click at [50, 57] on icon at bounding box center [47, 59] width 8 height 8
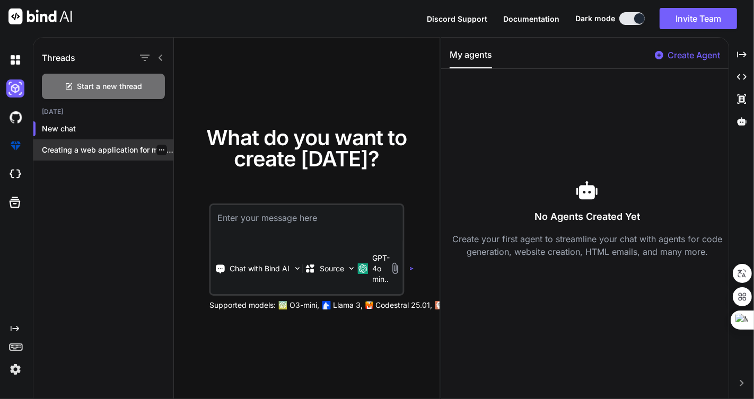
click at [90, 149] on p "Creating a web application for managing AI..." at bounding box center [107, 150] width 131 height 11
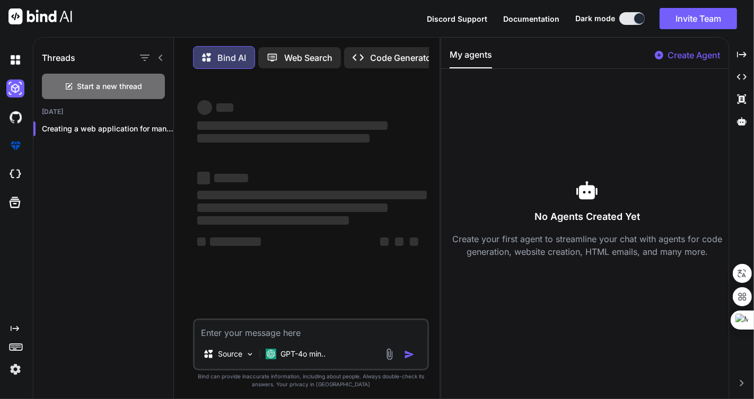
click at [158, 54] on icon at bounding box center [160, 58] width 8 height 8
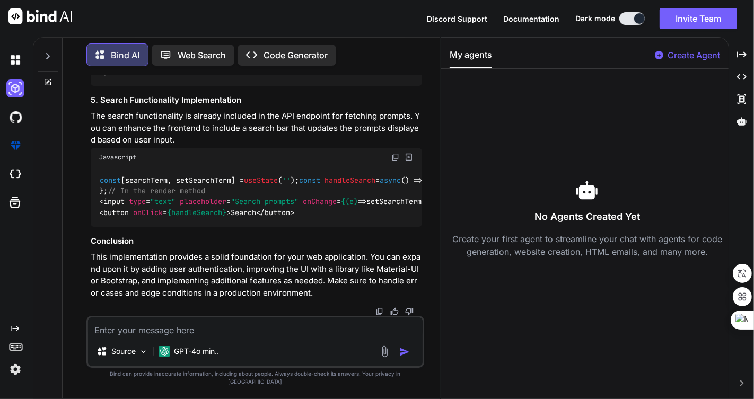
scroll to position [1824, 0]
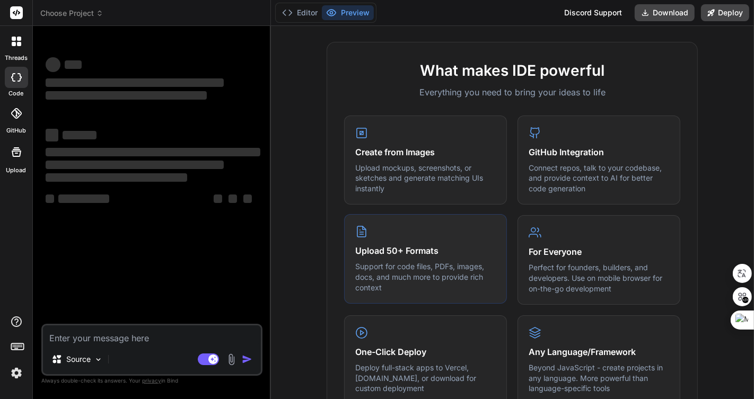
scroll to position [396, 0]
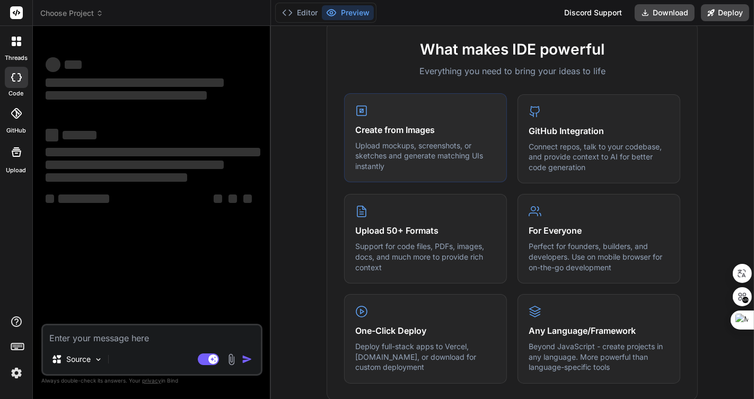
click at [446, 130] on h4 "Create from Images" at bounding box center [425, 129] width 140 height 13
click at [591, 127] on h4 "GitHub Integration" at bounding box center [598, 129] width 140 height 13
click at [594, 240] on p "Perfect for founders, builders, and developers. Use on mobile browser for on-th…" at bounding box center [598, 255] width 140 height 31
click at [449, 240] on p "Support for code files, PDFs, images, docs, and much more to provide rich conte…" at bounding box center [425, 255] width 140 height 31
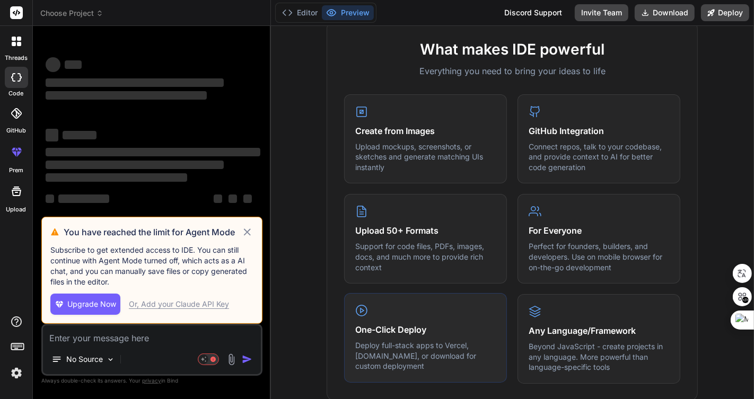
click at [418, 316] on div "One-Click Deploy Deploy full-stack apps to Vercel, [DOMAIN_NAME], or download f…" at bounding box center [425, 338] width 163 height 90
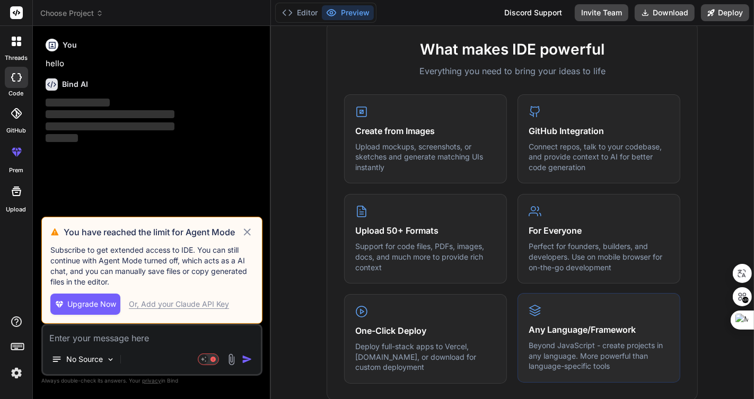
click at [638, 319] on div "Any Language/Framework Beyond JavaScript - create projects in any language. Mor…" at bounding box center [598, 338] width 163 height 90
click at [249, 229] on icon at bounding box center [247, 232] width 12 height 13
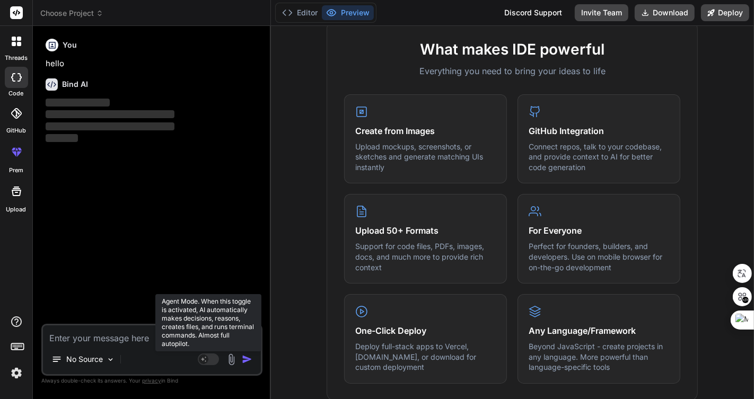
click at [209, 361] on rect at bounding box center [208, 360] width 21 height 12
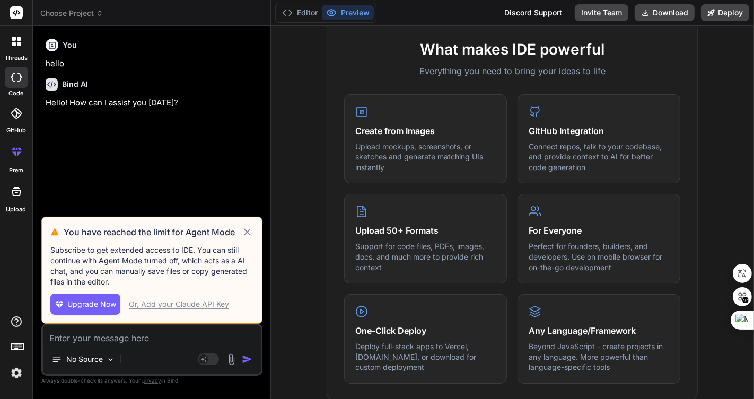
click at [213, 157] on div "You hello Bind AI Hello! How can I assist you [DATE]?" at bounding box center [152, 125] width 219 height 182
click at [246, 231] on icon at bounding box center [247, 232] width 12 height 13
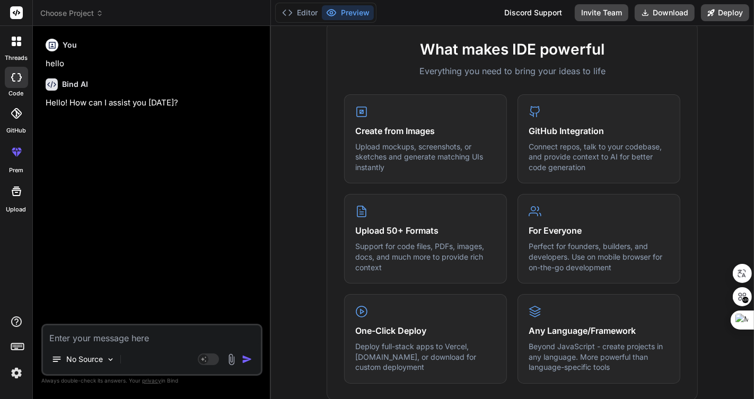
click at [67, 14] on span "Choose Project" at bounding box center [71, 13] width 63 height 11
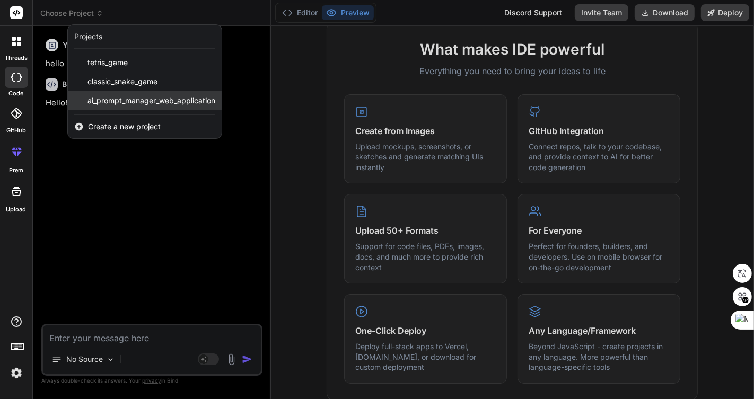
click at [131, 101] on span "ai_prompt_manager_web_application" at bounding box center [151, 100] width 128 height 11
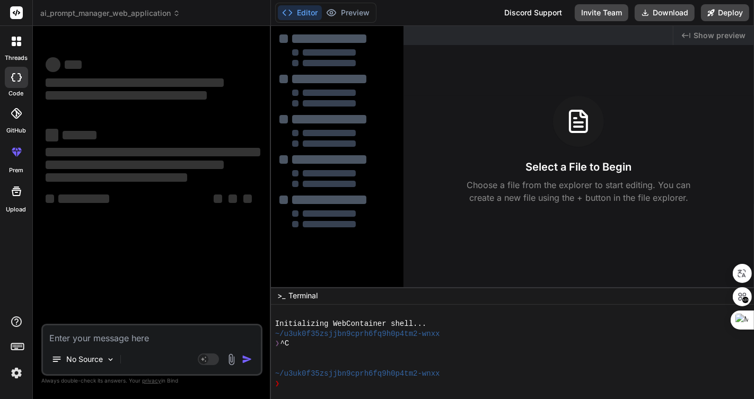
type textarea "x"
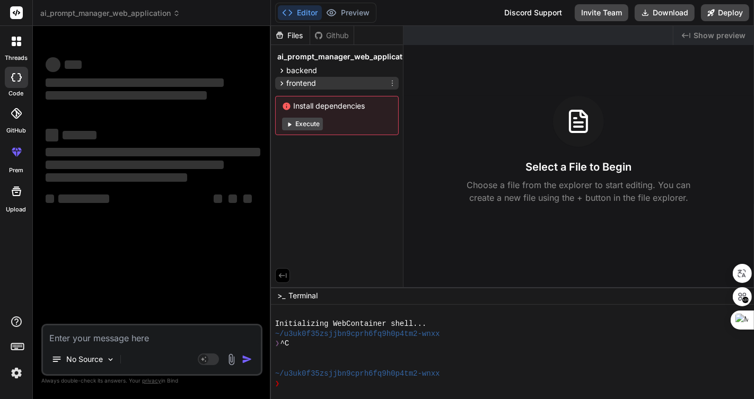
click at [312, 81] on span "frontend" at bounding box center [301, 83] width 30 height 11
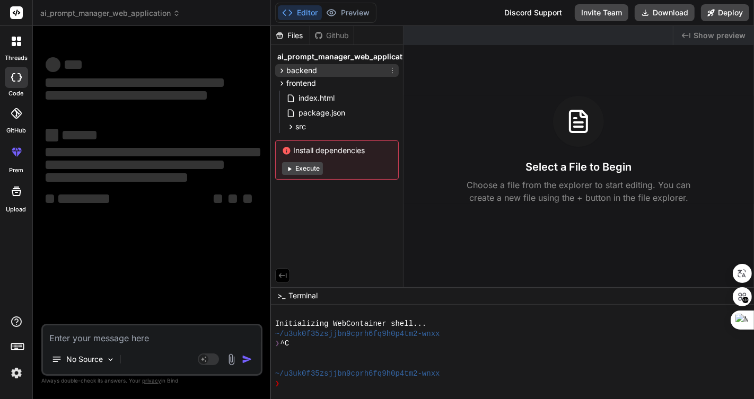
click at [314, 70] on span "backend" at bounding box center [301, 70] width 31 height 11
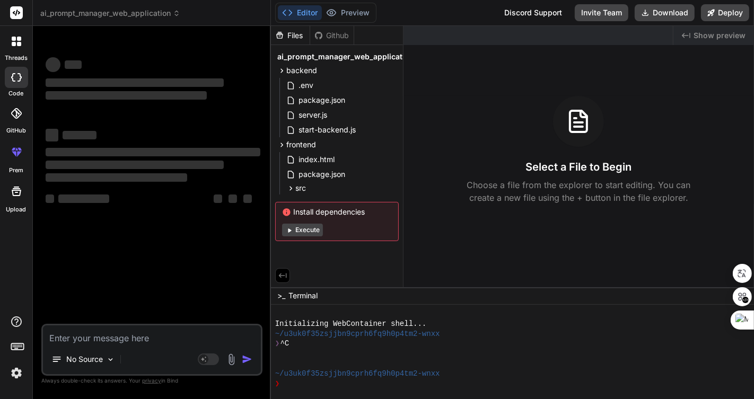
click at [706, 35] on span "Show preview" at bounding box center [719, 35] width 52 height 11
click at [444, 146] on div "Select a File to Begin Choose a file from the explorer to start editing. You ca…" at bounding box center [578, 150] width 350 height 108
